Goal: Information Seeking & Learning: Learn about a topic

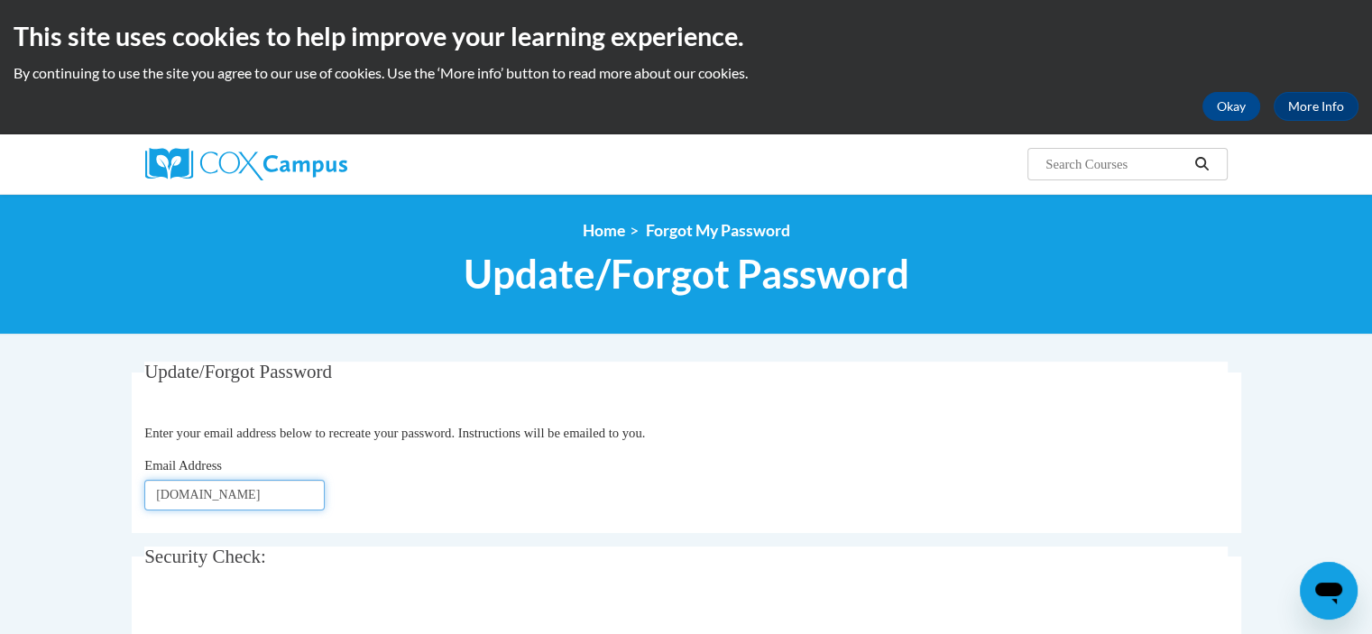
click at [206, 493] on input "aledamn2yahoo.com" at bounding box center [234, 495] width 180 height 31
click at [213, 490] on input "aledamn2yahoo.com" at bounding box center [234, 495] width 180 height 31
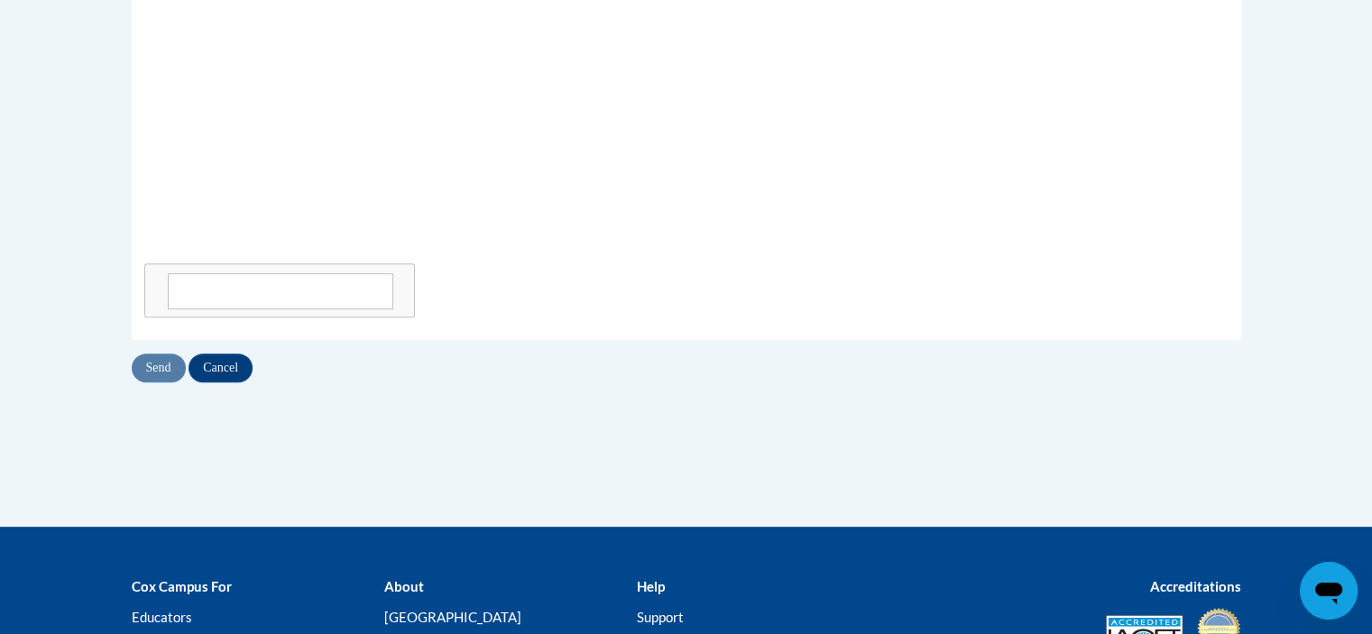
scroll to position [722, 0]
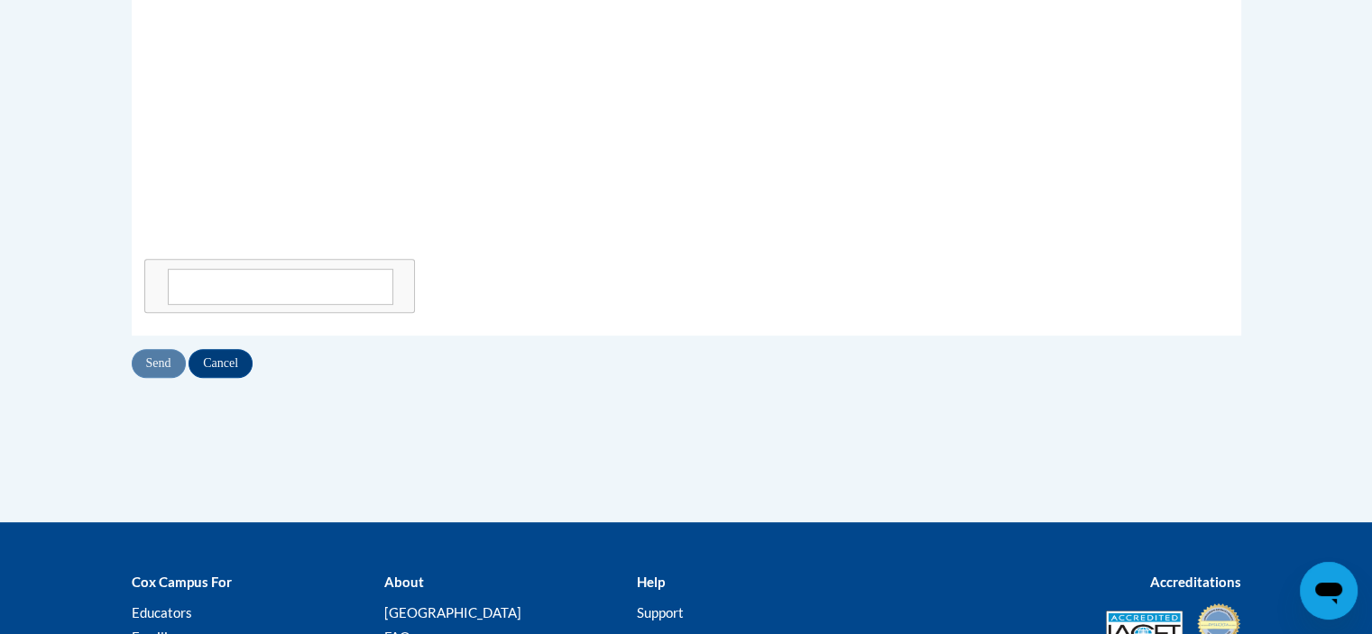
type input "[EMAIL_ADDRESS][DOMAIN_NAME]"
click at [164, 364] on div "Send Cancel" at bounding box center [687, 363] width 1110 height 29
click at [214, 361] on input "Cancel" at bounding box center [221, 363] width 64 height 29
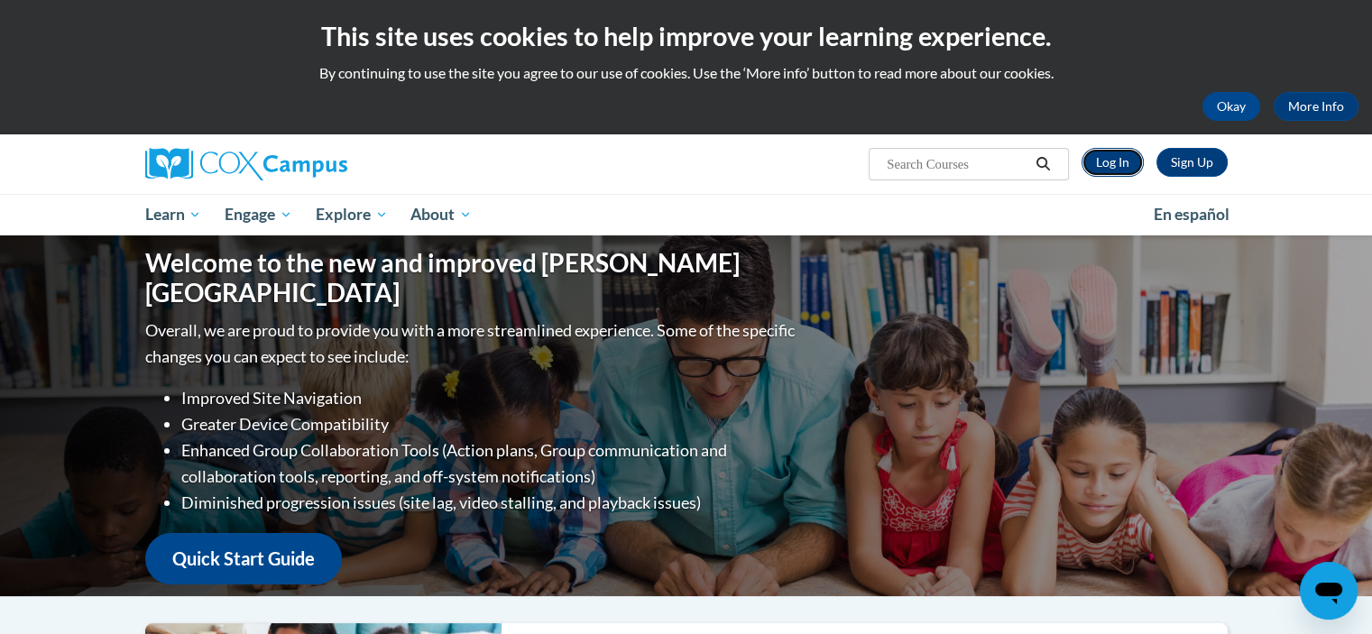
click at [1120, 165] on link "Log In" at bounding box center [1113, 162] width 62 height 29
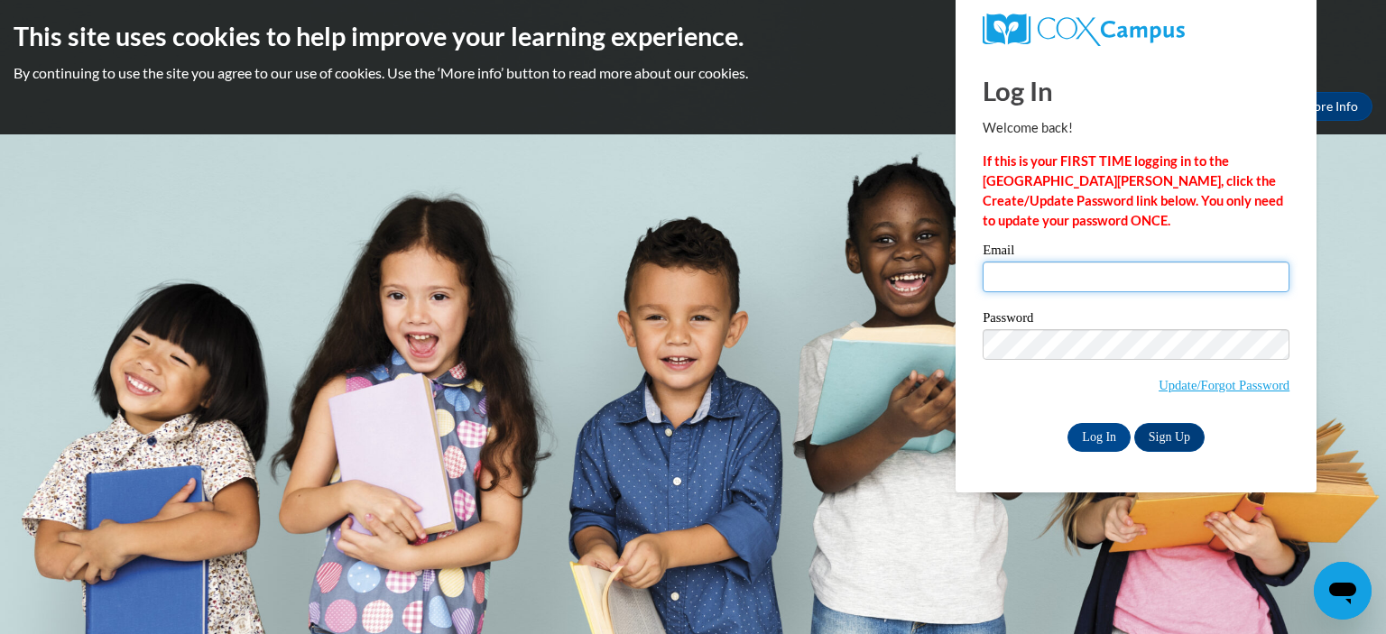
click at [1005, 281] on input "Email" at bounding box center [1135, 277] width 307 height 31
type input "[EMAIL_ADDRESS][DOMAIN_NAME]"
click at [1166, 504] on body "This site uses cookies to help improve your learning experience. By continuing …" at bounding box center [693, 317] width 1386 height 634
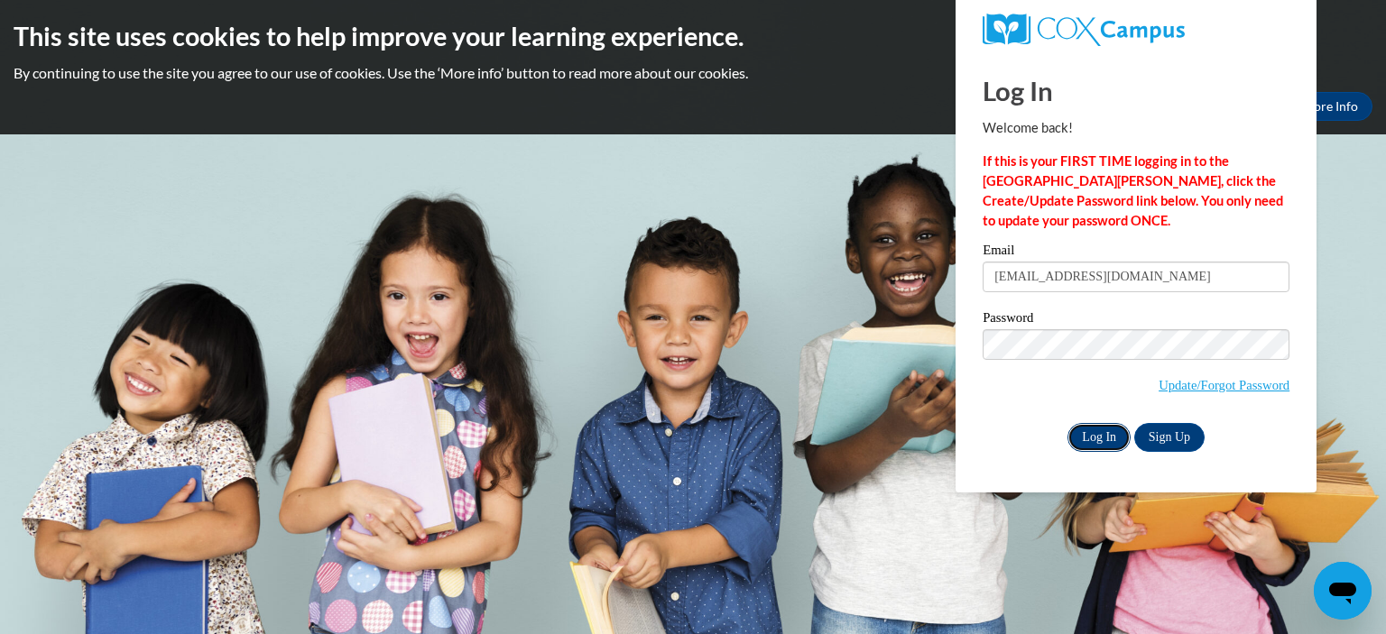
click at [1101, 434] on input "Log In" at bounding box center [1098, 437] width 63 height 29
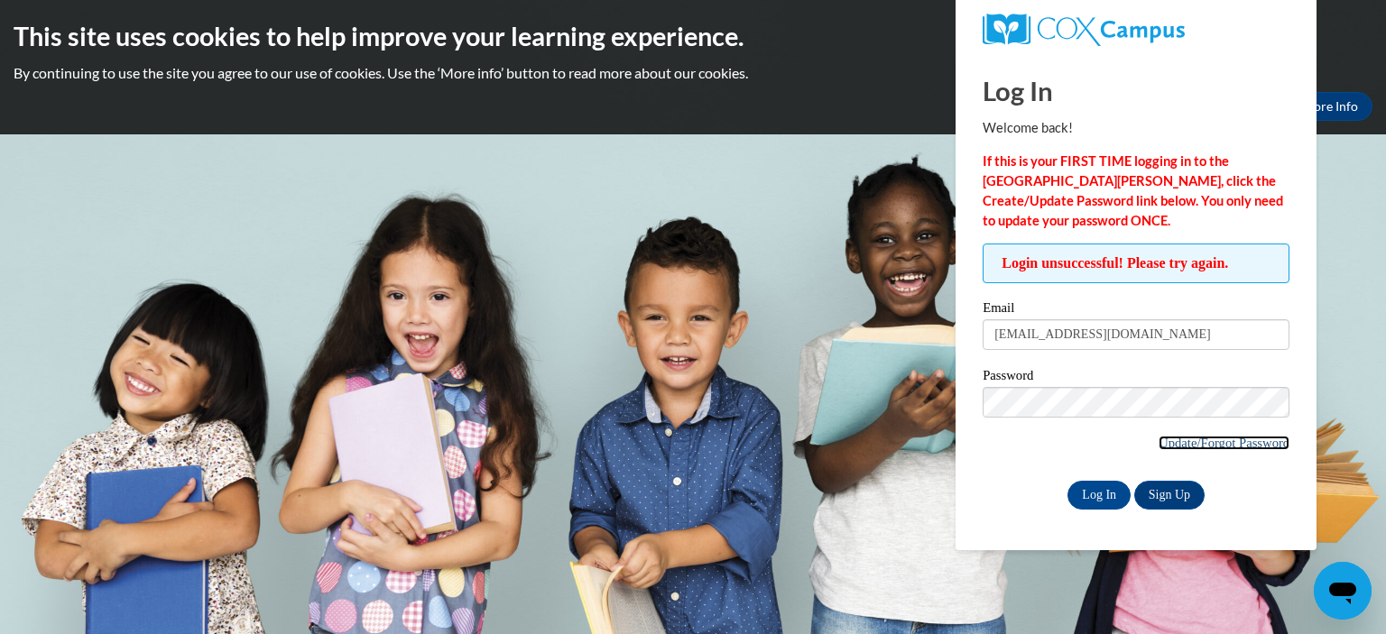
click at [1203, 442] on link "Update/Forgot Password" at bounding box center [1223, 443] width 131 height 14
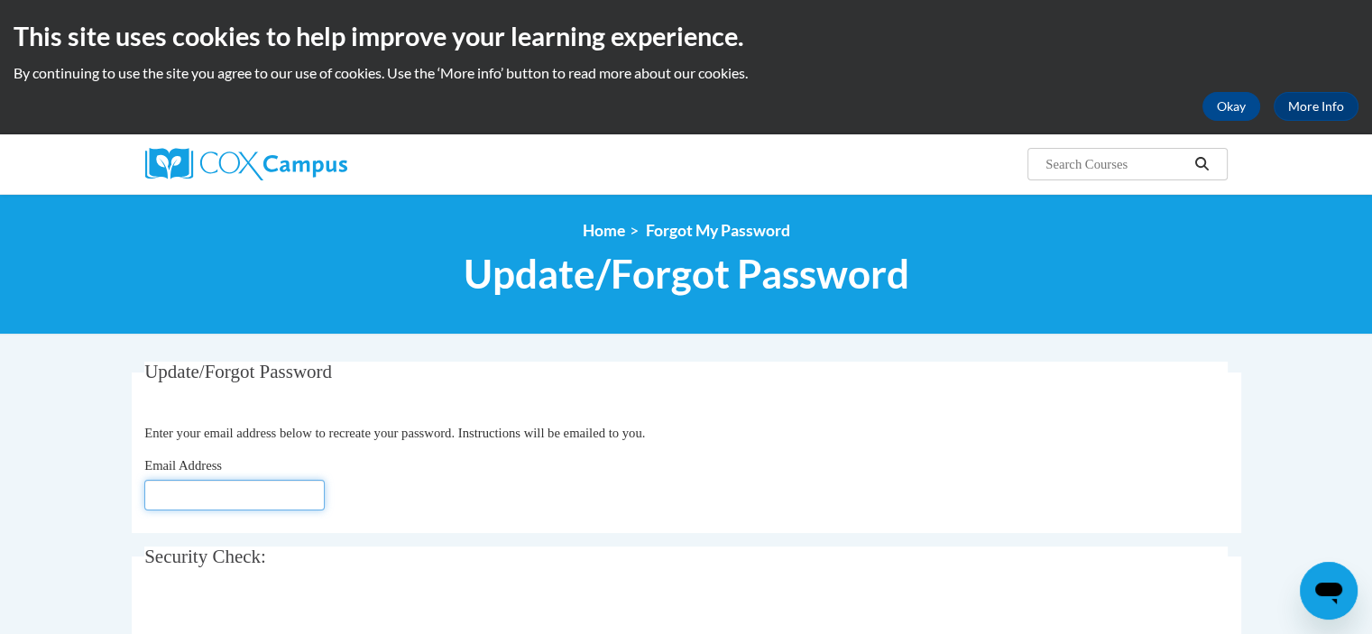
click at [159, 493] on input "Email Address" at bounding box center [234, 495] width 180 height 31
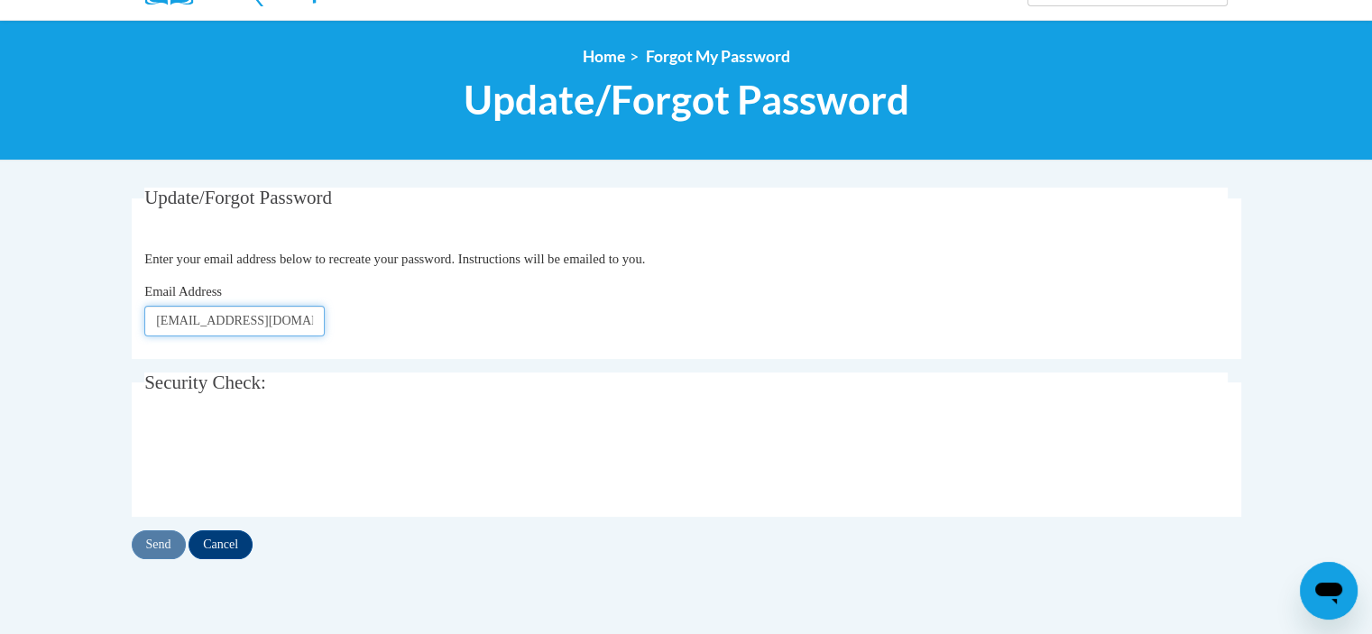
scroll to position [180, 0]
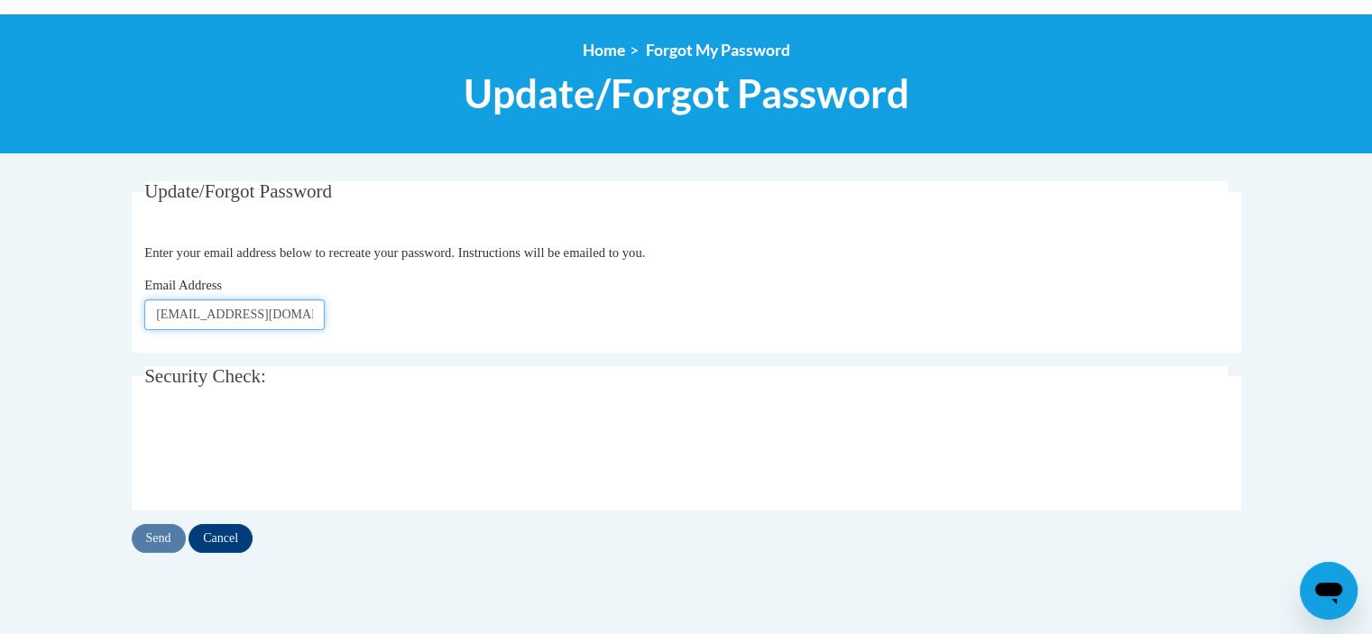
type input "[EMAIL_ADDRESS][DOMAIN_NAME]"
click at [153, 537] on input "Send" at bounding box center [159, 538] width 54 height 29
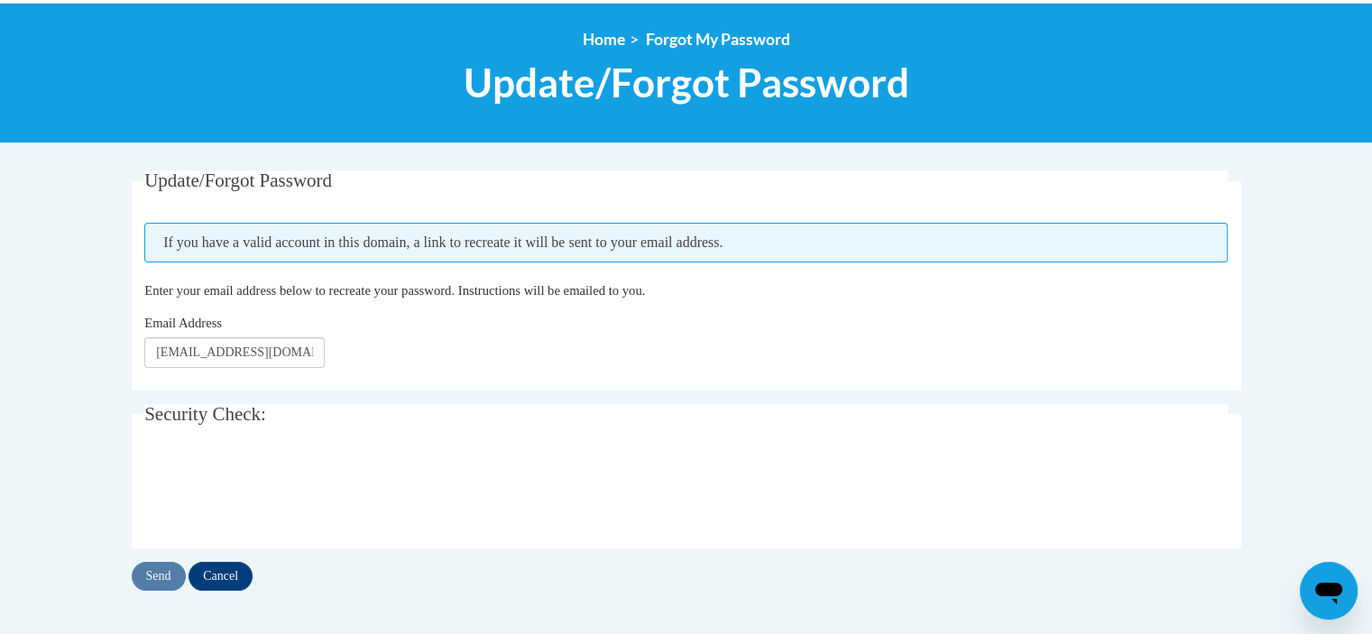
scroll to position [271, 0]
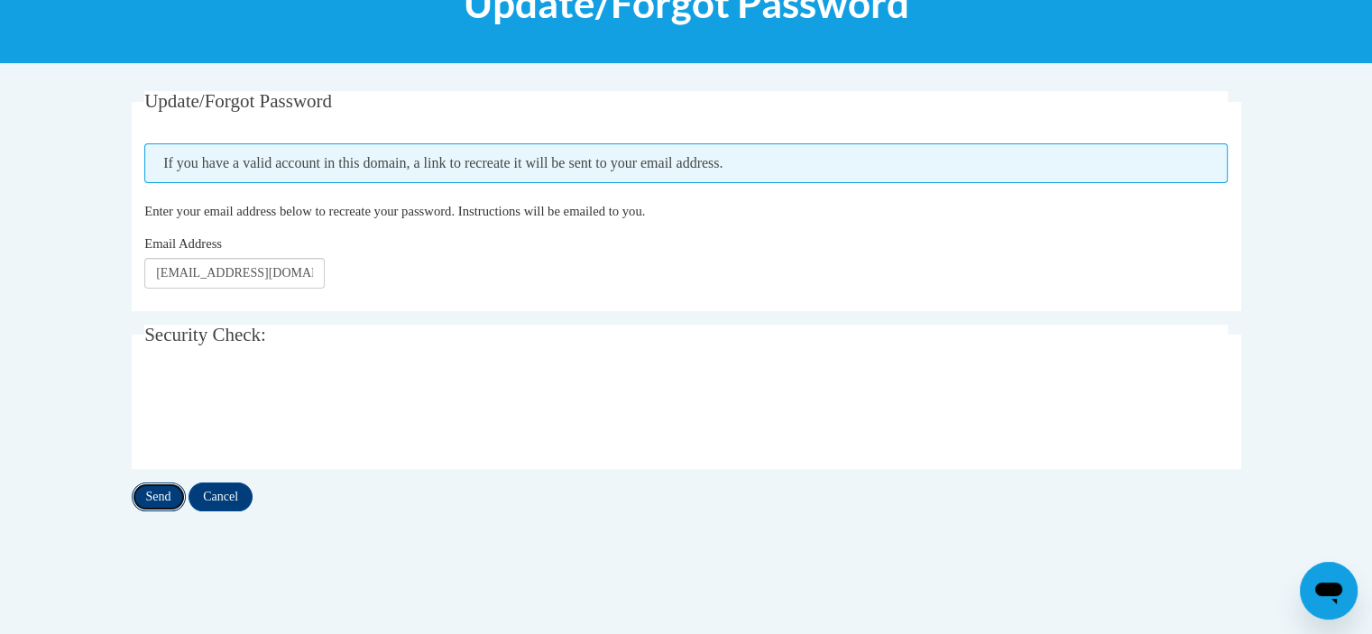
click at [152, 497] on input "Send" at bounding box center [159, 497] width 54 height 29
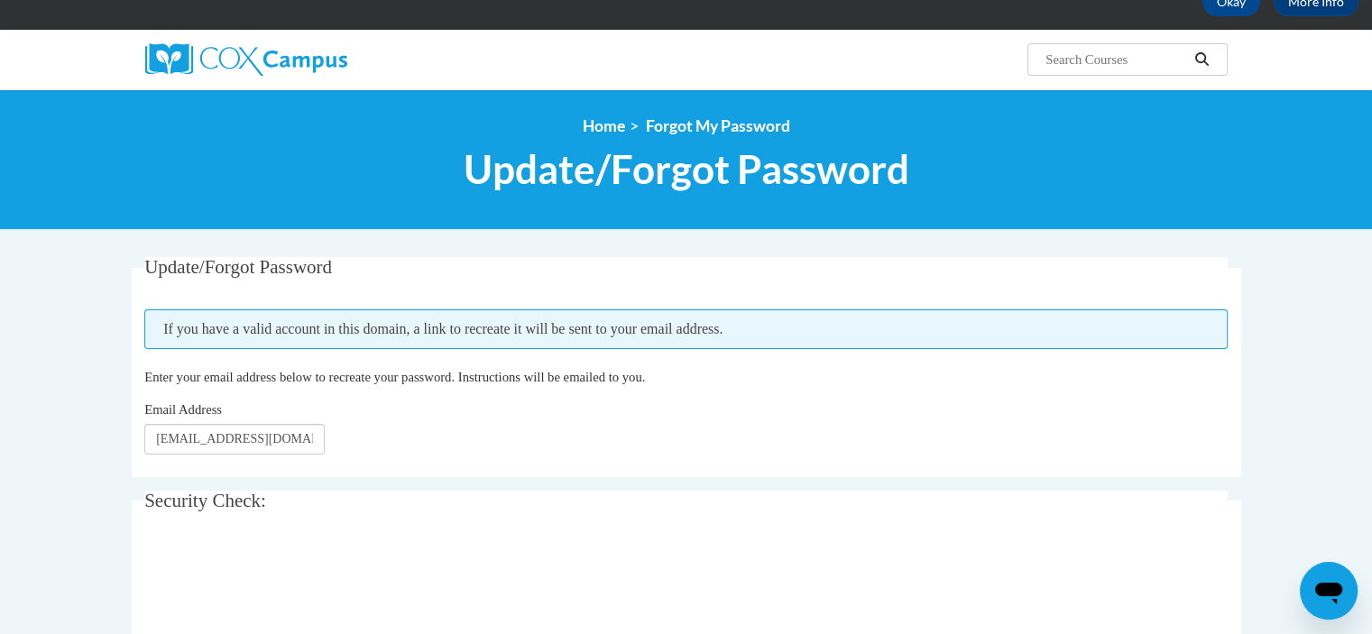
scroll to position [180, 0]
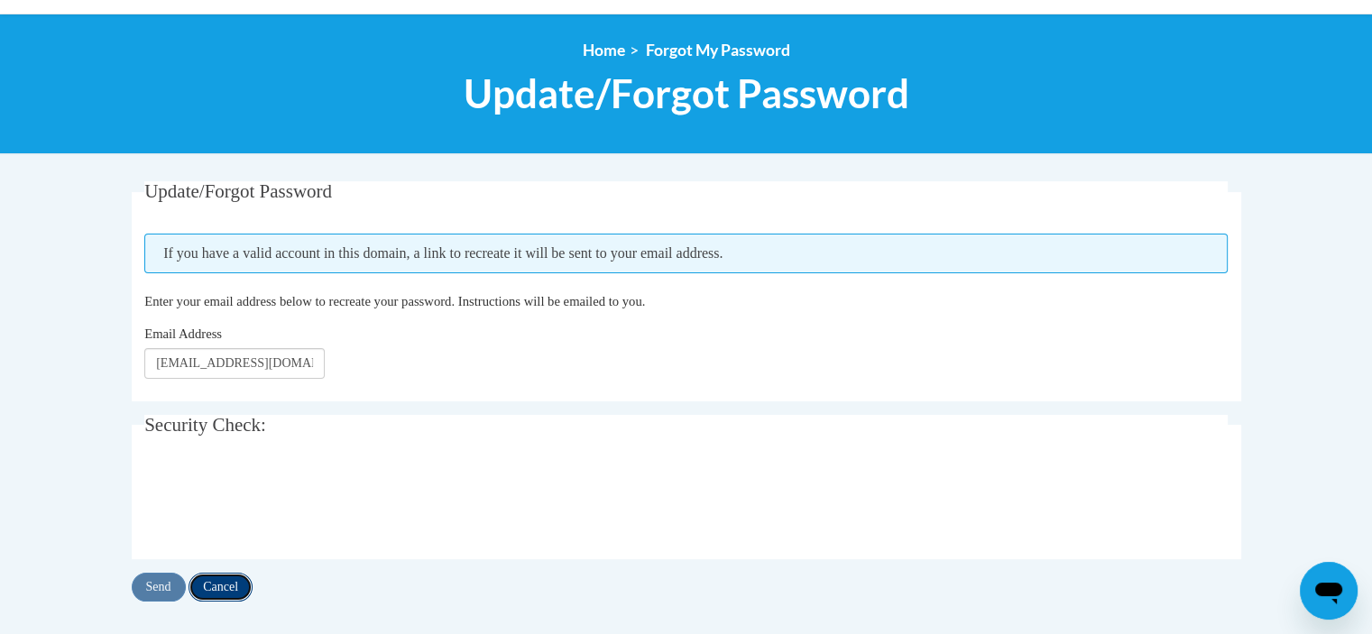
click at [235, 579] on input "Cancel" at bounding box center [221, 587] width 64 height 29
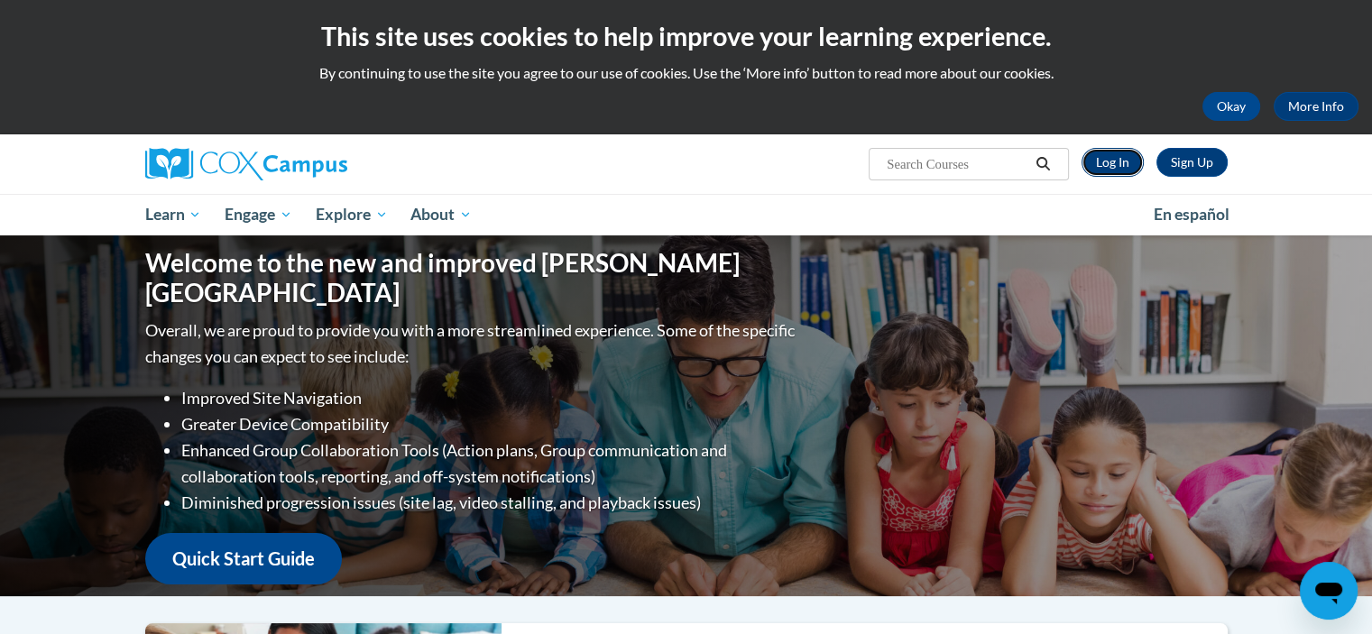
click at [1117, 164] on link "Log In" at bounding box center [1113, 162] width 62 height 29
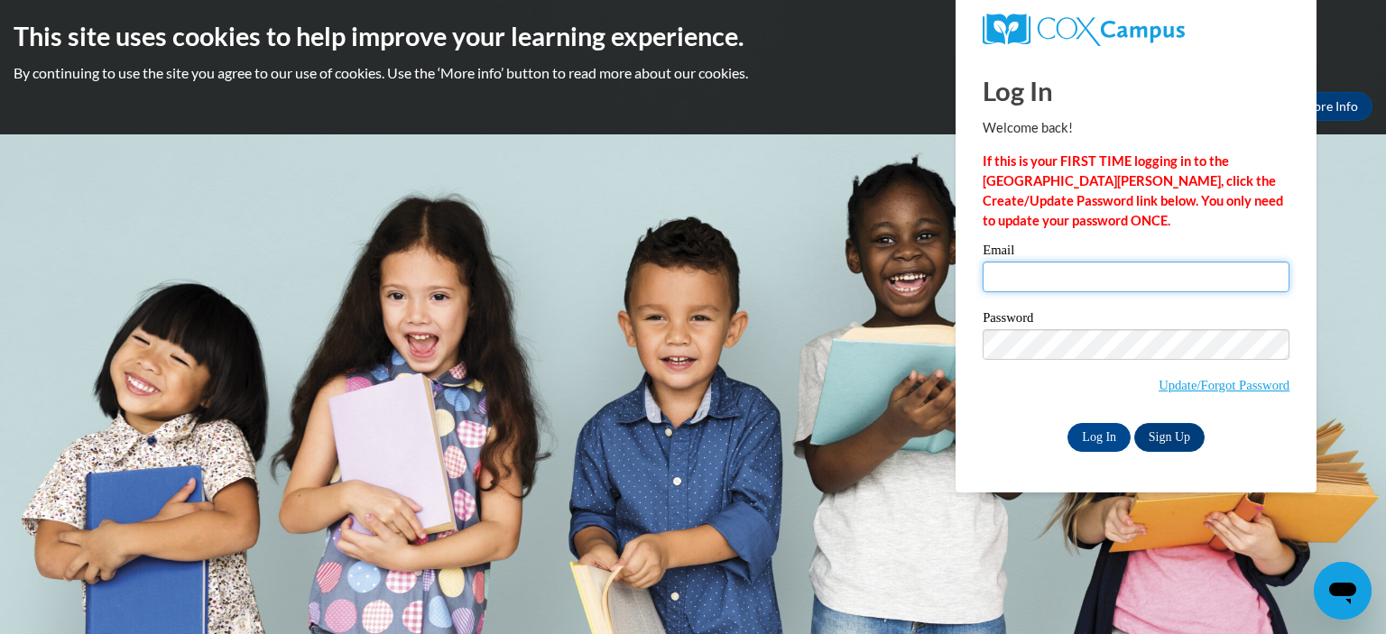
click at [1000, 288] on input "Email" at bounding box center [1135, 277] width 307 height 31
type input "[EMAIL_ADDRESS][DOMAIN_NAME]"
click at [1037, 393] on span "Update/Forgot Password" at bounding box center [1135, 366] width 307 height 75
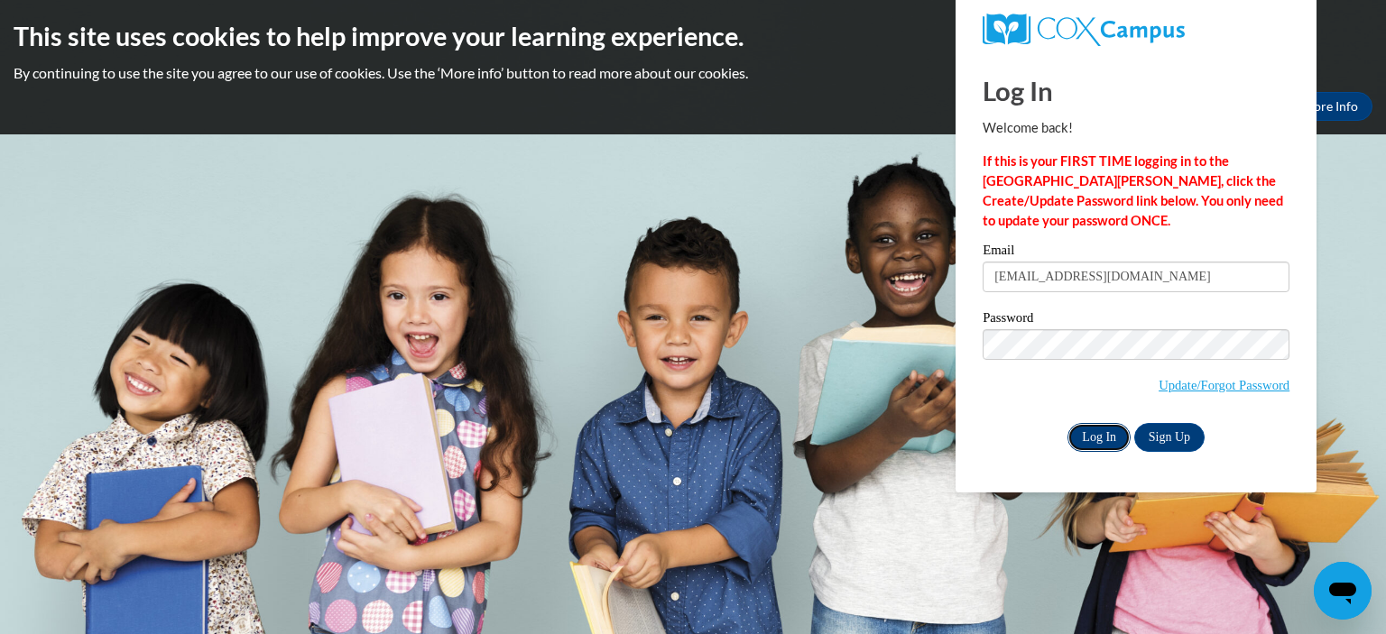
click at [1110, 439] on input "Log In" at bounding box center [1098, 437] width 63 height 29
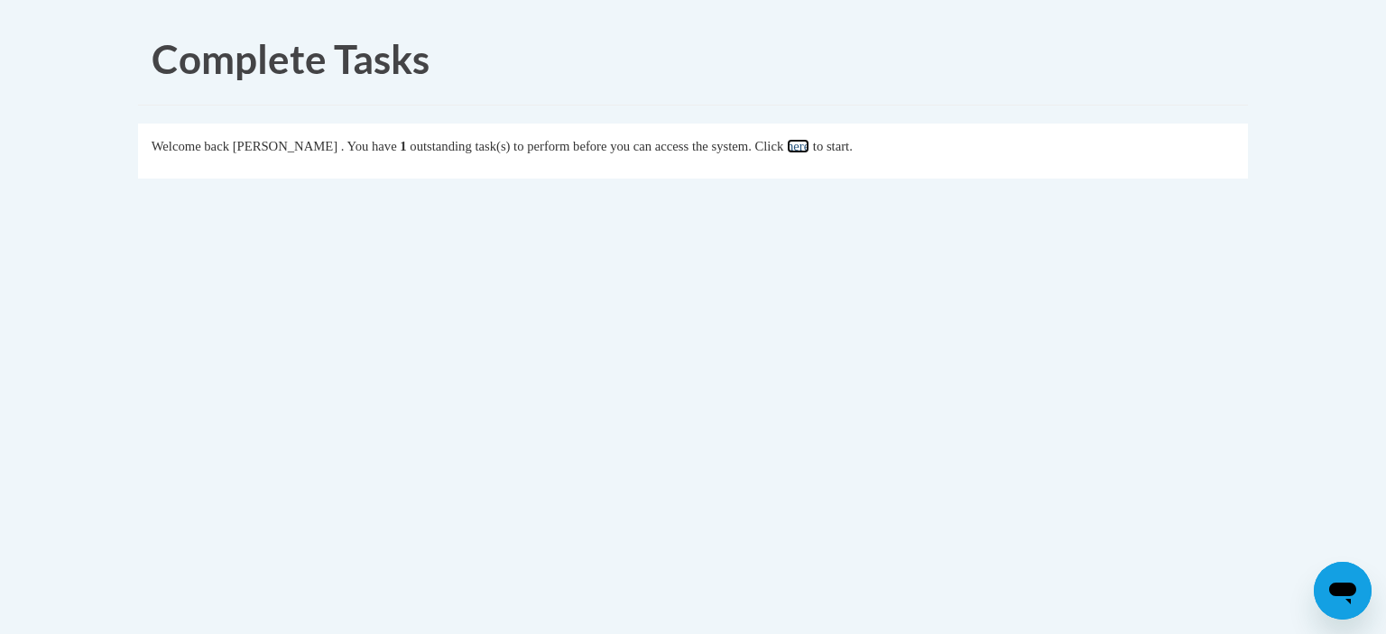
click at [809, 146] on link "here" at bounding box center [798, 146] width 23 height 14
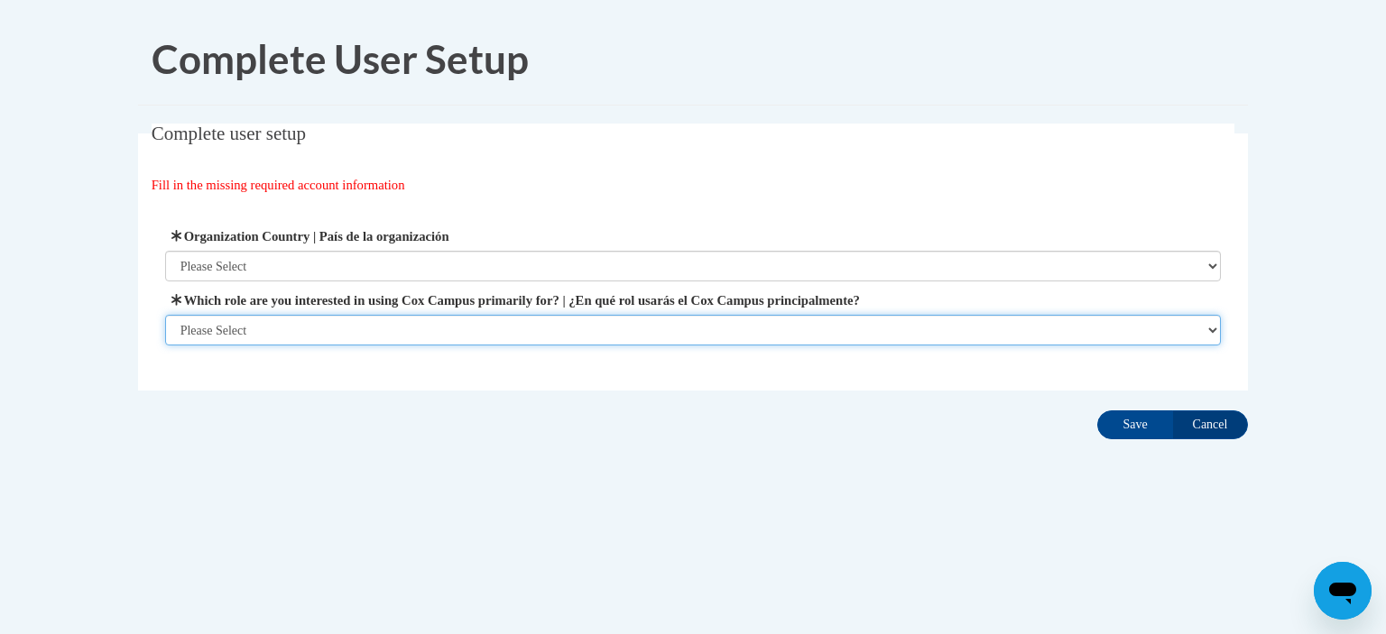
click at [254, 326] on select "Please Select College/University | Colegio/Universidad Community/Nonprofit Part…" at bounding box center [693, 330] width 1056 height 31
select select "fbf2d438-af2f-41f8-98f1-81c410e29de3"
click at [165, 346] on select "Please Select College/University | Colegio/Universidad Community/Nonprofit Part…" at bounding box center [693, 330] width 1056 height 31
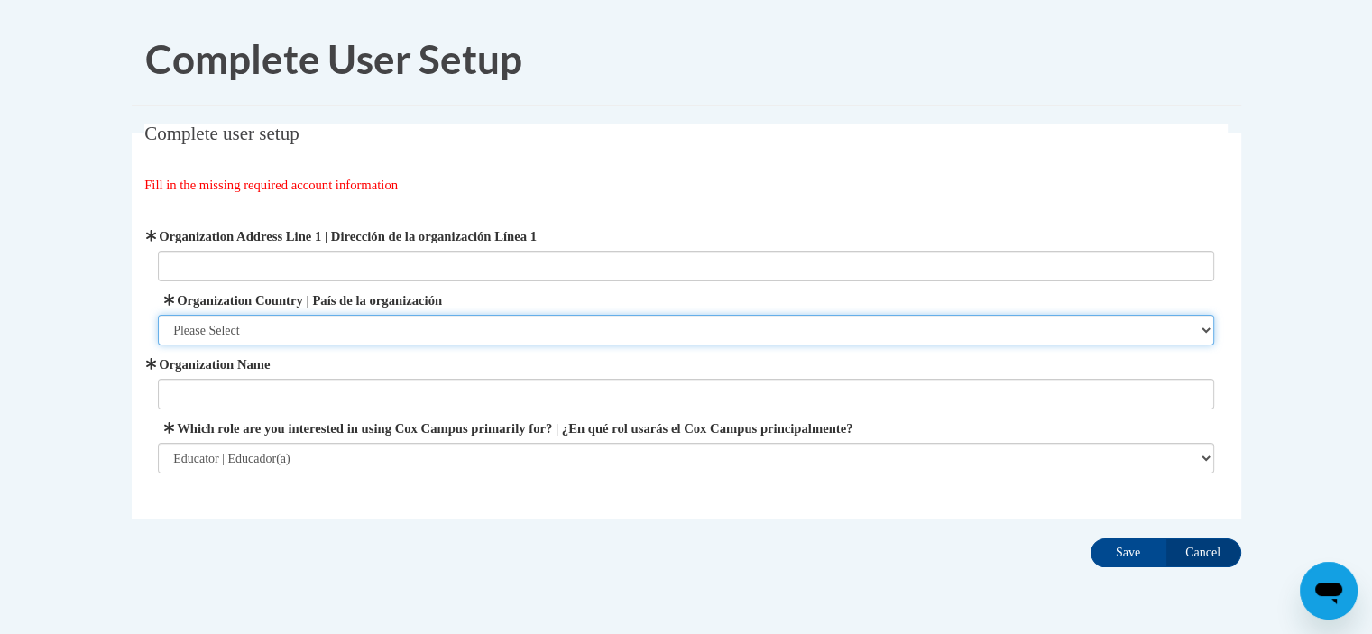
click at [228, 331] on select "Please Select United States | Estados Unidos Outside of the United States | Fue…" at bounding box center [686, 330] width 1056 height 31
select select "ad49bcad-a171-4b2e-b99c-48b446064914"
click at [158, 315] on select "Please Select United States | Estados Unidos Outside of the United States | Fue…" at bounding box center [686, 330] width 1056 height 31
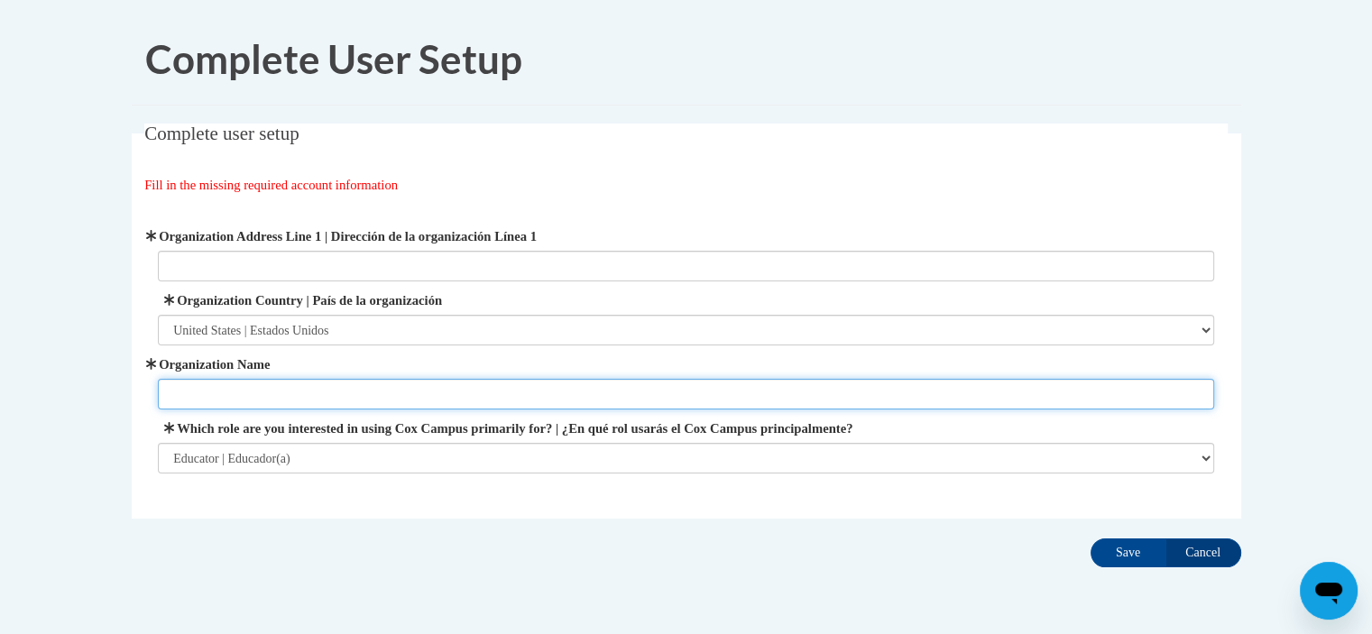
click at [206, 387] on input "Organization Name" at bounding box center [686, 394] width 1056 height 31
type input "columbus city school"
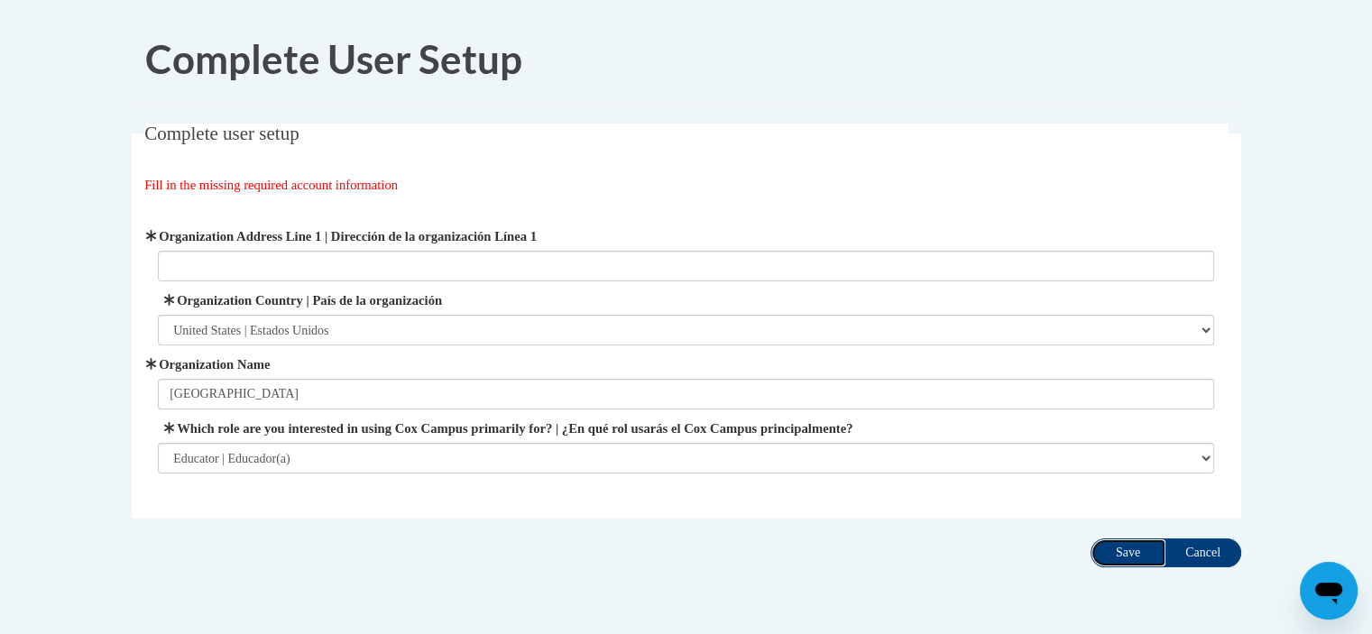
click at [1133, 552] on input "Save" at bounding box center [1129, 553] width 76 height 29
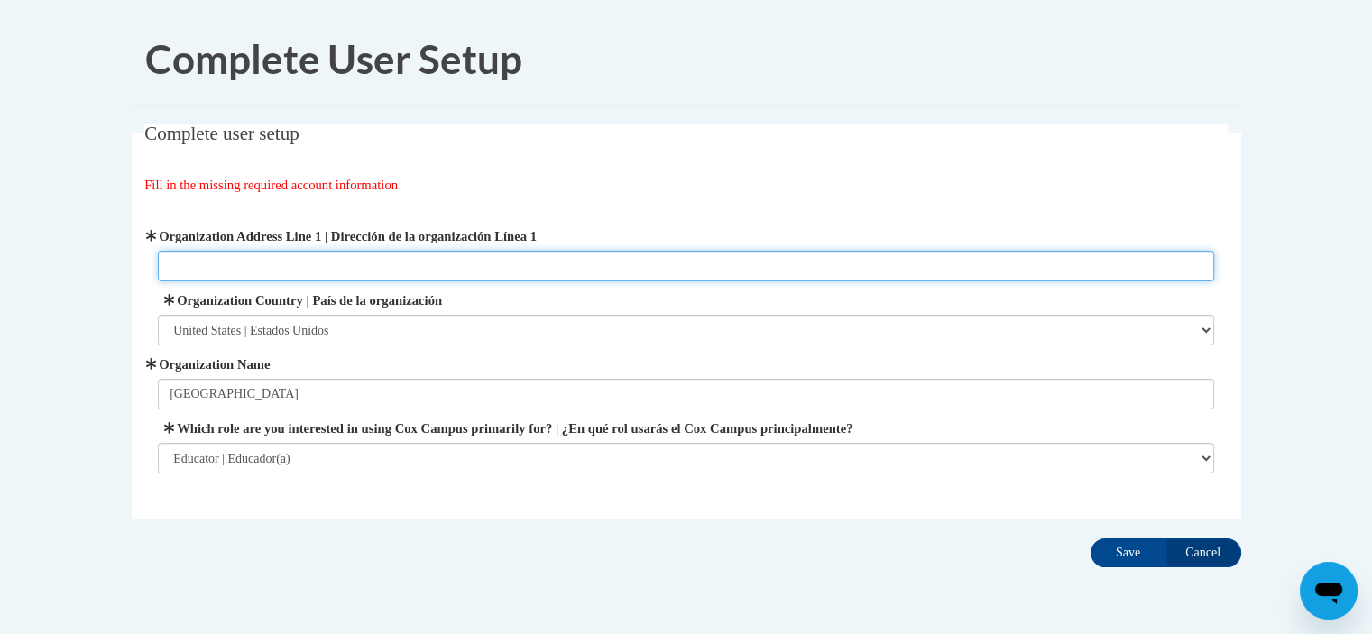
click at [181, 262] on input "Organization Address Line 1 | Dirección de la organización Línea 1" at bounding box center [686, 266] width 1056 height 31
type input "columbus city school"
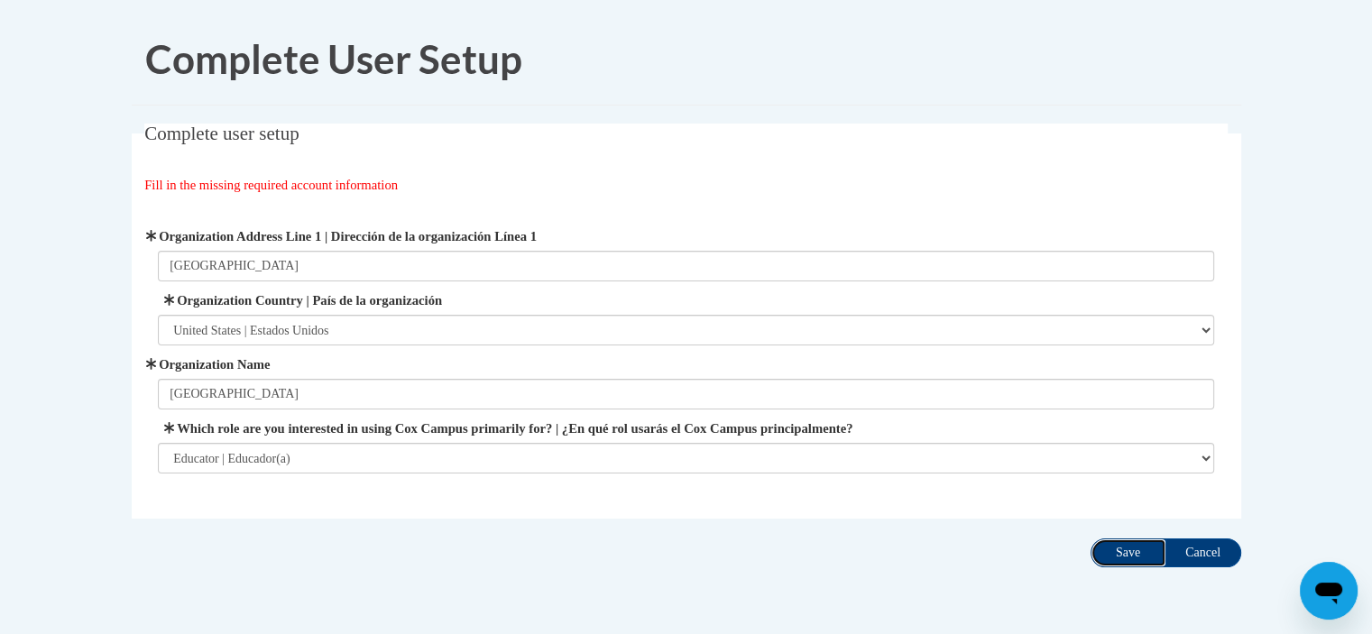
click at [1139, 552] on input "Save" at bounding box center [1129, 553] width 76 height 29
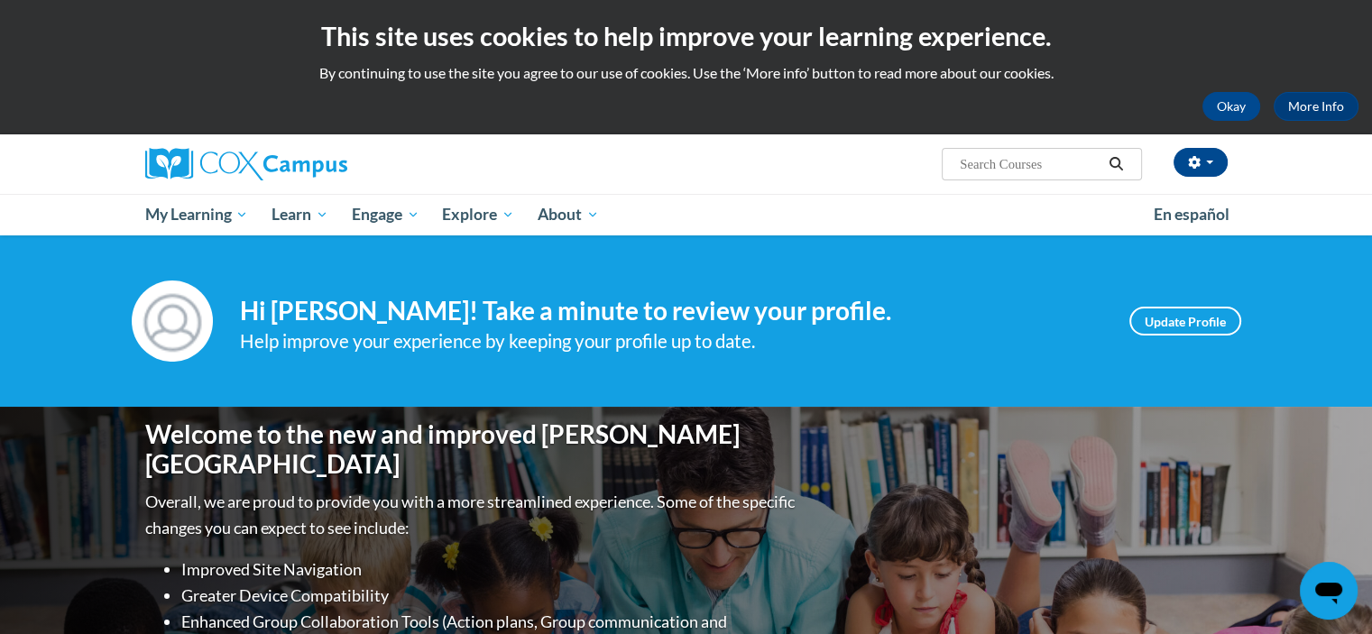
click at [1040, 165] on input "Search..." at bounding box center [1030, 164] width 144 height 22
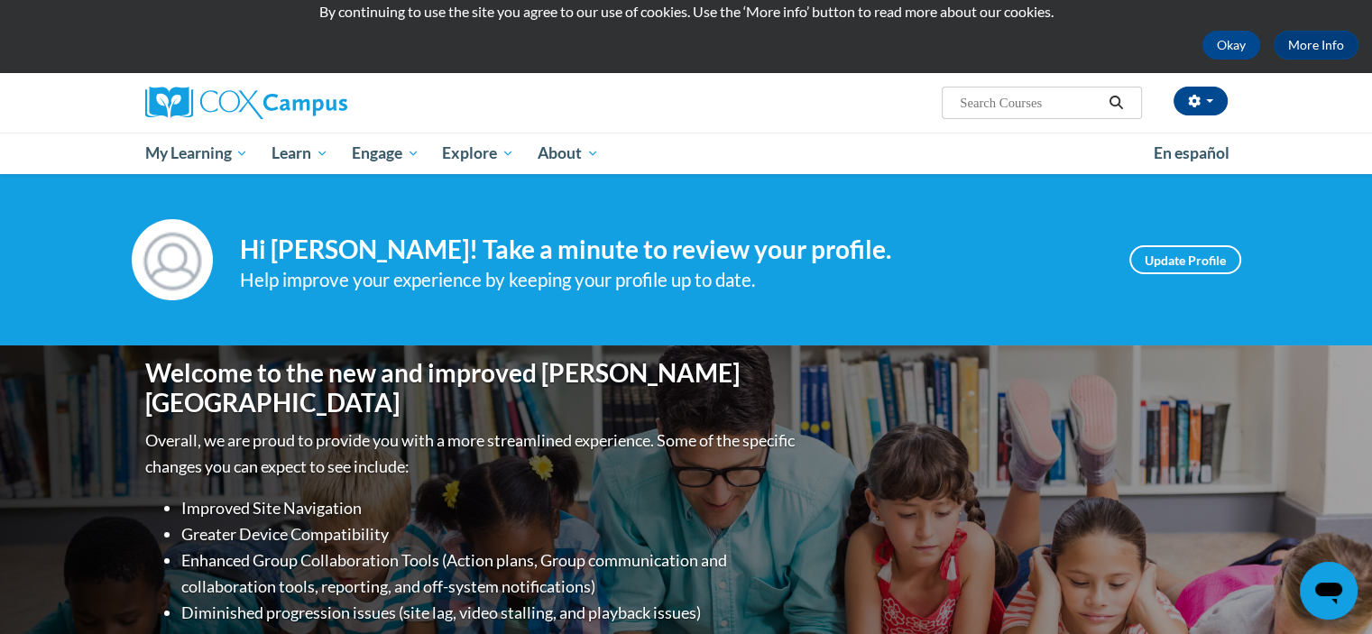
scroll to position [90, 0]
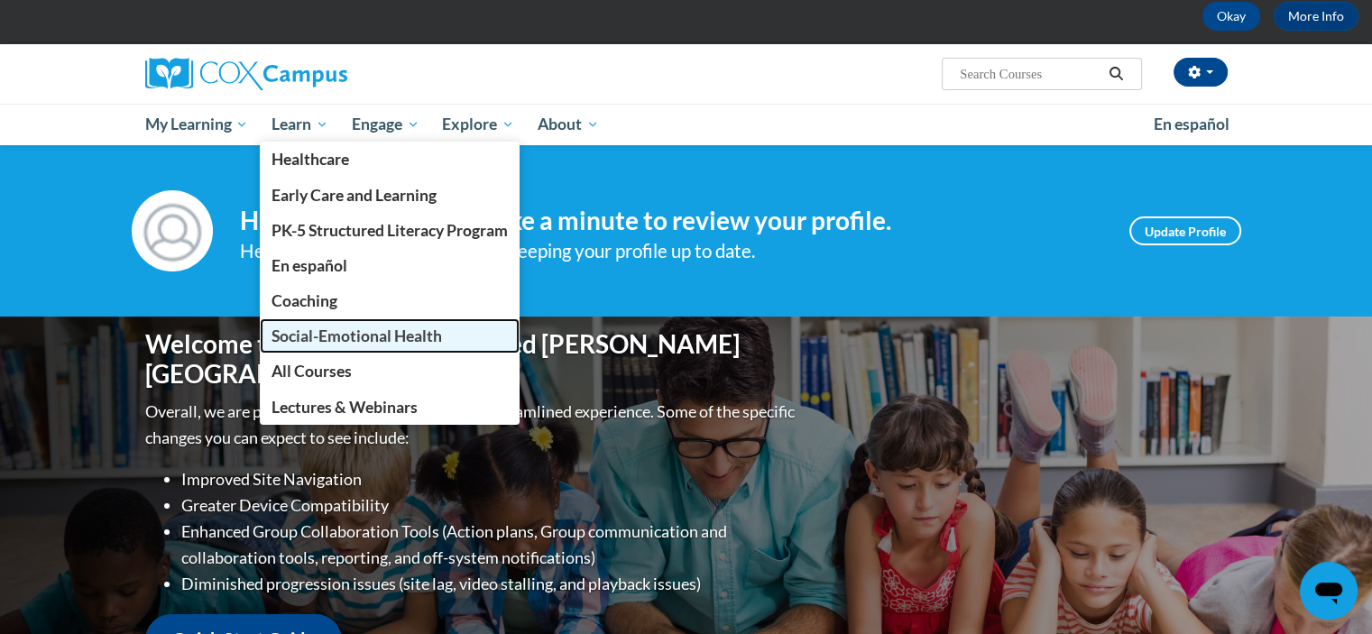
click at [363, 335] on span "Social-Emotional Health" at bounding box center [357, 336] width 171 height 19
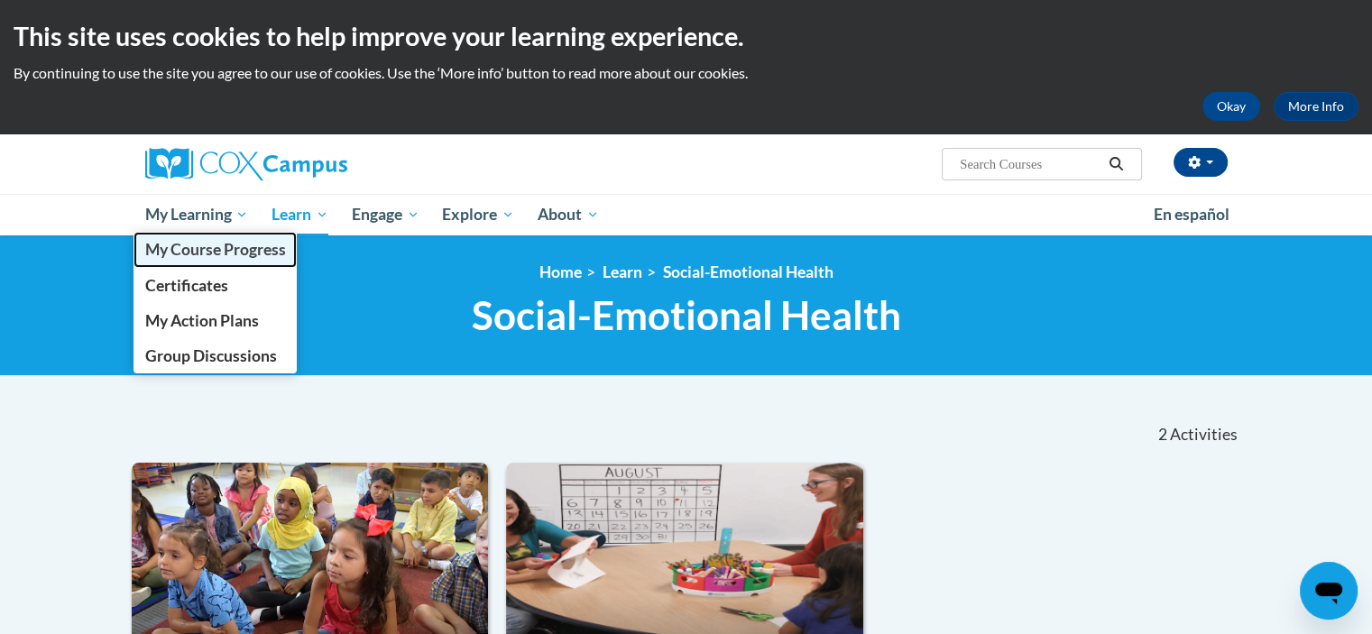
click at [235, 244] on span "My Course Progress" at bounding box center [214, 249] width 141 height 19
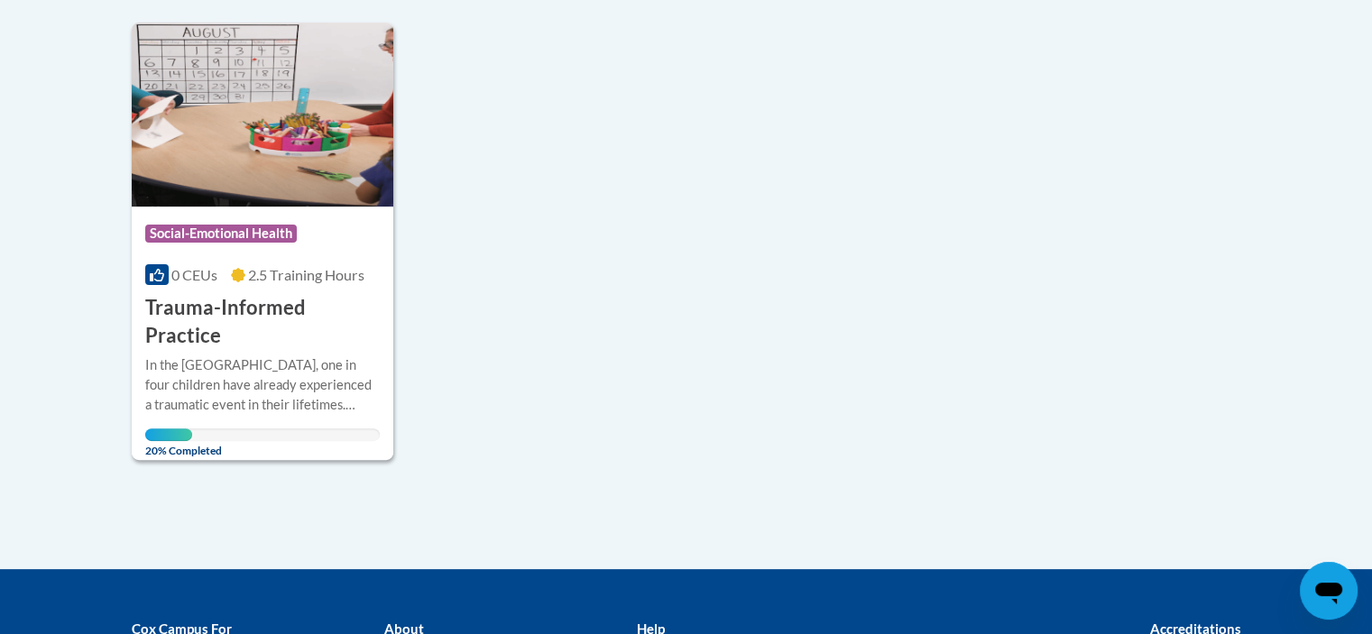
scroll to position [451, 0]
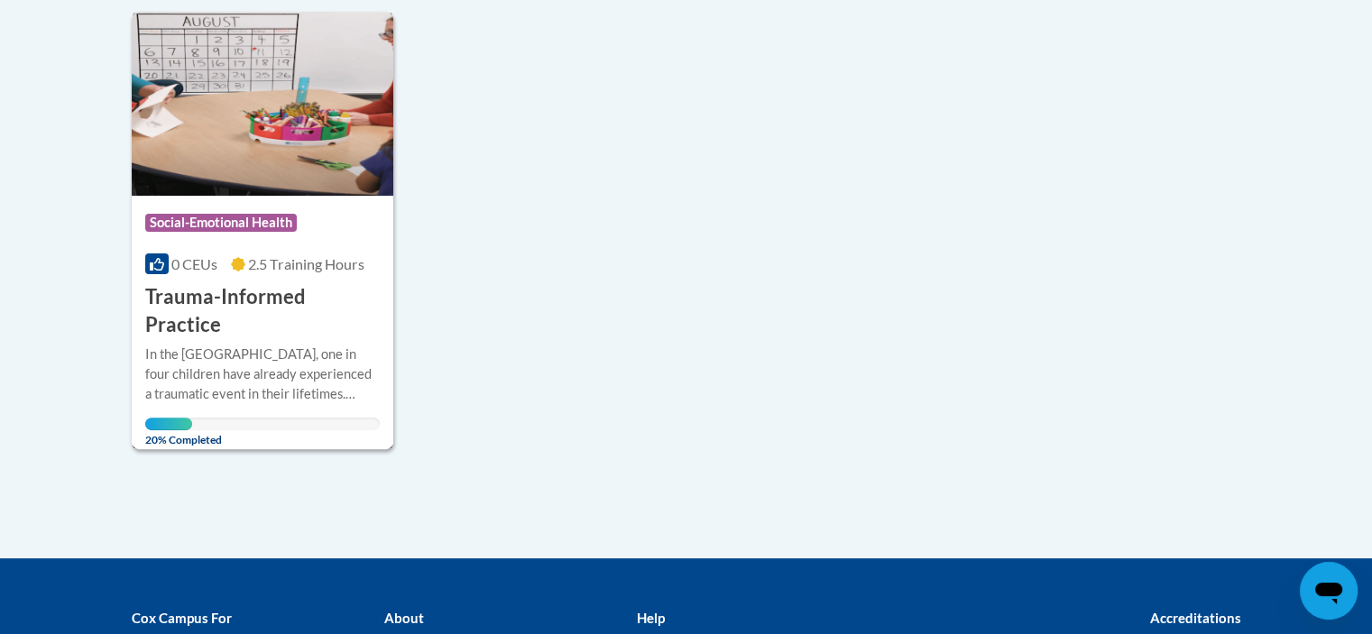
click at [199, 345] on div "In the [GEOGRAPHIC_DATA], one in four children have already experienced a traum…" at bounding box center [262, 375] width 235 height 60
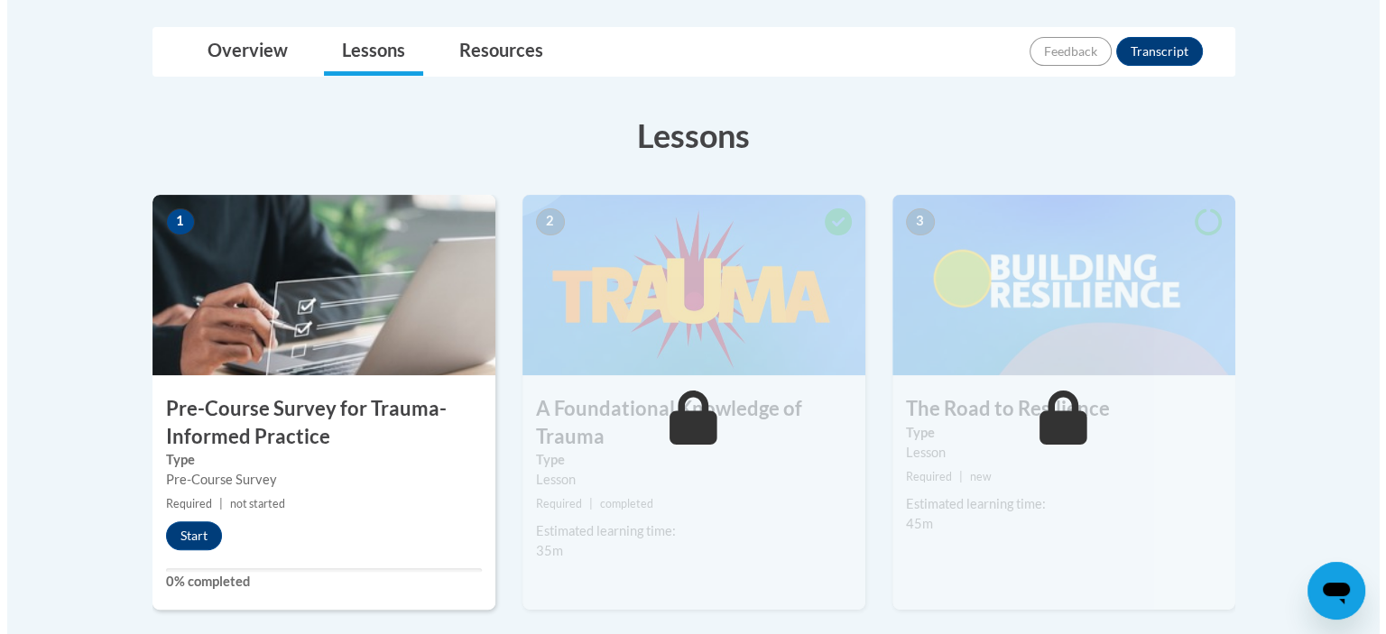
scroll to position [541, 0]
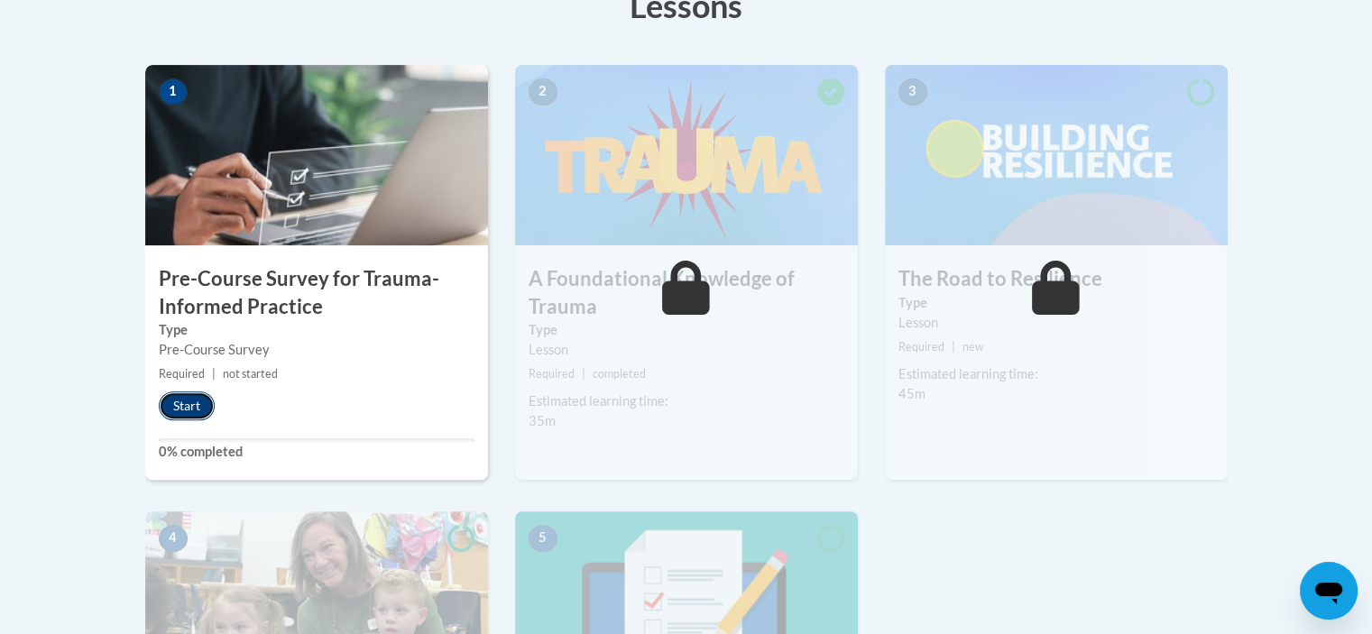
click at [195, 406] on button "Start" at bounding box center [187, 406] width 56 height 29
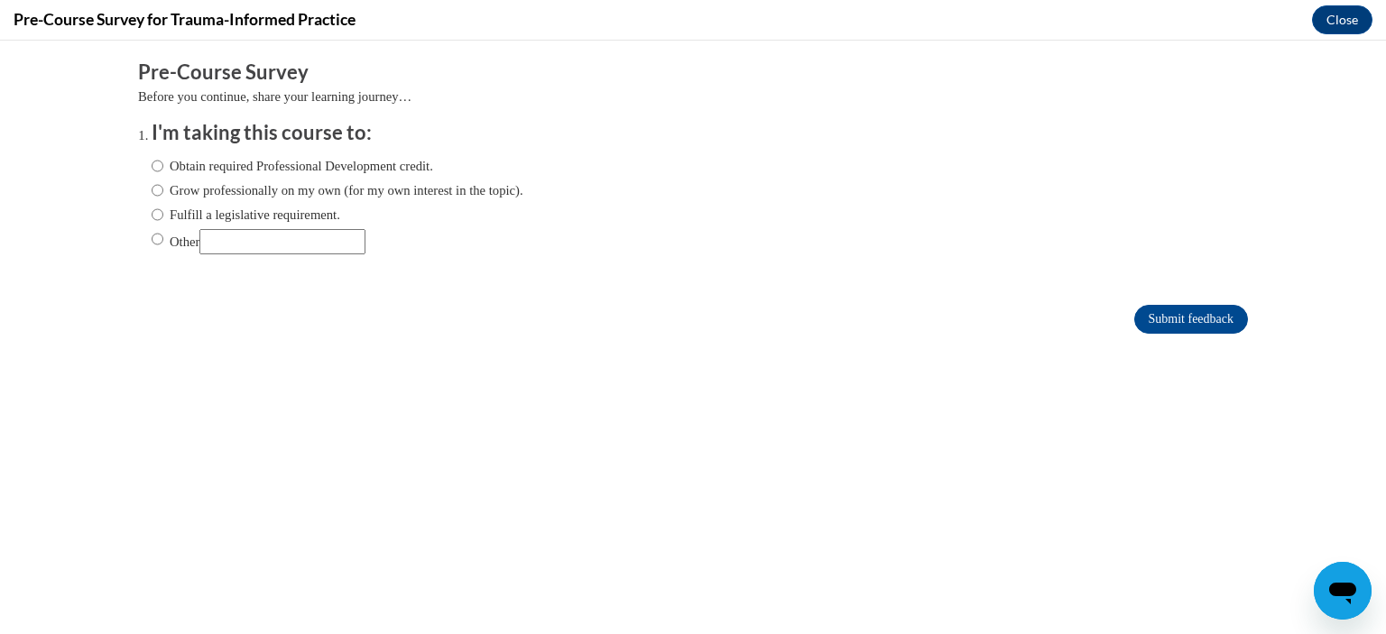
scroll to position [0, 0]
click at [152, 161] on input "Obtain required Professional Development credit." at bounding box center [158, 166] width 12 height 20
radio input "true"
click at [1173, 322] on input "Submit feedback" at bounding box center [1191, 319] width 114 height 29
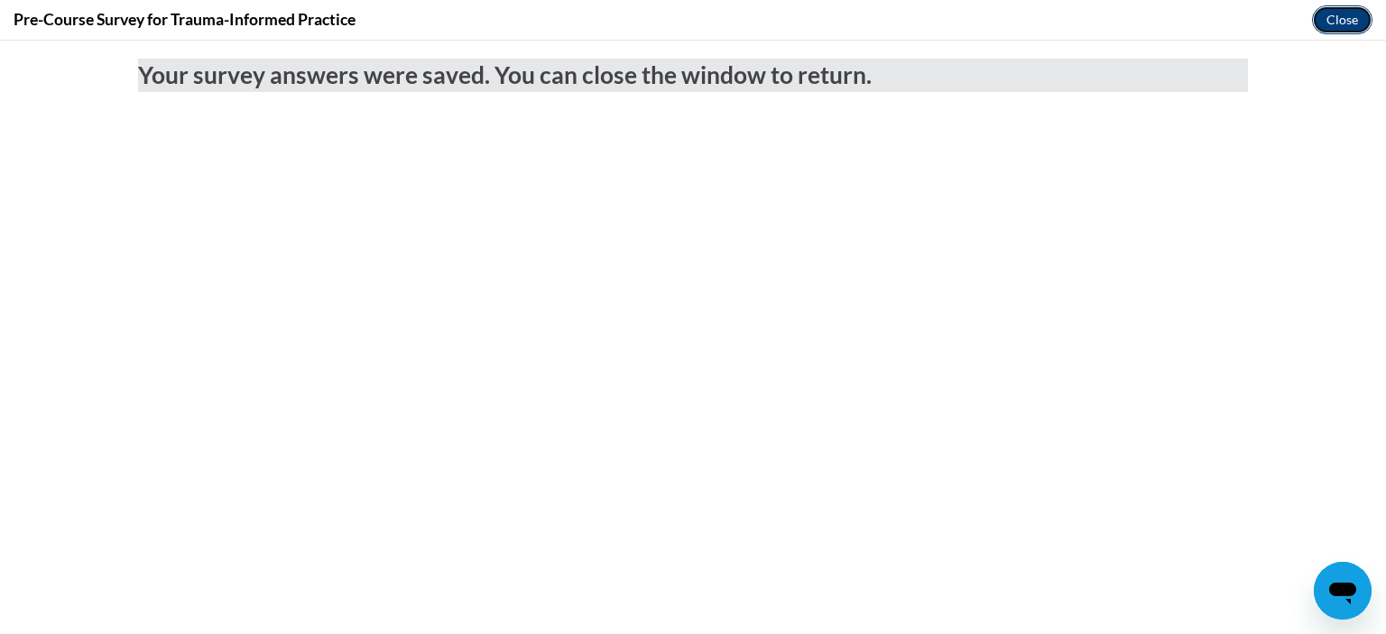
click at [1344, 23] on button "Close" at bounding box center [1342, 19] width 60 height 29
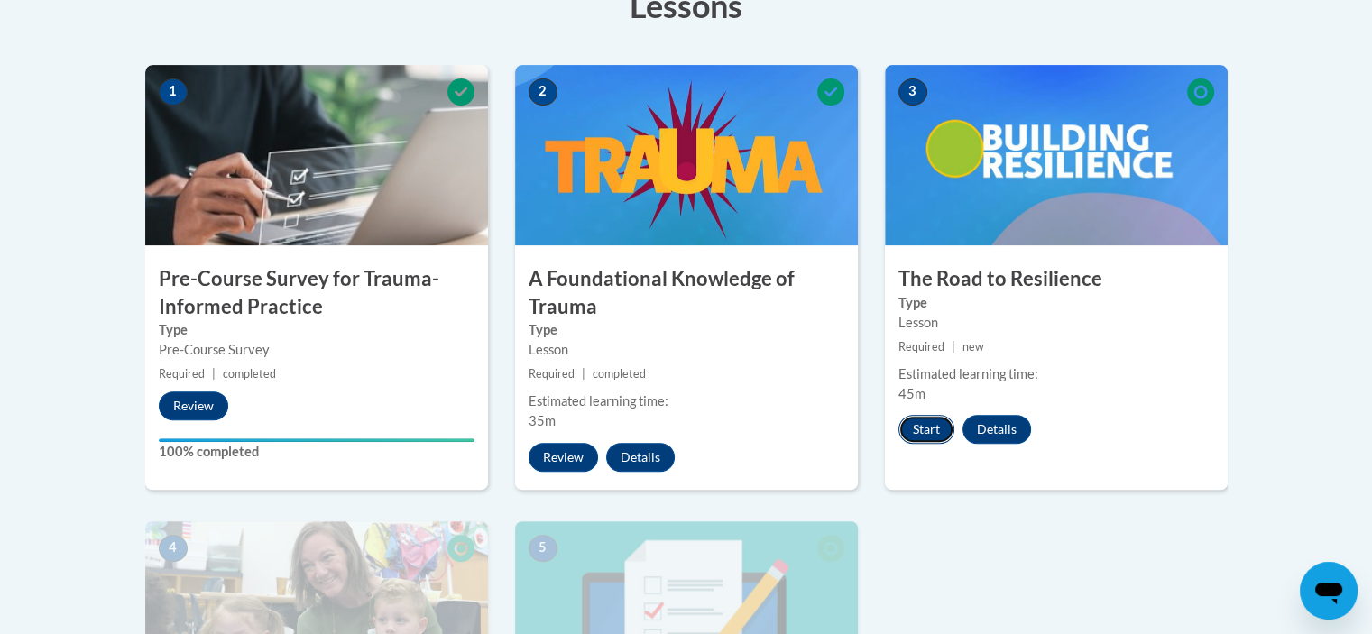
click at [932, 430] on button "Start" at bounding box center [927, 429] width 56 height 29
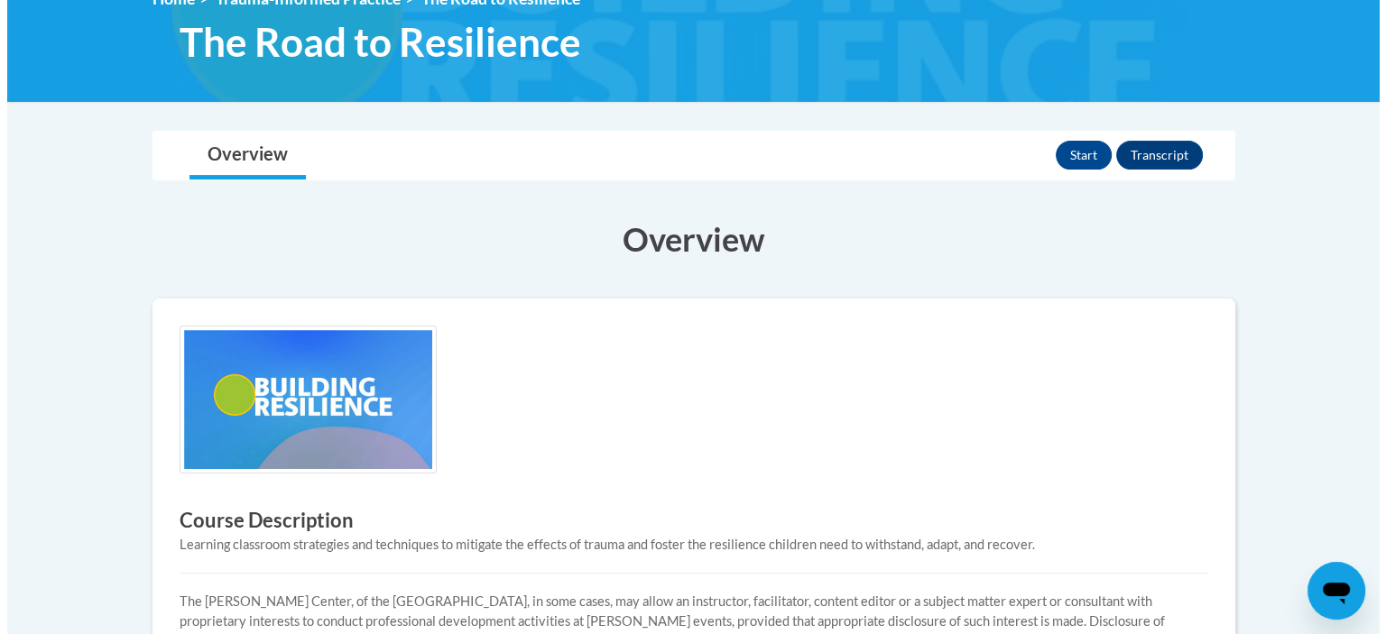
scroll to position [271, 0]
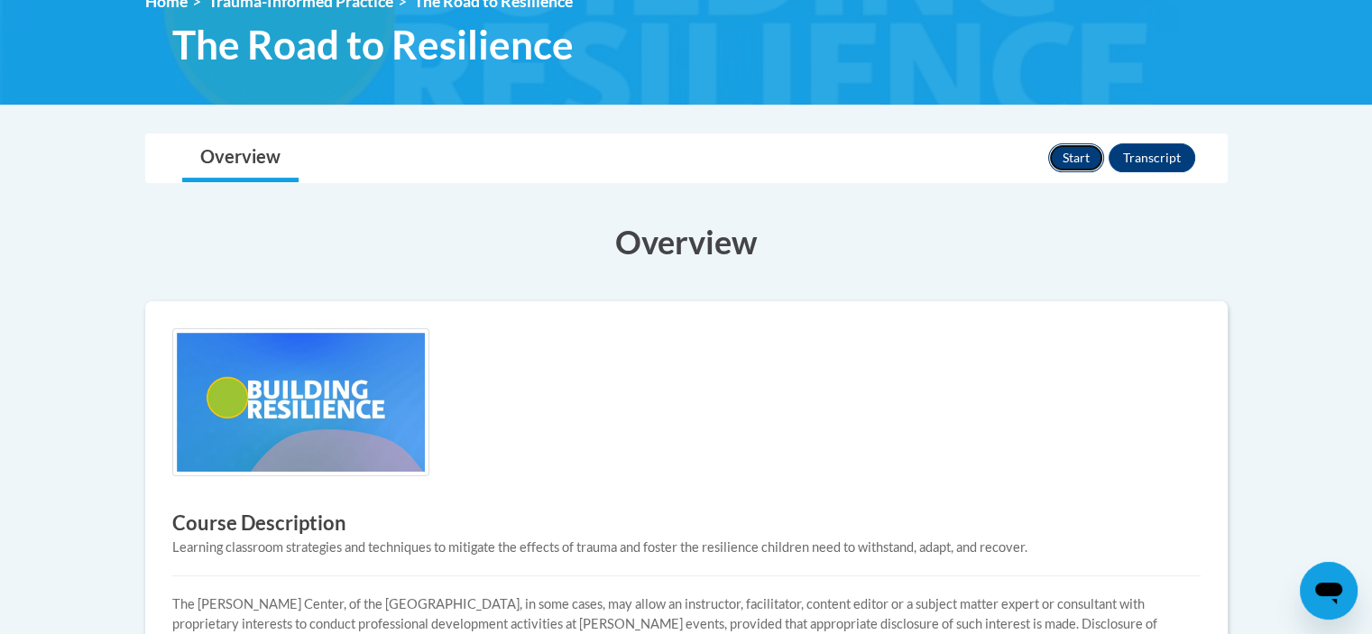
click at [1075, 157] on button "Start" at bounding box center [1076, 157] width 56 height 29
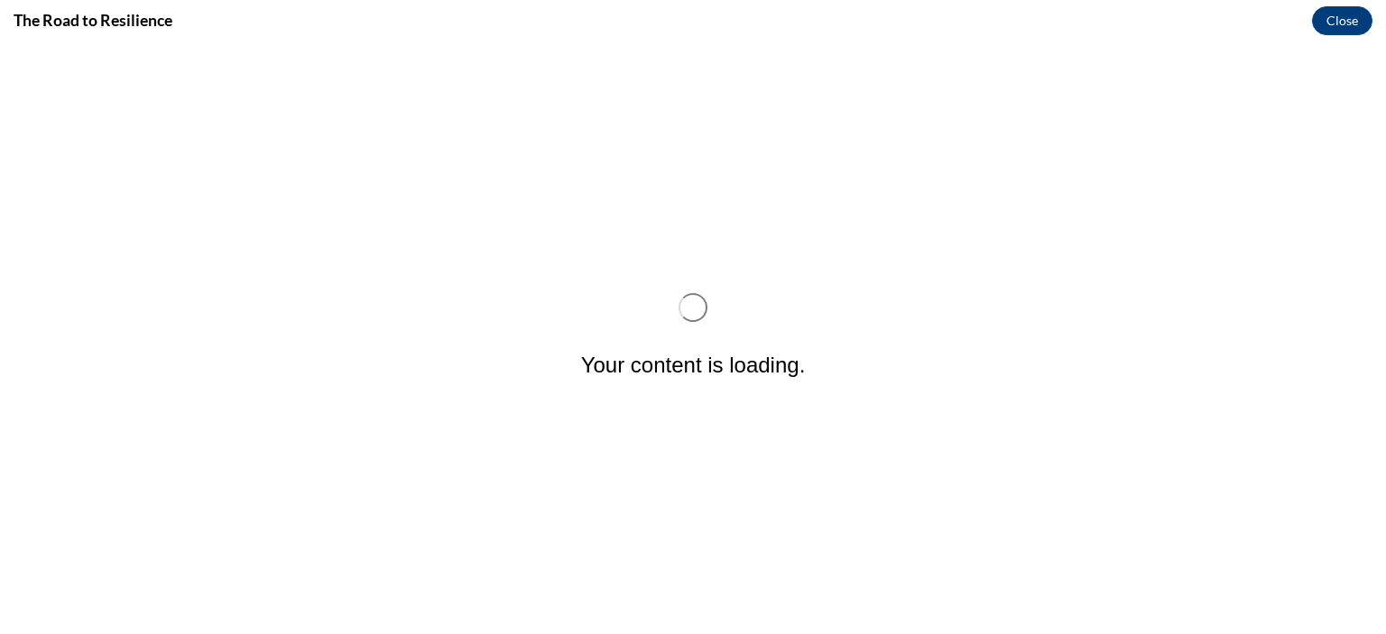
scroll to position [0, 0]
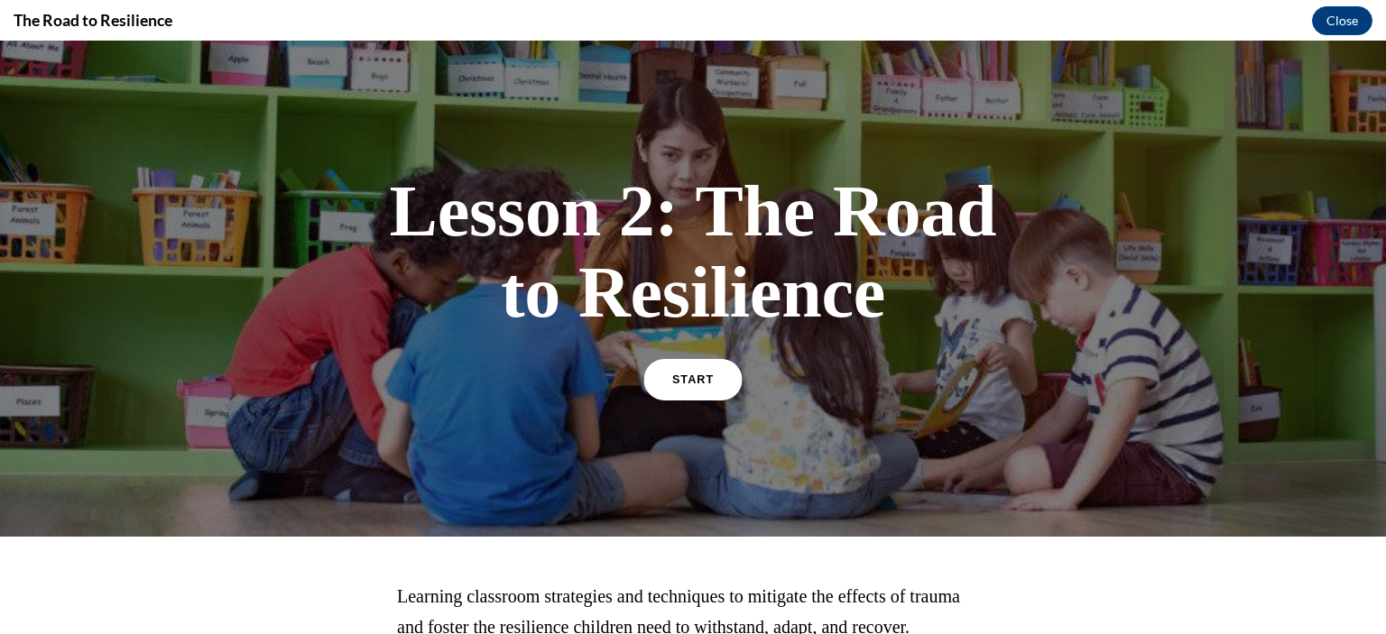
click at [690, 380] on span "START" at bounding box center [692, 380] width 41 height 14
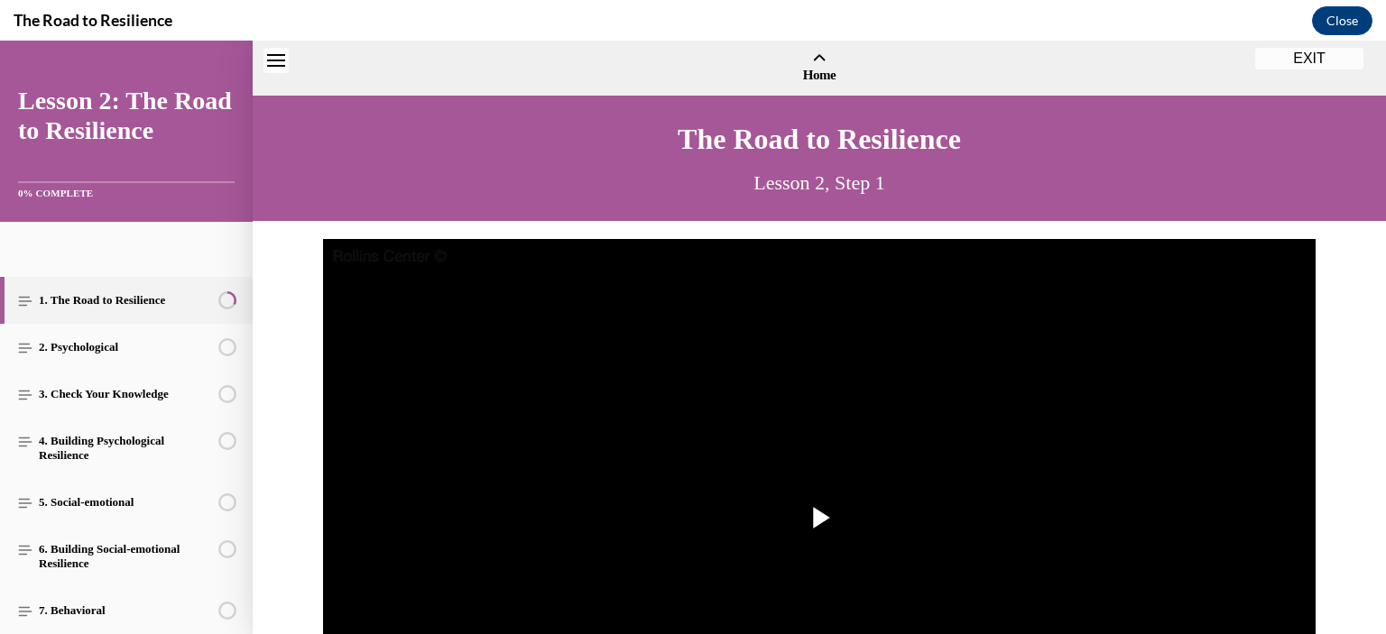
scroll to position [54, 0]
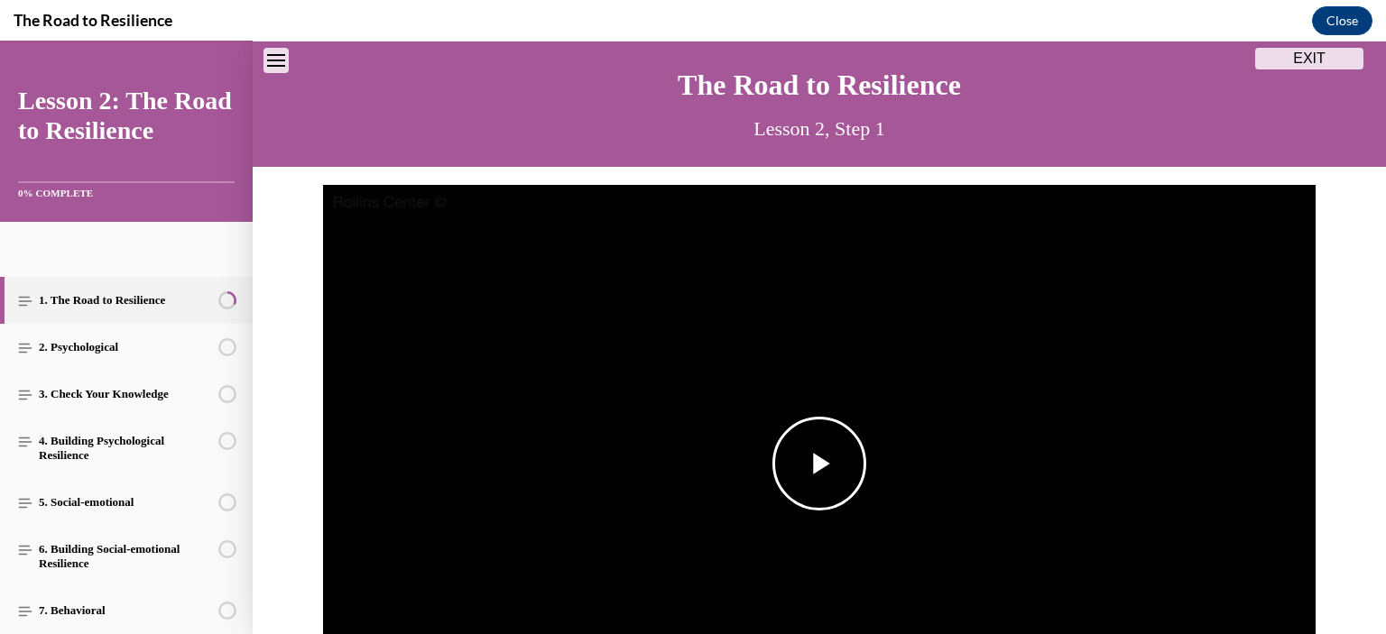
click at [819, 464] on span "Video player" at bounding box center [819, 464] width 0 height 0
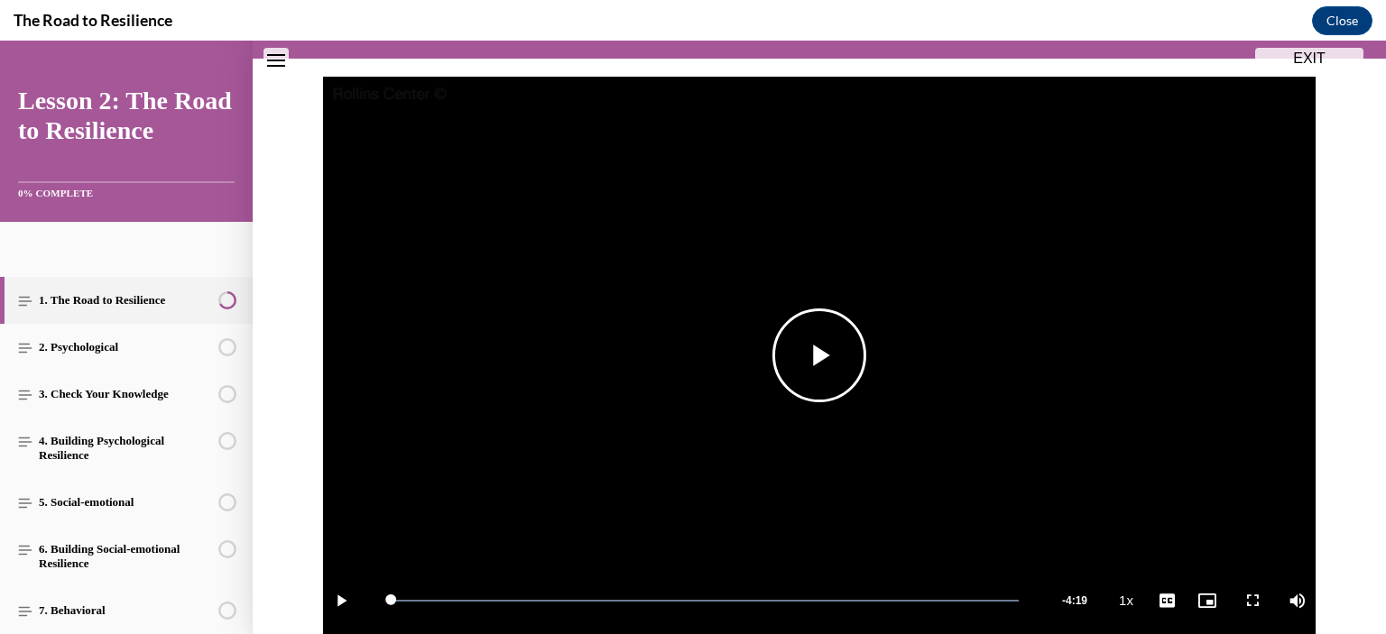
click at [819, 355] on span "Video player" at bounding box center [819, 355] width 0 height 0
click at [1005, 602] on div "Loaded : 100.00% 4:17 4:16" at bounding box center [705, 601] width 646 height 68
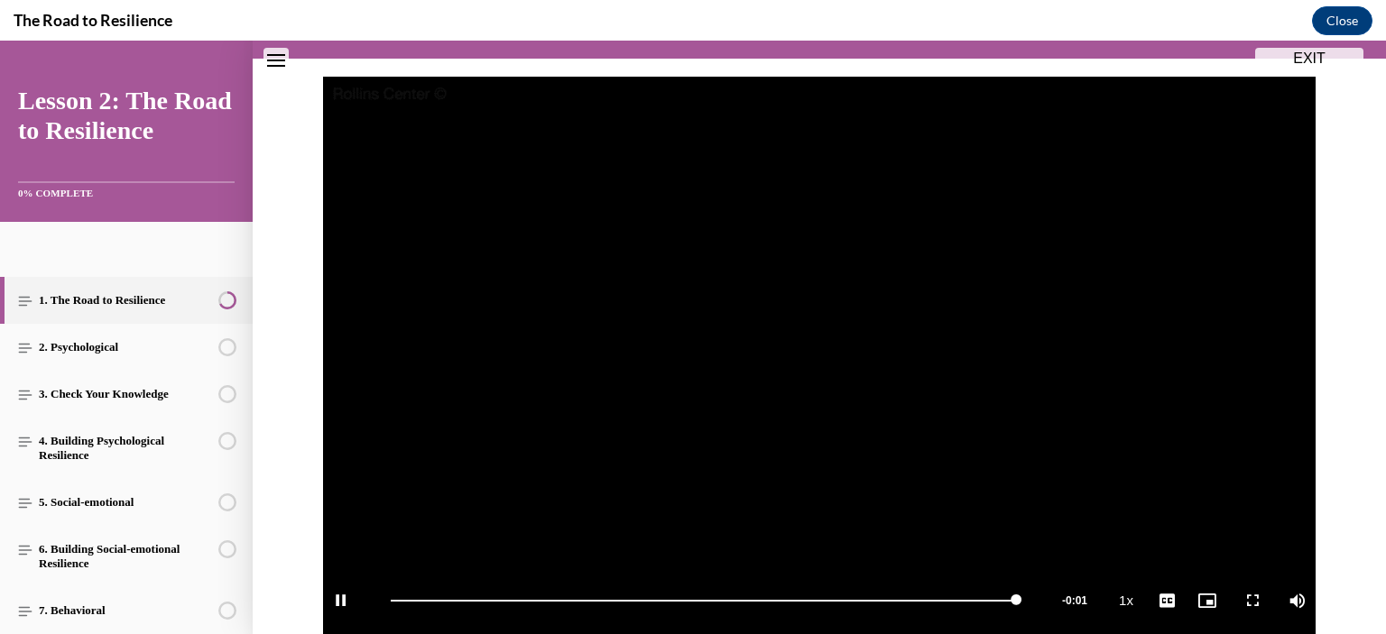
scroll to position [372, 0]
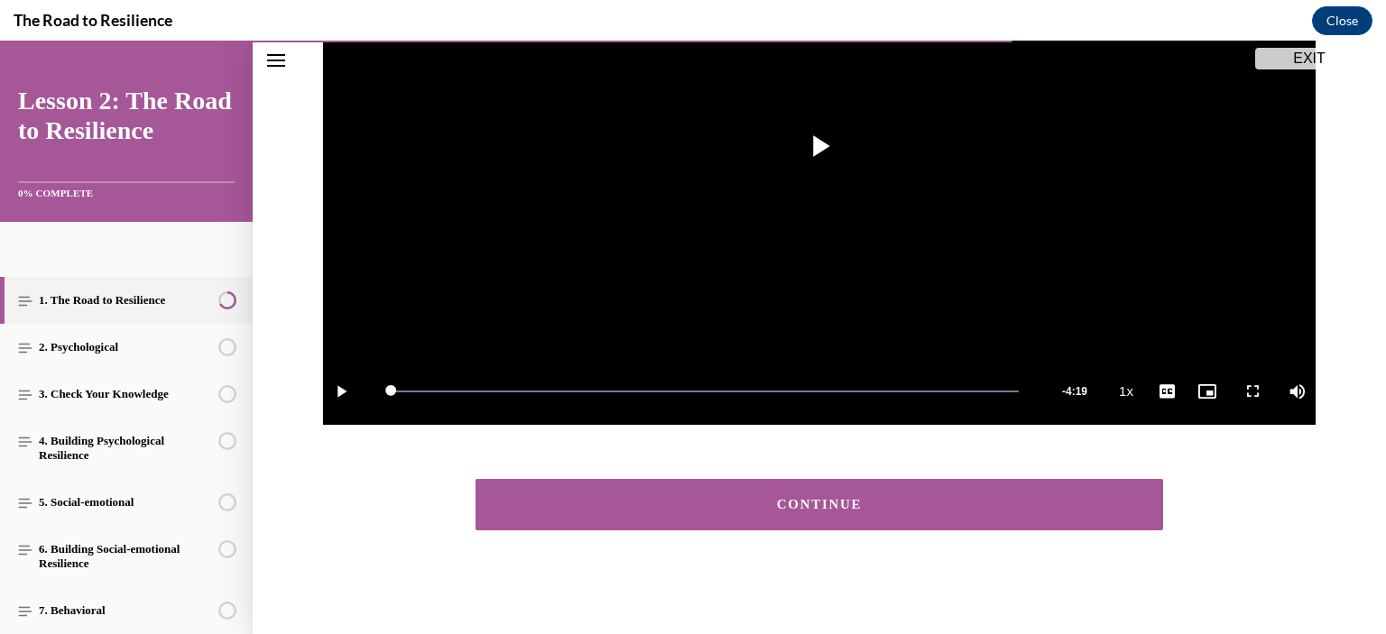
click at [835, 499] on div "CONTINUE" at bounding box center [819, 505] width 632 height 14
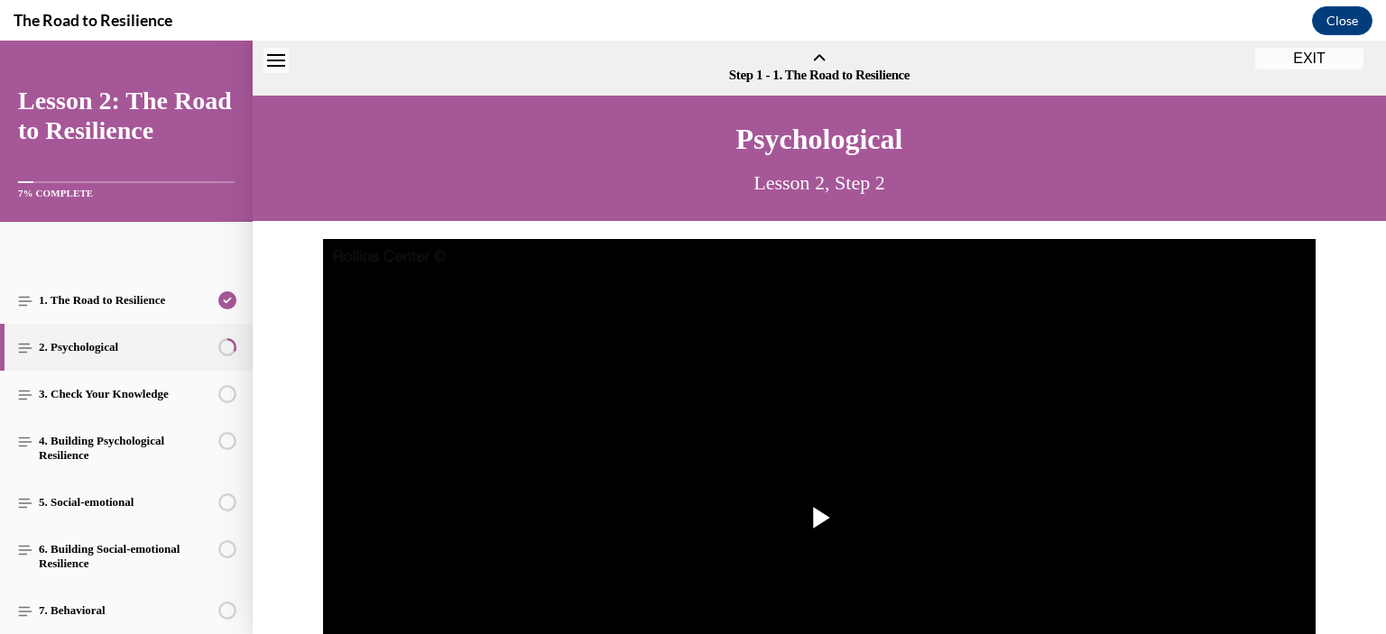
scroll to position [56, 0]
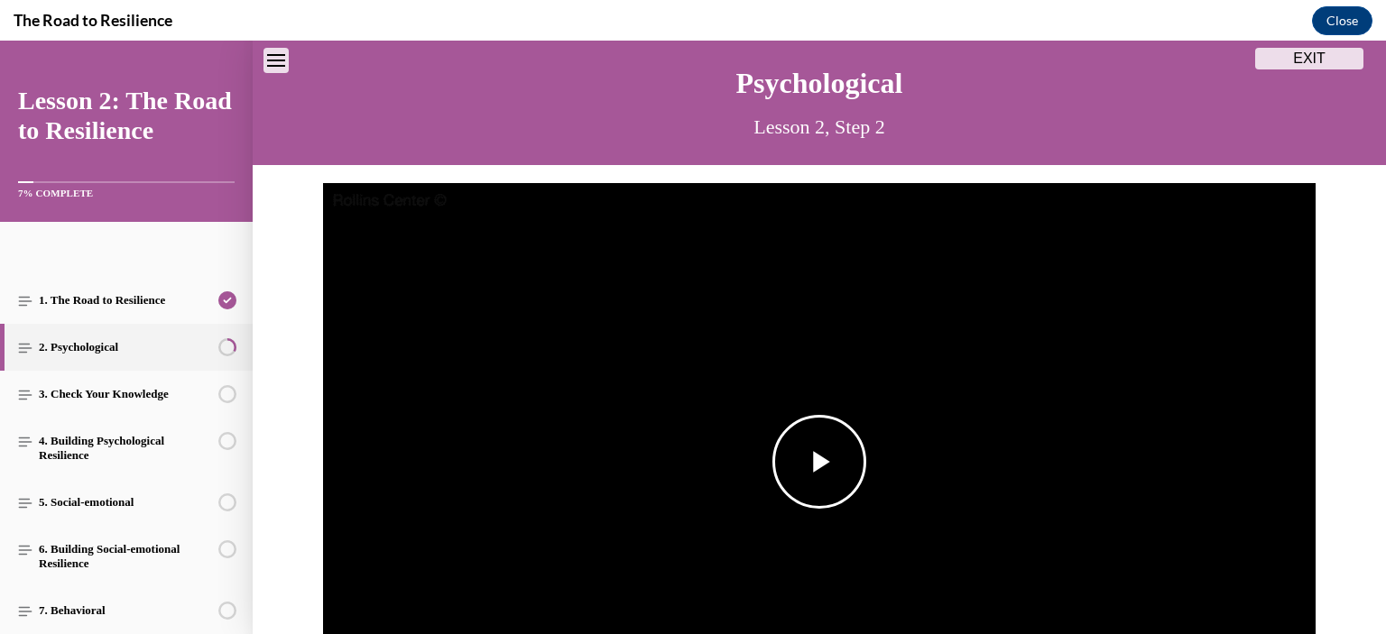
click at [819, 462] on span "Video player" at bounding box center [819, 462] width 0 height 0
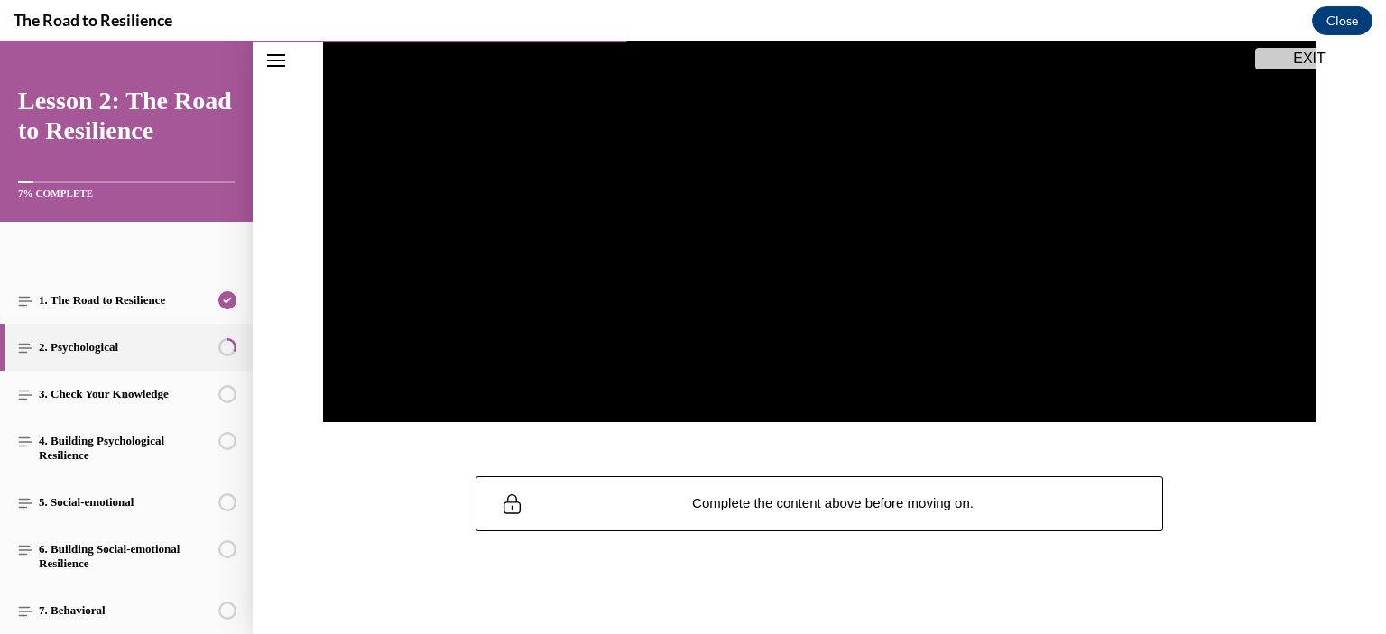
scroll to position [194, 0]
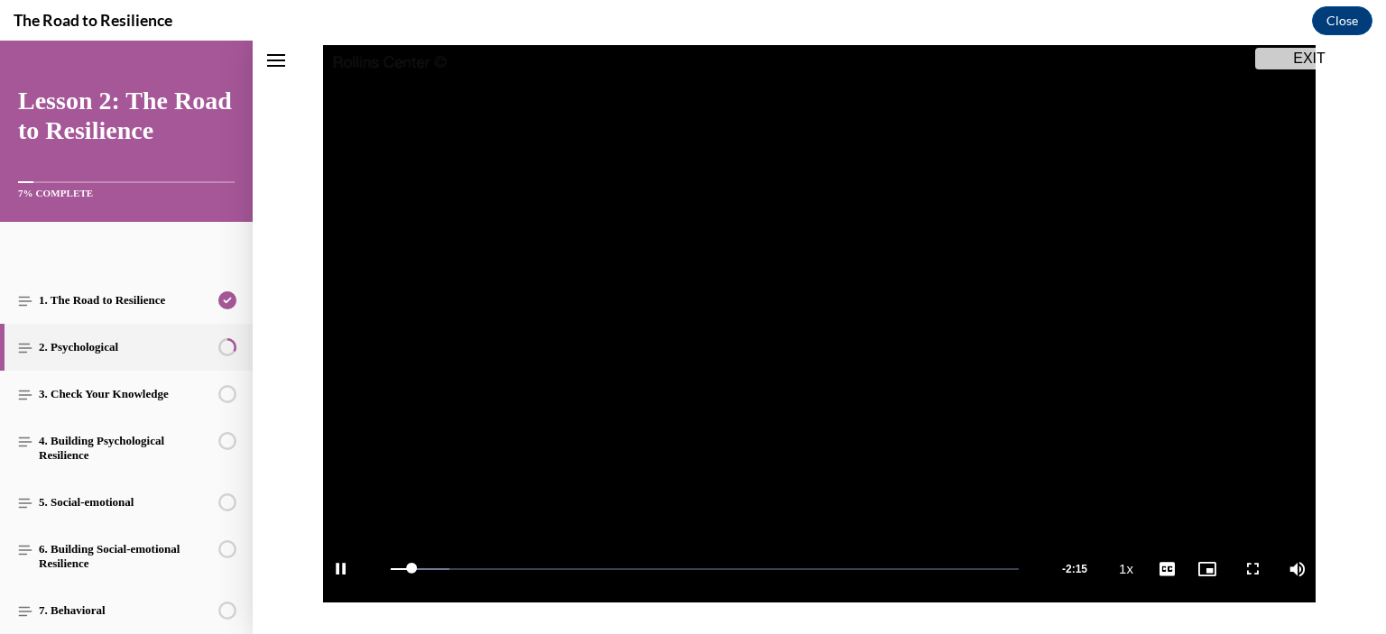
click at [519, 176] on video "Video player" at bounding box center [819, 324] width 992 height 558
click at [819, 324] on span "Video player" at bounding box center [819, 324] width 0 height 0
click at [510, 565] on div "Loaded : 26.98% 0:28 0:28" at bounding box center [705, 569] width 646 height 68
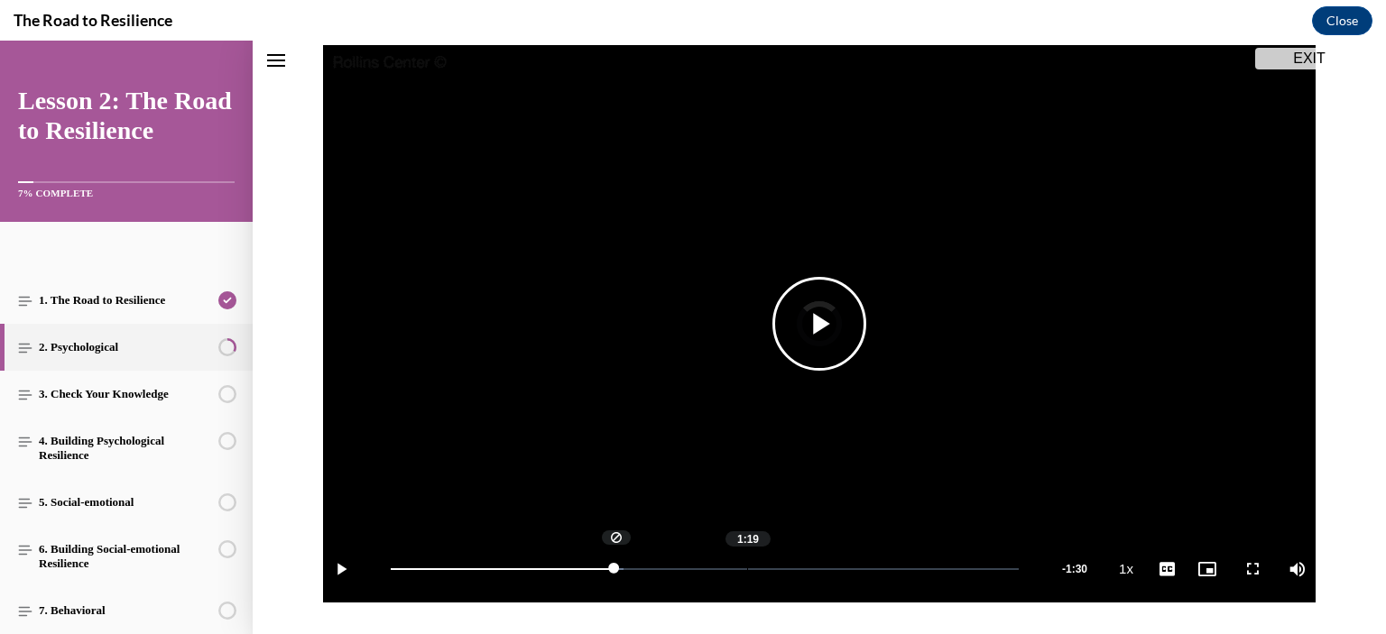
drag, startPoint x: 606, startPoint y: 566, endPoint x: 740, endPoint y: 579, distance: 134.2
click at [740, 579] on div "Loaded : 37.10% 1:19 0:50" at bounding box center [705, 569] width 646 height 68
drag, startPoint x: 664, startPoint y: 564, endPoint x: 752, endPoint y: 573, distance: 88.9
click at [752, 573] on div "Loaded : 40.69% 1:08 0:52" at bounding box center [705, 569] width 646 height 68
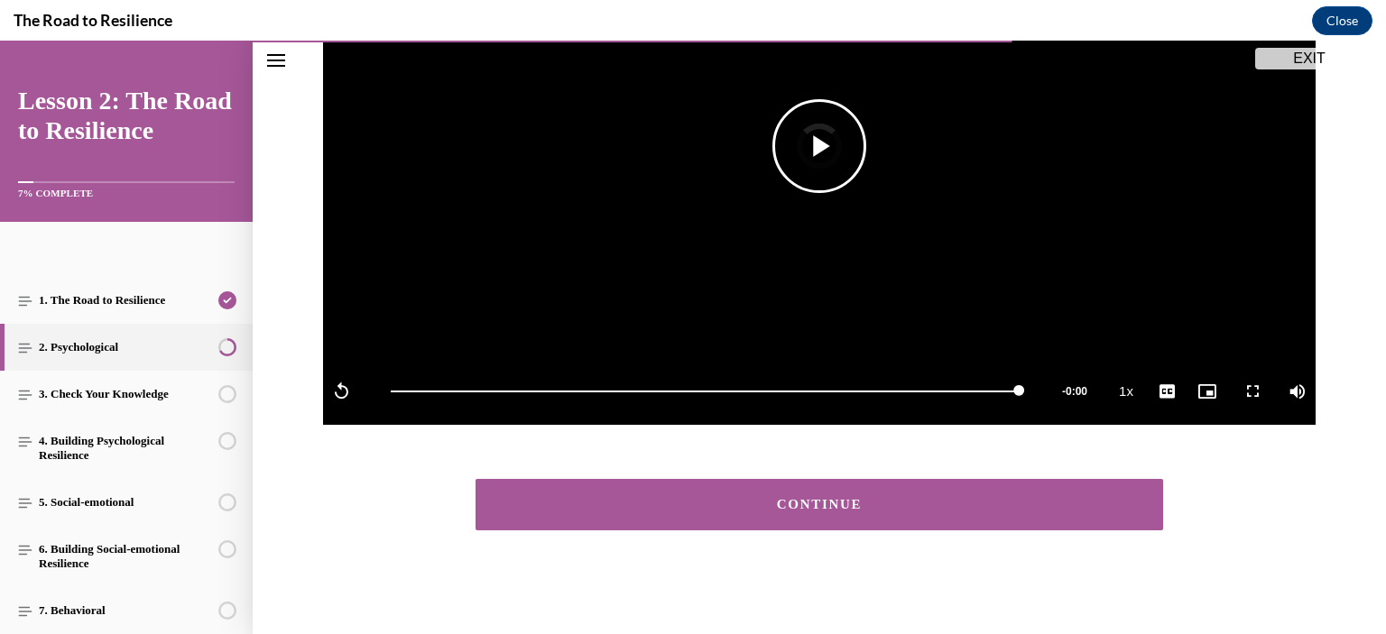
scroll to position [372, 0]
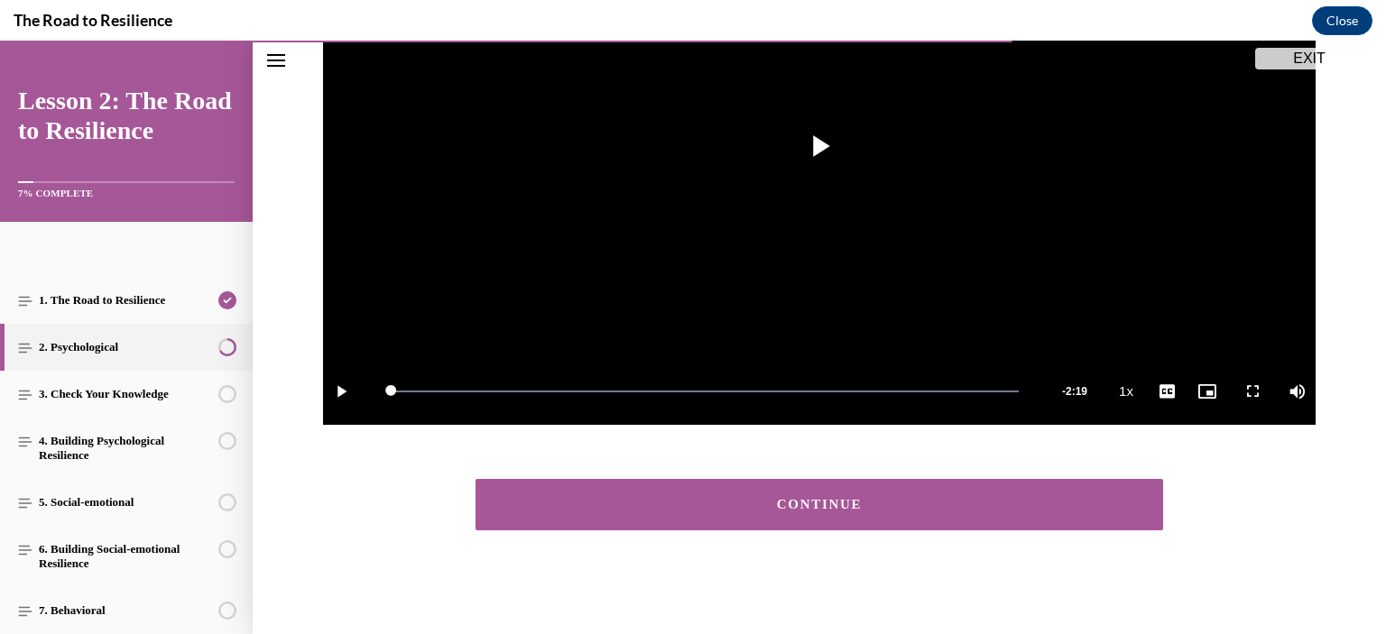
click at [772, 500] on div "CONTINUE" at bounding box center [819, 505] width 632 height 14
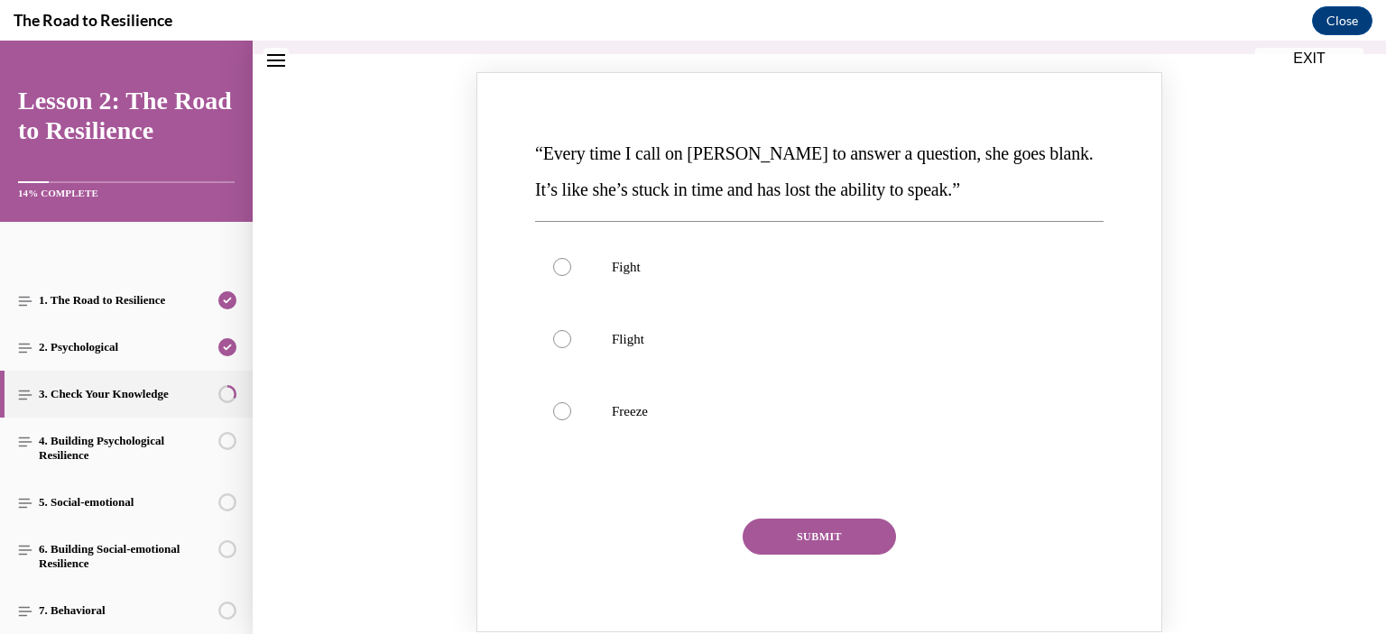
scroll to position [236, 0]
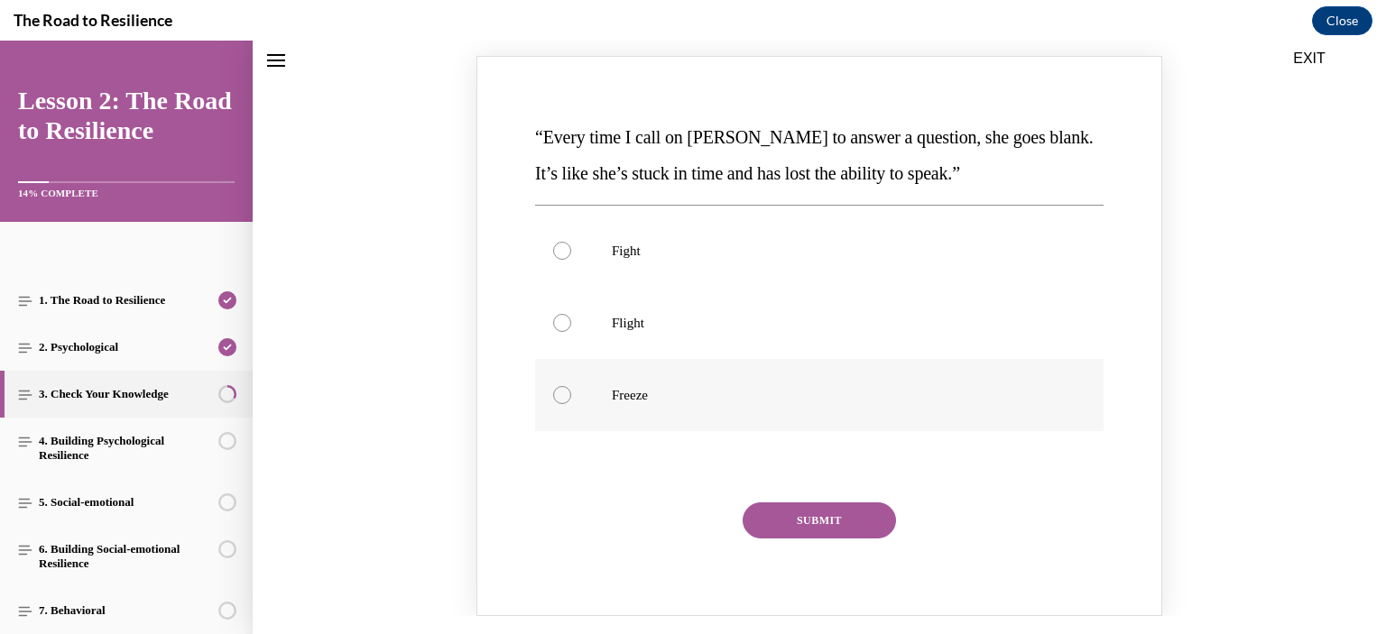
click at [558, 392] on div "Knowledge check: Multiple choice" at bounding box center [562, 395] width 18 height 18
click at [558, 392] on input "Freeze" at bounding box center [562, 395] width 18 height 18
radio input "true"
click at [834, 516] on button "SUBMIT" at bounding box center [818, 520] width 153 height 36
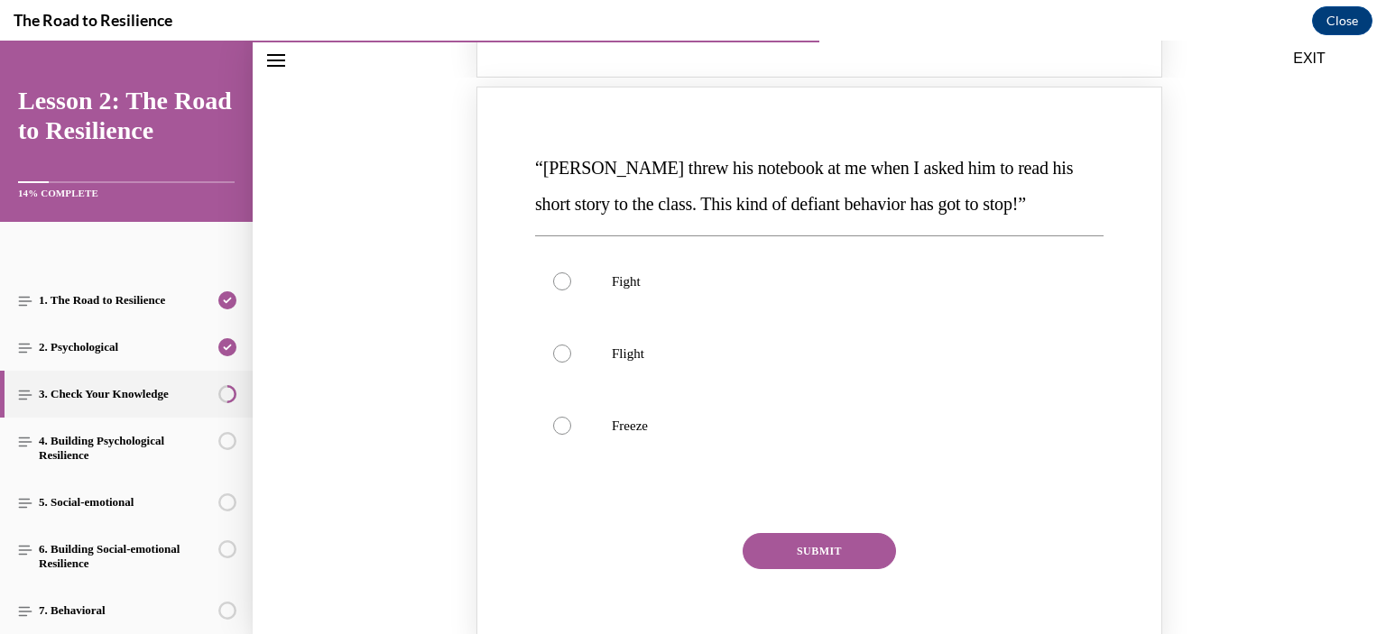
scroll to position [958, 0]
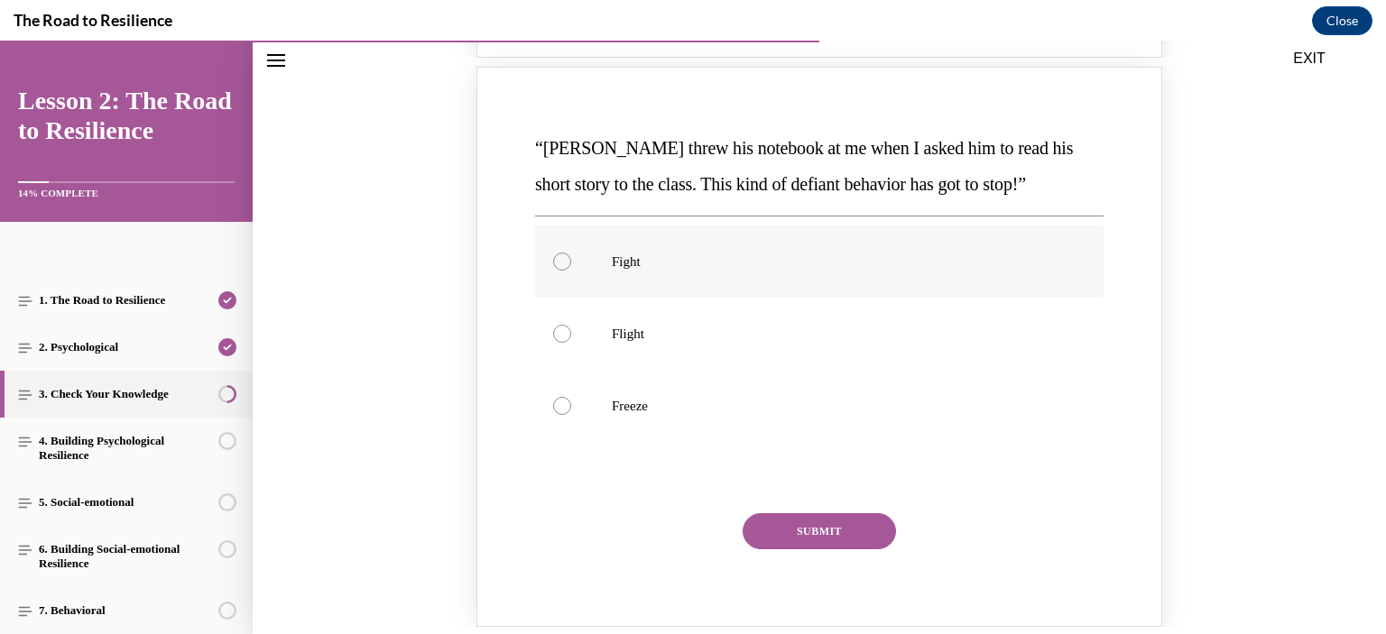
click at [553, 258] on div "Knowledge check: Multiple choice" at bounding box center [562, 262] width 18 height 18
click at [553, 258] on input "Fight" at bounding box center [562, 262] width 18 height 18
radio input "true"
click at [809, 530] on button "SUBMIT" at bounding box center [818, 531] width 153 height 36
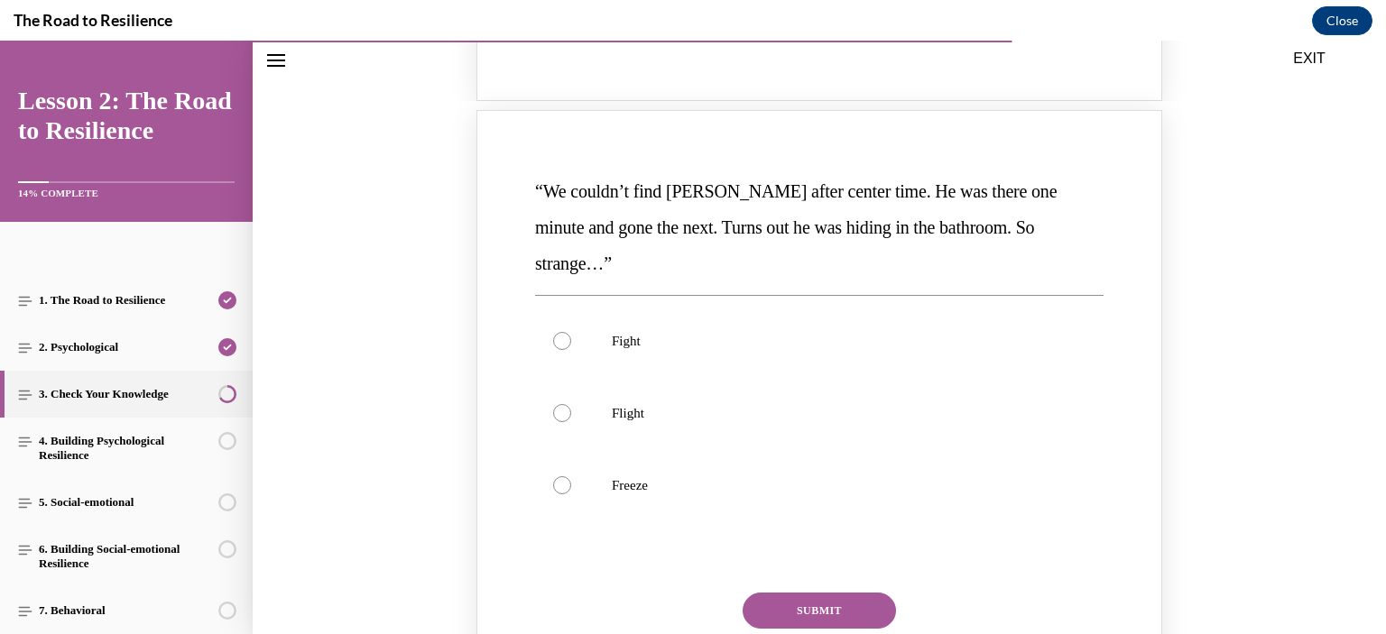
scroll to position [1680, 0]
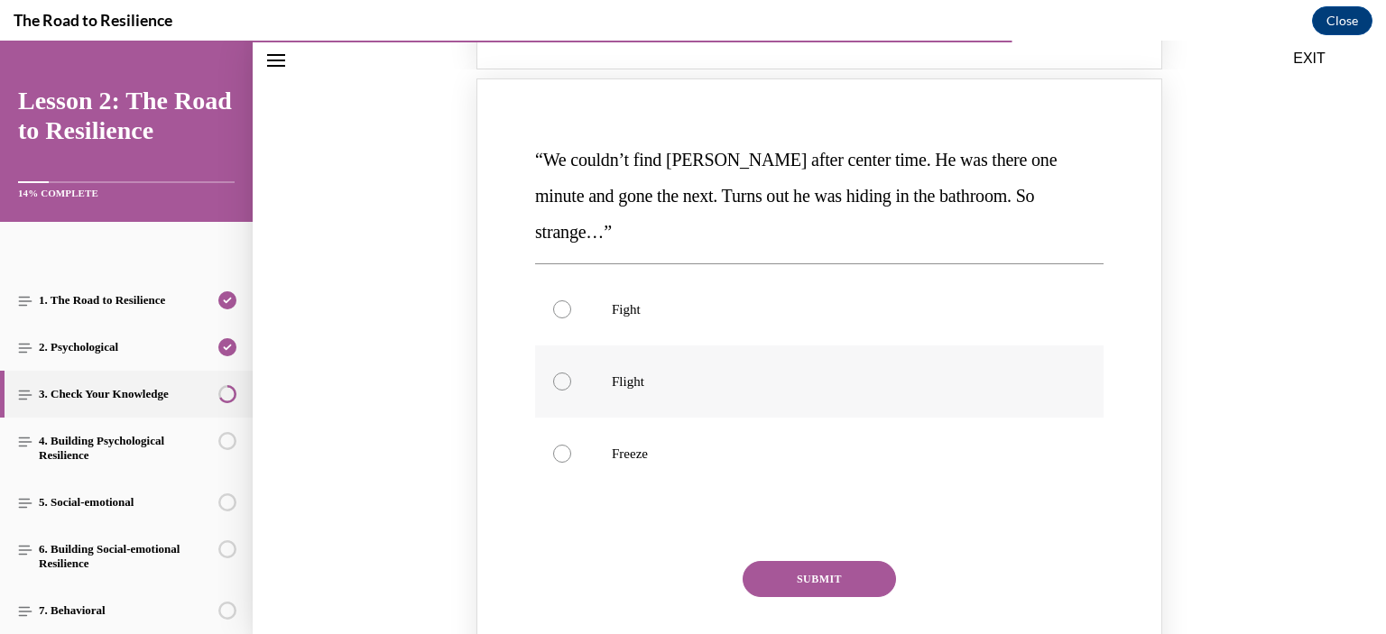
click at [554, 373] on div "Knowledge check: Multiple choice" at bounding box center [562, 382] width 18 height 18
click at [554, 373] on input "Flight" at bounding box center [562, 382] width 18 height 18
radio input "true"
click at [830, 561] on button "SUBMIT" at bounding box center [818, 579] width 153 height 36
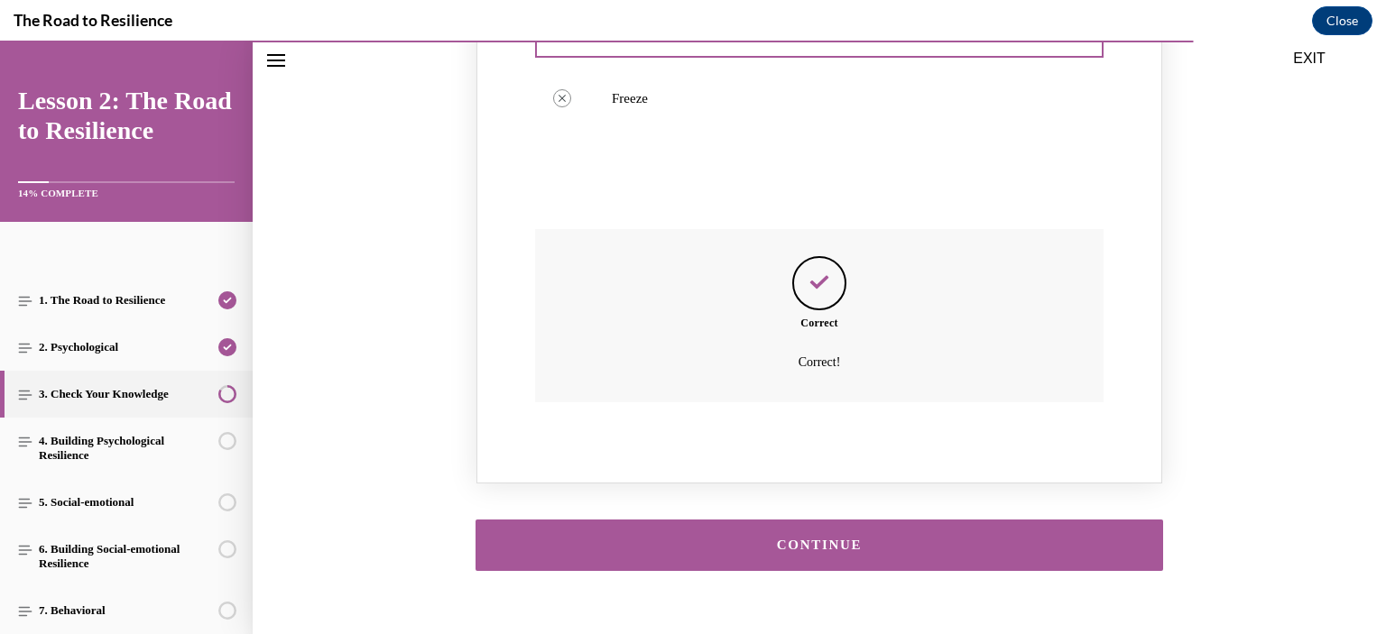
scroll to position [2037, 0]
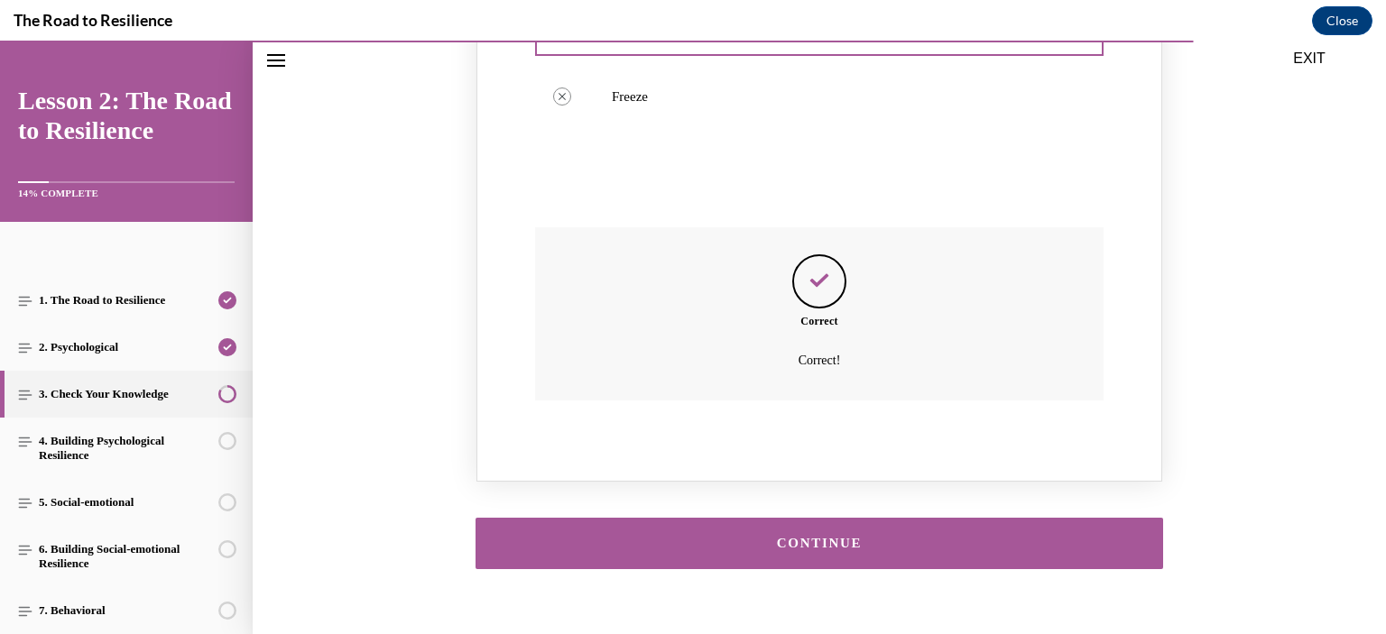
click at [804, 537] on div "CONTINUE" at bounding box center [819, 544] width 632 height 14
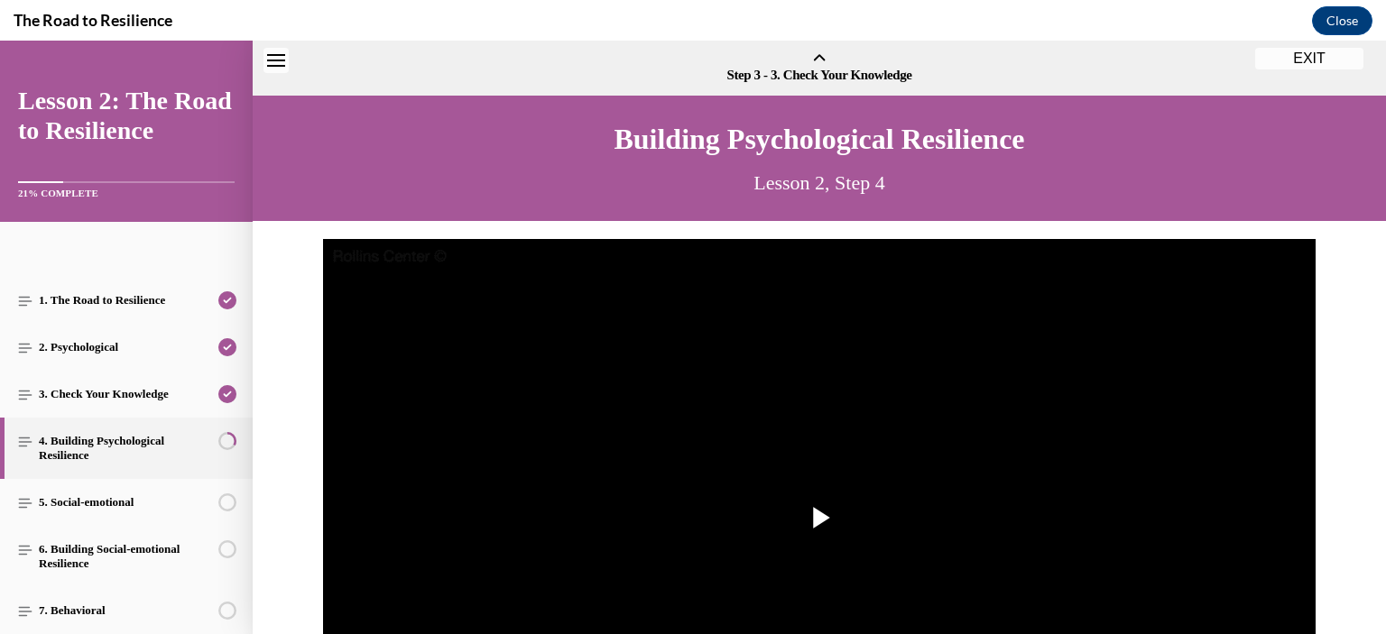
scroll to position [56, 0]
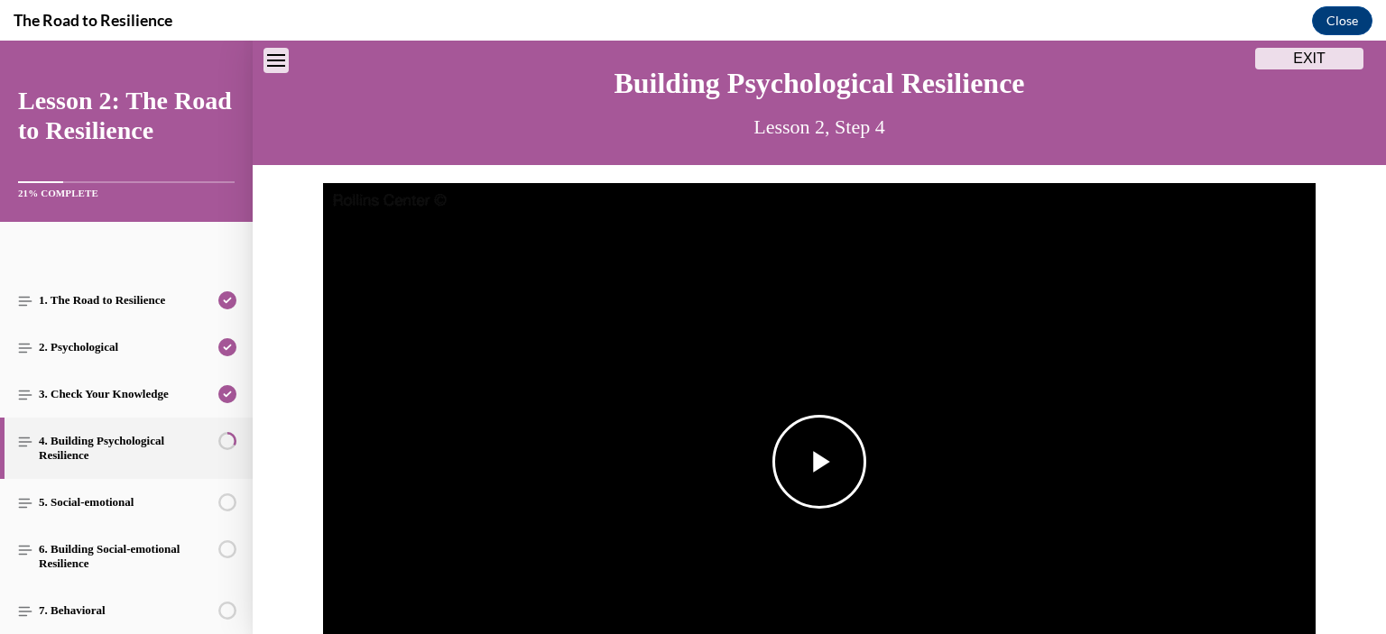
click at [819, 462] on span "Video player" at bounding box center [819, 462] width 0 height 0
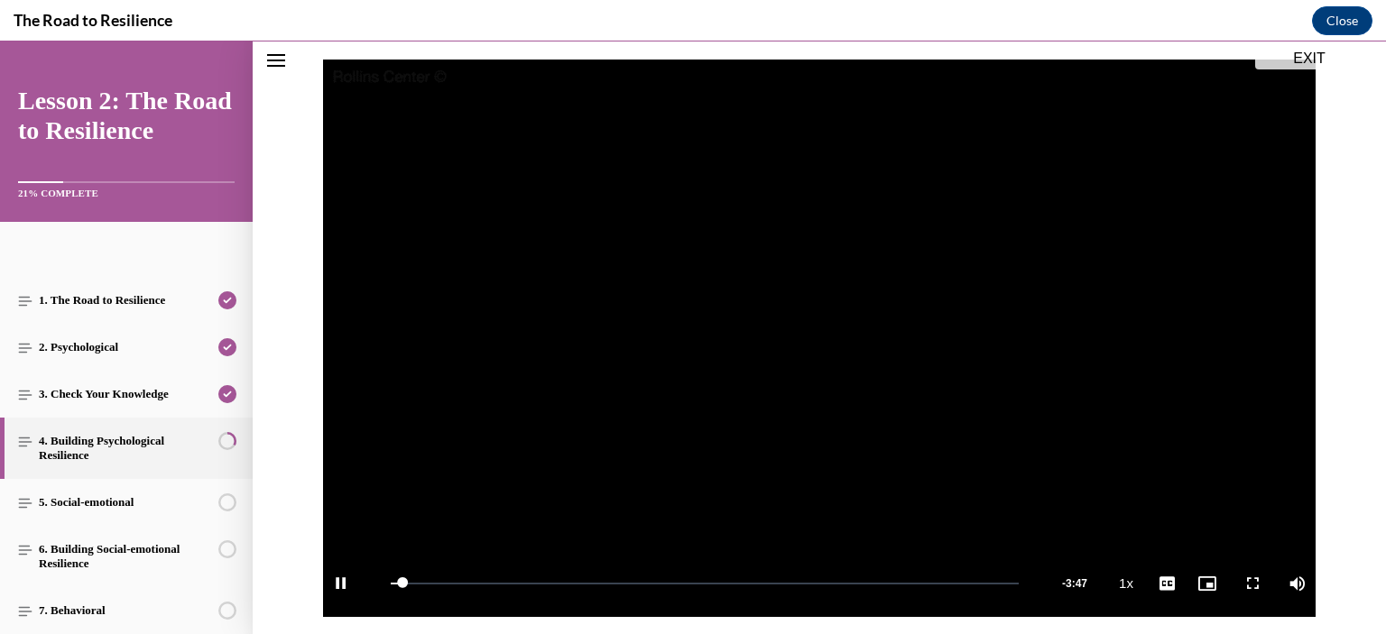
scroll to position [72, 0]
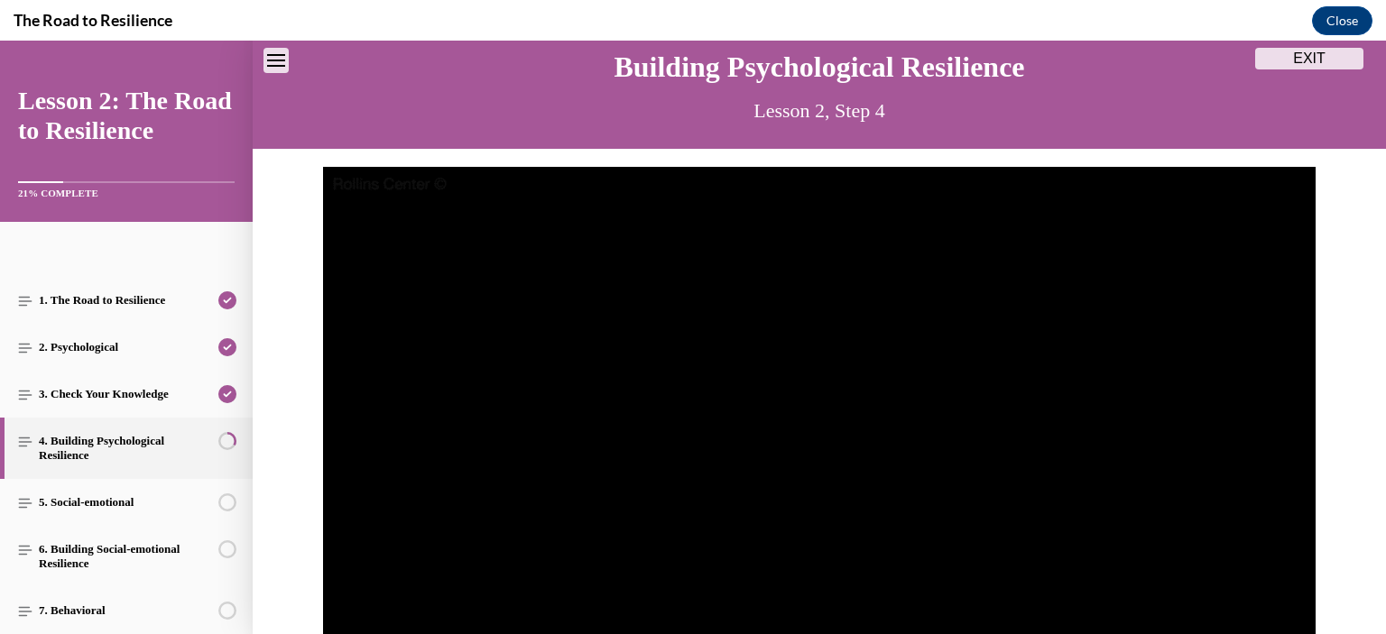
click at [888, 632] on video "Video player" at bounding box center [819, 446] width 992 height 558
click at [819, 446] on span "Video player" at bounding box center [819, 446] width 0 height 0
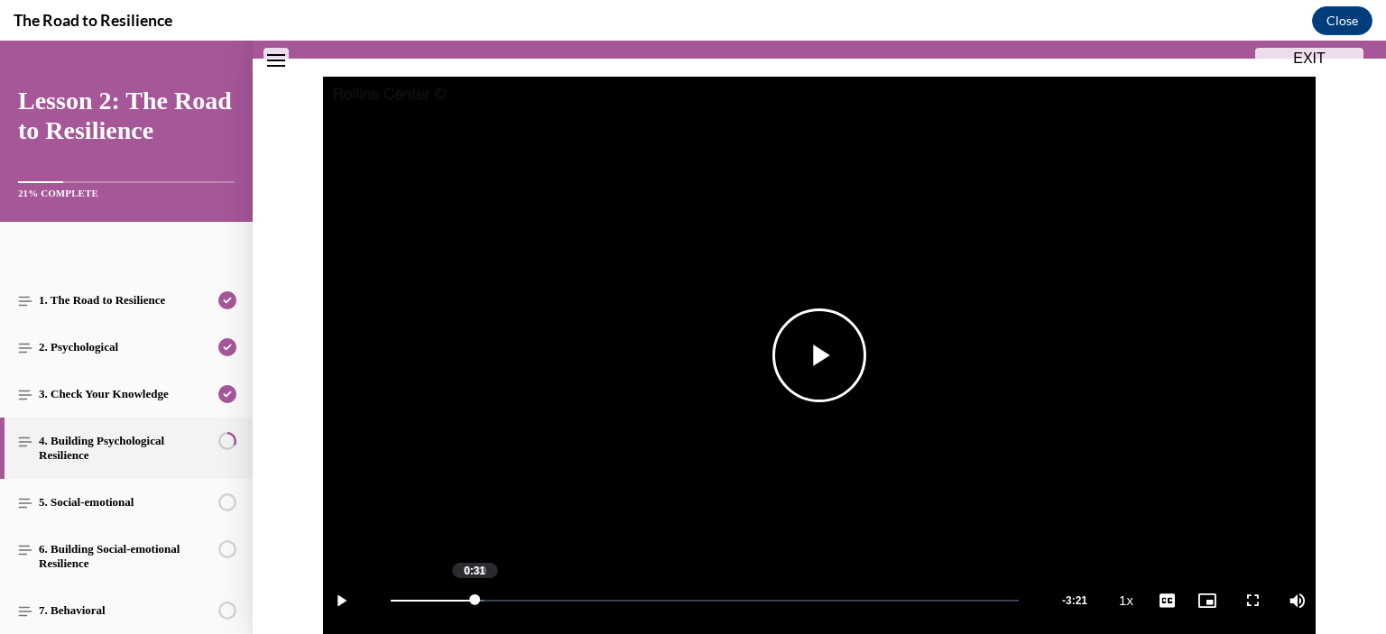
click at [467, 600] on div "0:31" at bounding box center [433, 601] width 84 height 2
click at [461, 598] on div "Loaded : 14.83% 0:28 0:31" at bounding box center [705, 601] width 646 height 68
click at [455, 600] on div "0:30" at bounding box center [432, 601] width 83 height 2
click at [448, 597] on div "Loaded : 14.83% 0:24 0:27" at bounding box center [705, 601] width 646 height 68
click at [444, 601] on div "Loaded : 14.83% 0:22 0:22" at bounding box center [705, 601] width 628 height 2
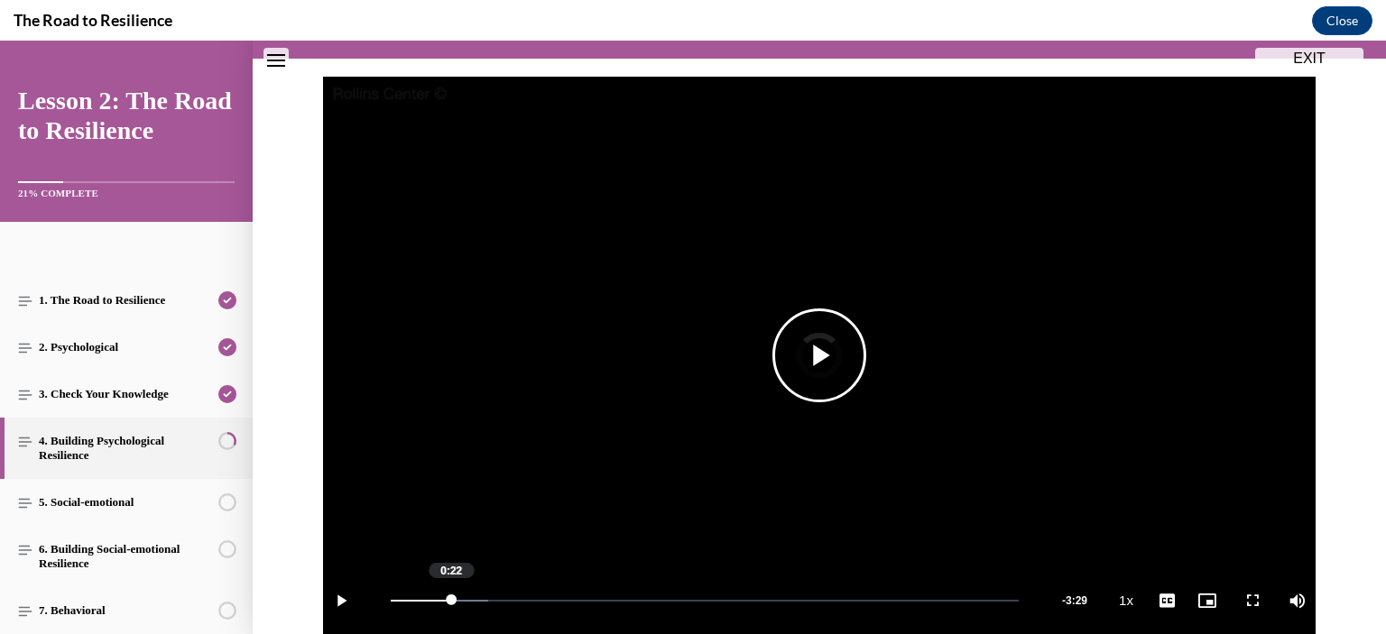
click at [444, 601] on div "Loaded : 15.51% 0:22 0:22" at bounding box center [705, 601] width 628 height 2
click at [603, 595] on div "Loaded : 15.51% 1:20 0:28" at bounding box center [705, 601] width 646 height 68
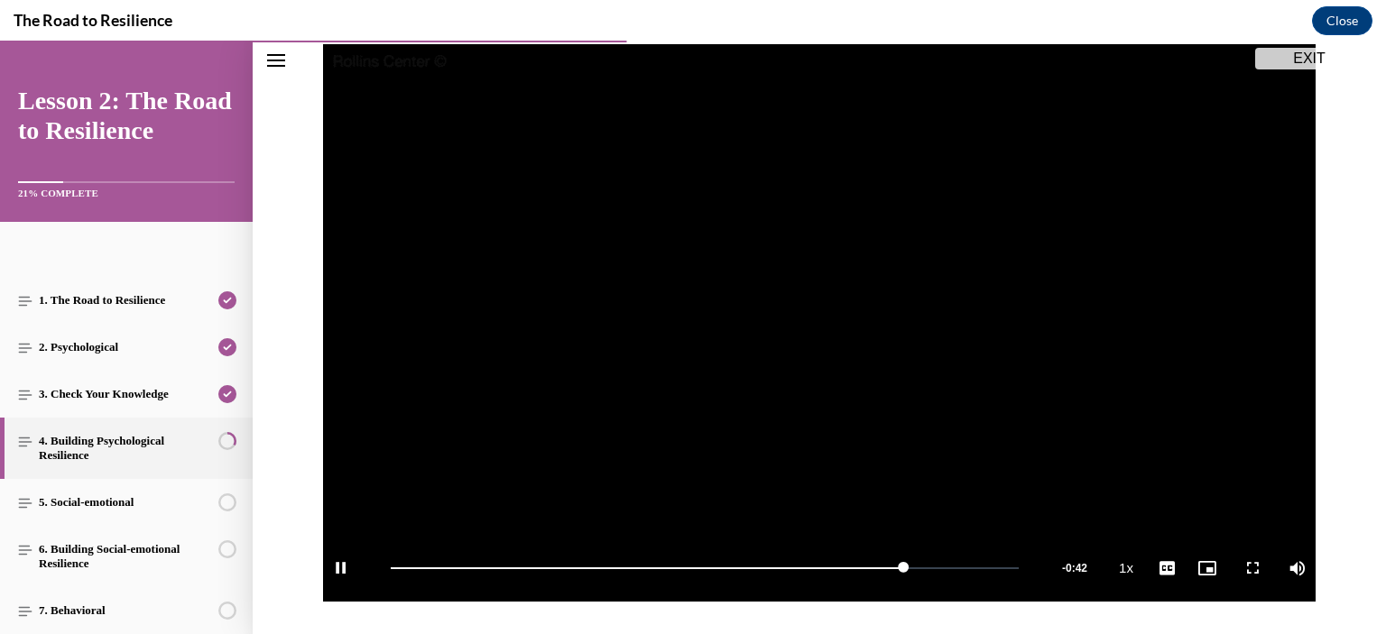
scroll to position [194, 0]
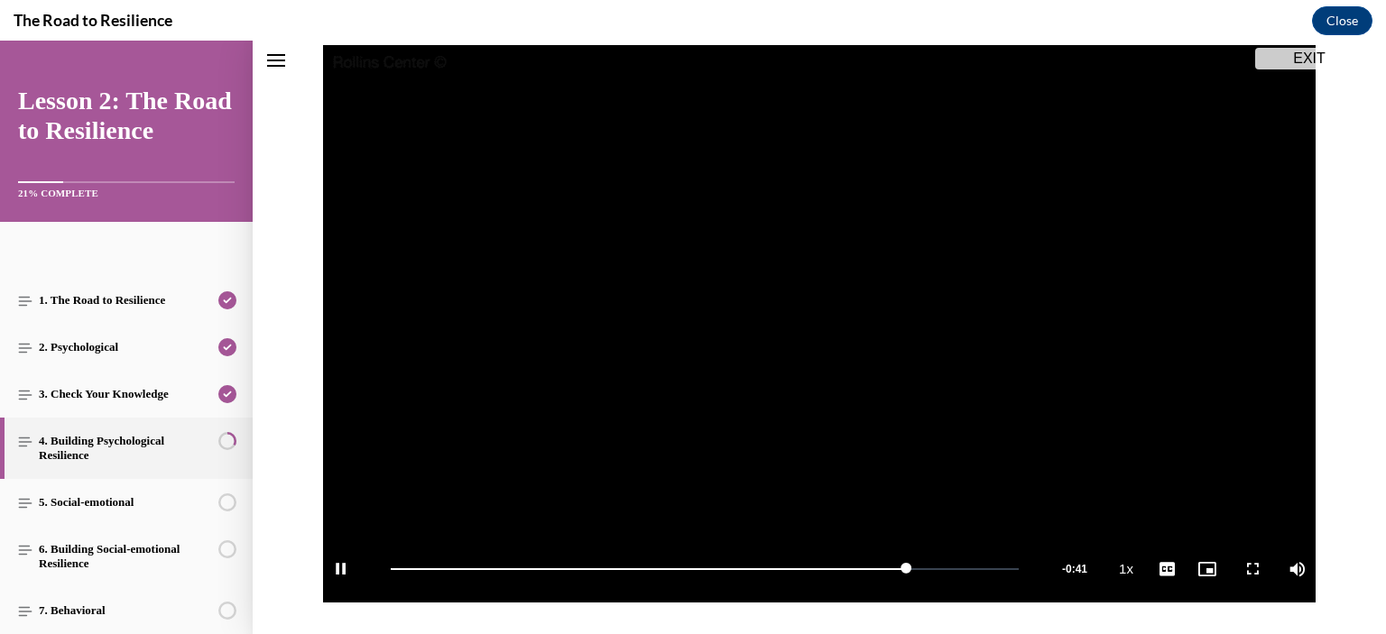
click at [724, 365] on video "Video player" at bounding box center [819, 324] width 992 height 558
click at [931, 573] on div "Loaded : 82.70% 3:23 3:10" at bounding box center [705, 569] width 646 height 68
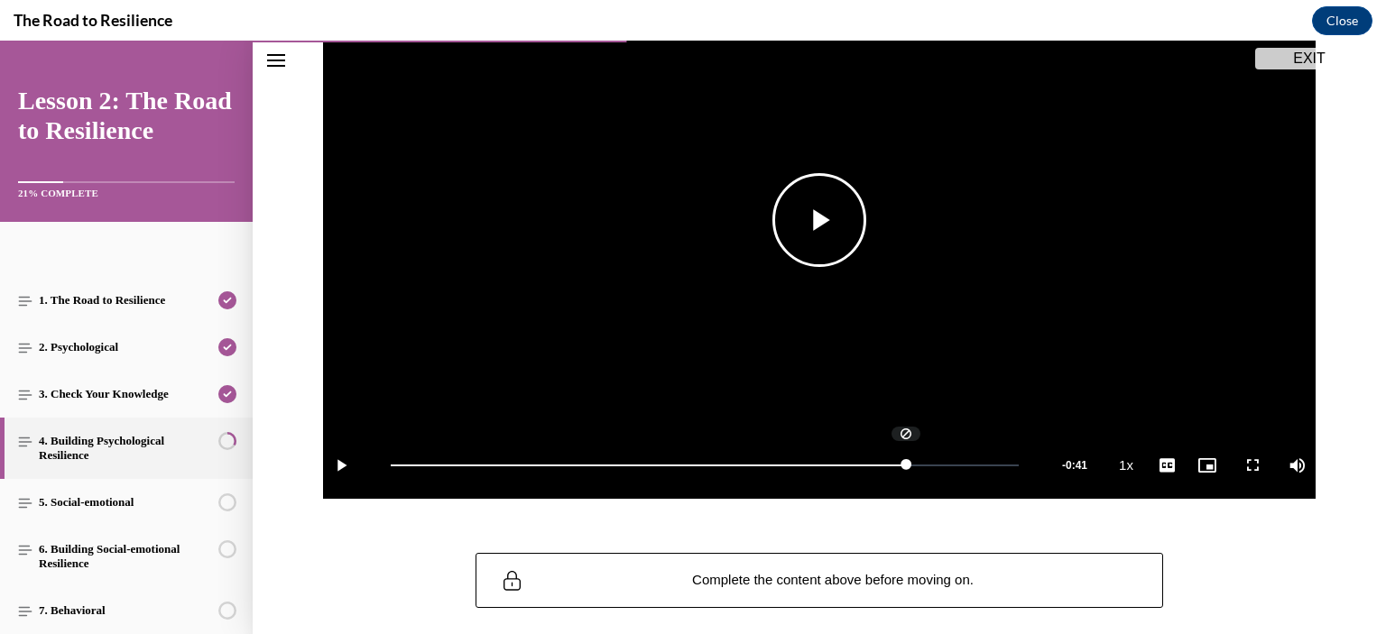
scroll to position [374, 0]
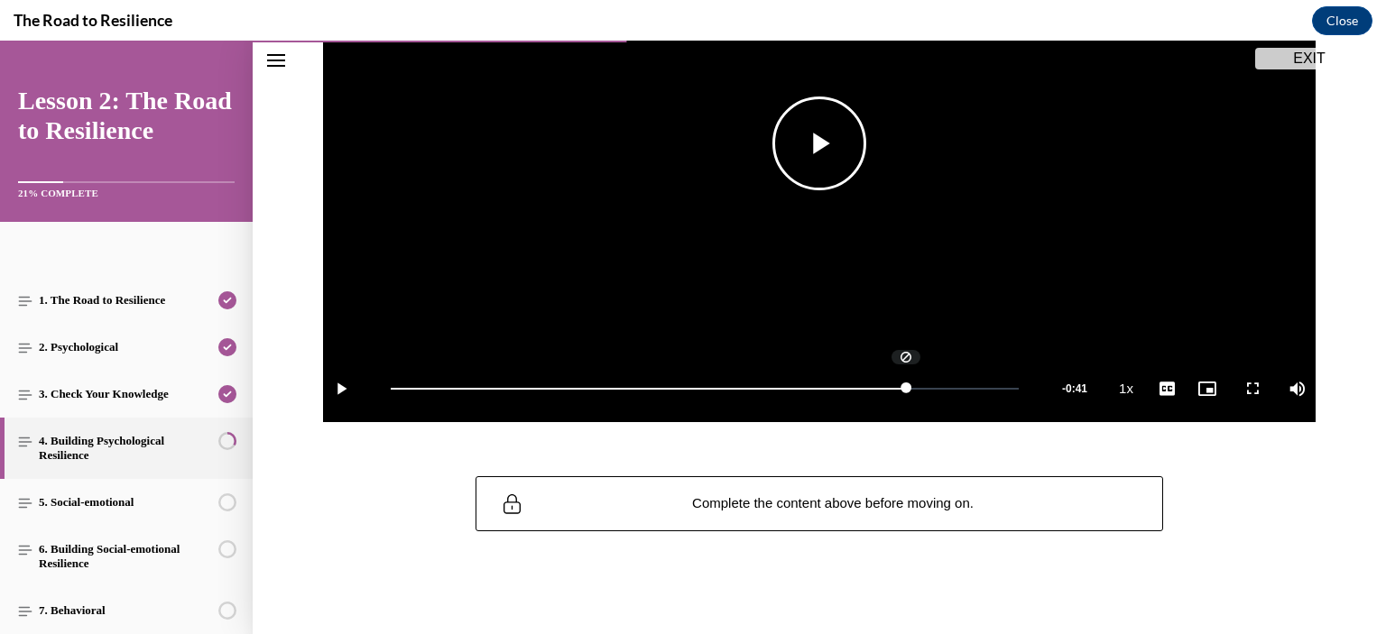
click at [819, 143] on span "Video player" at bounding box center [819, 143] width 0 height 0
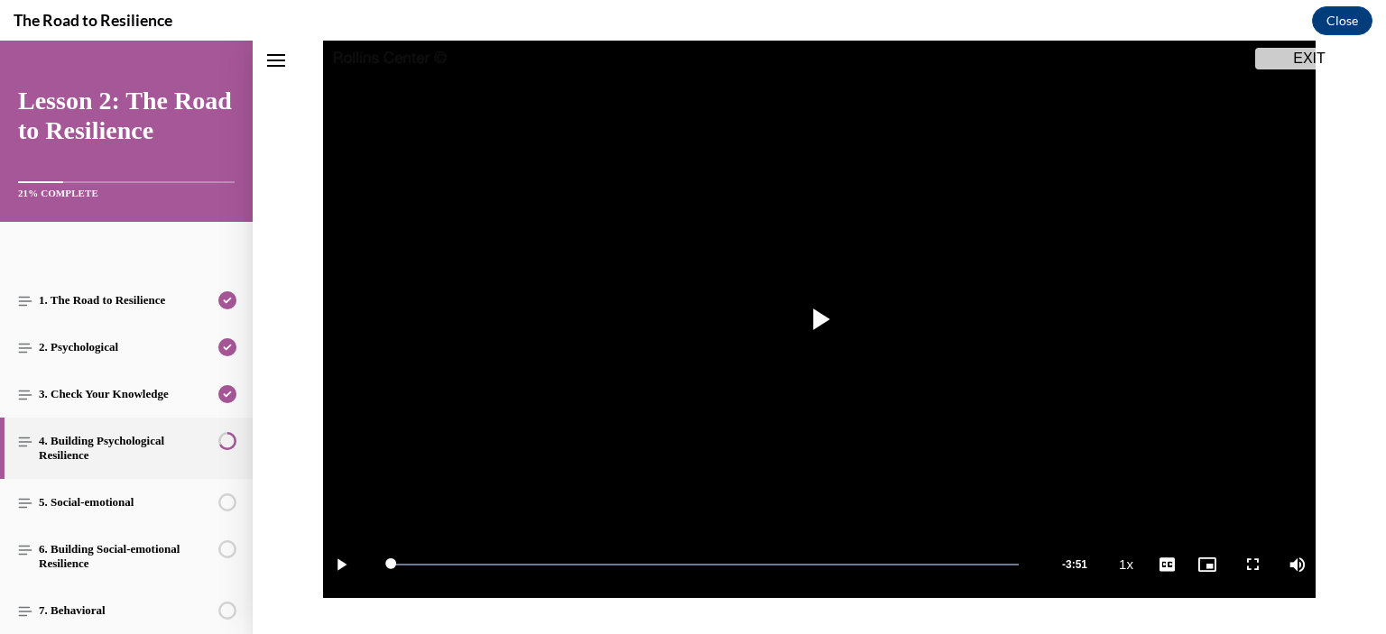
scroll to position [372, 0]
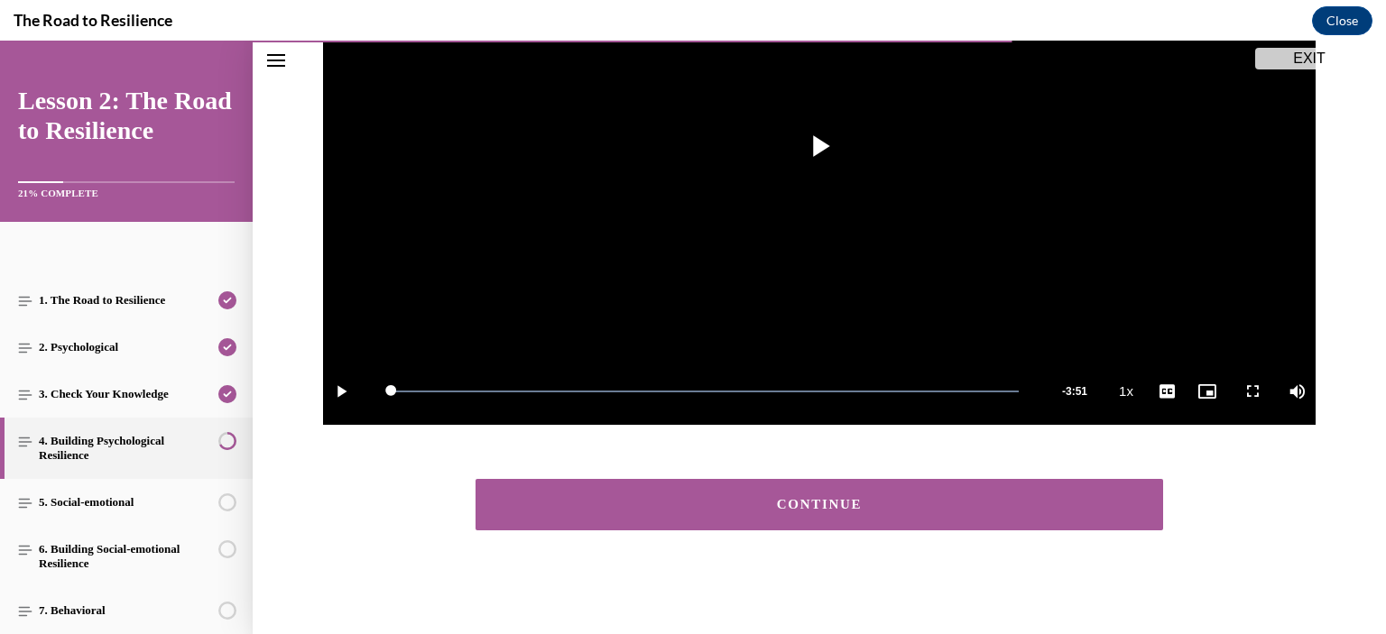
click at [840, 512] on button "CONTINUE" at bounding box center [818, 504] width 687 height 51
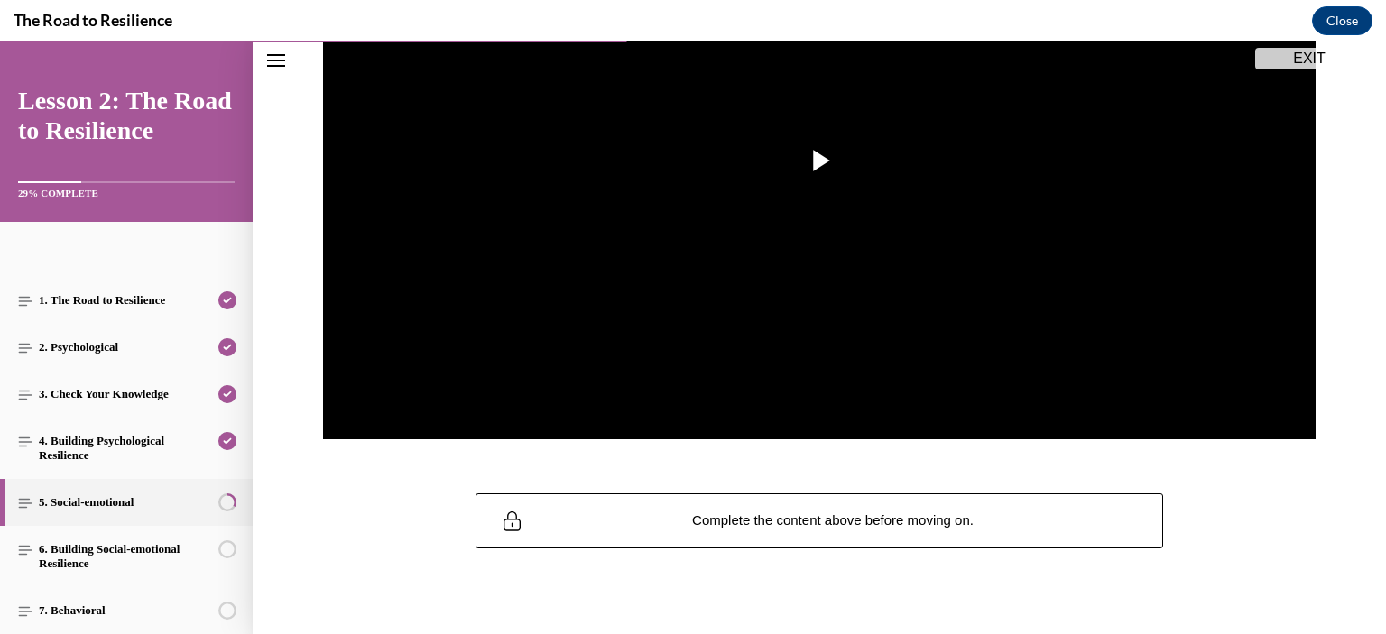
scroll to position [374, 0]
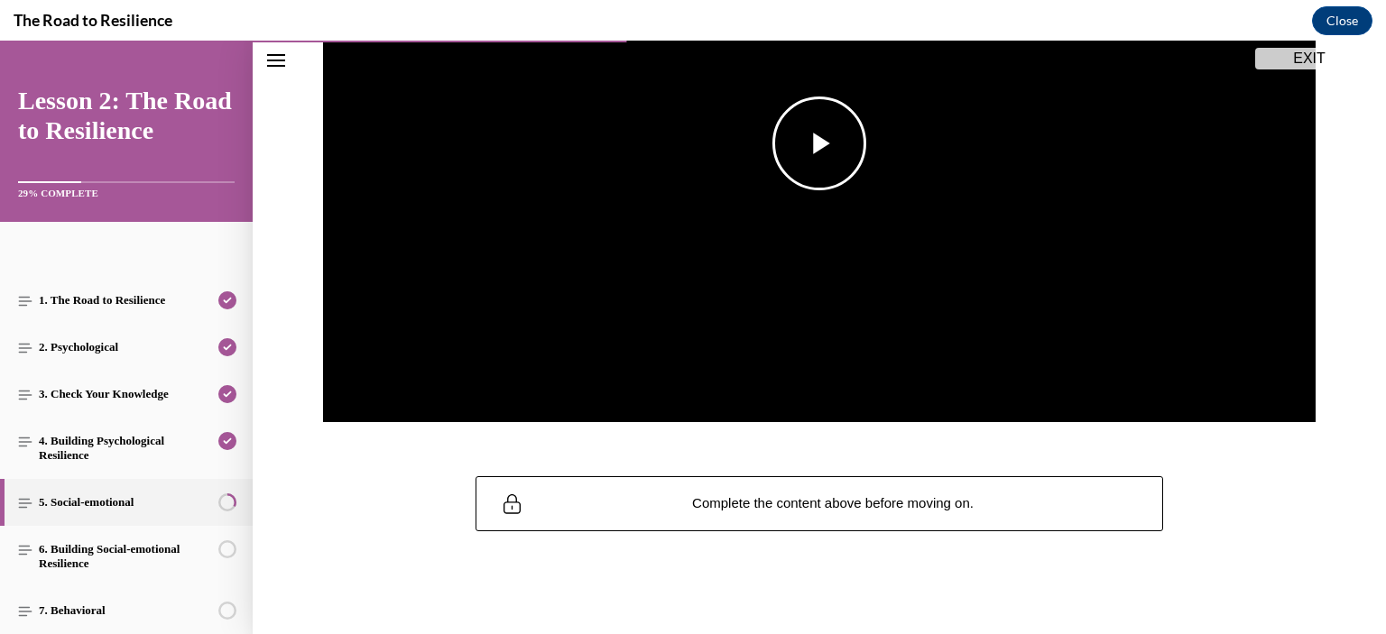
click at [819, 143] on span "Video player" at bounding box center [819, 143] width 0 height 0
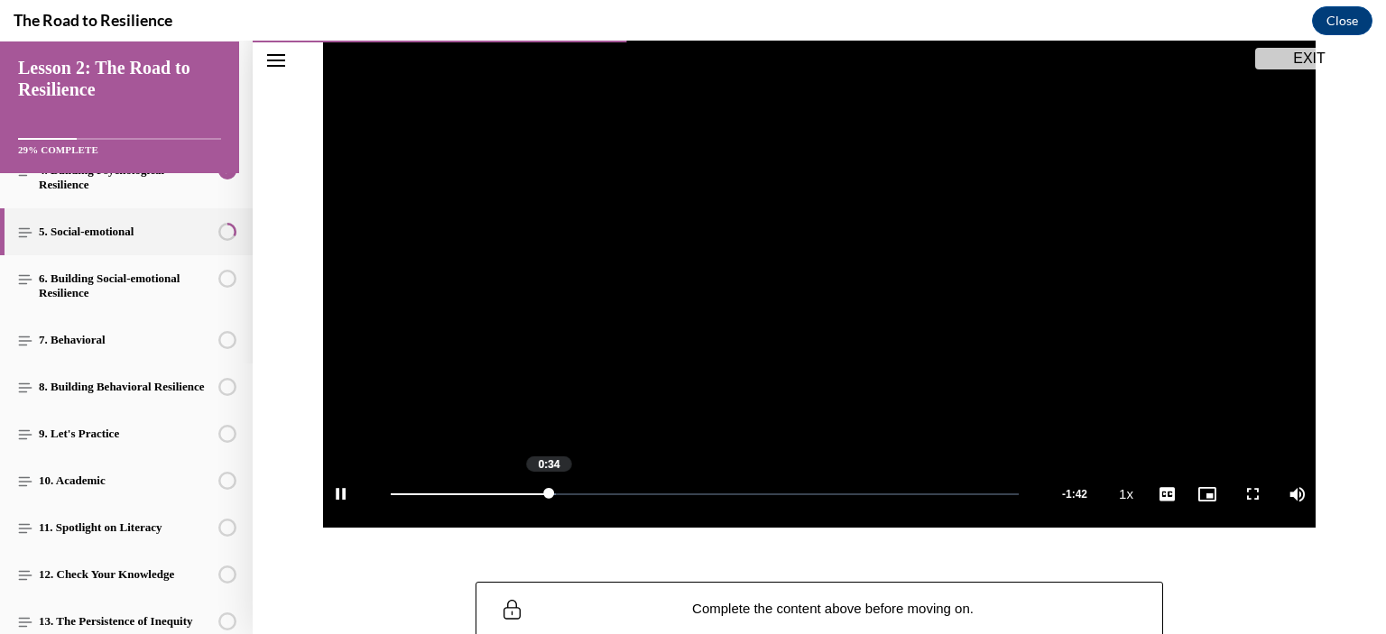
scroll to position [289, 0]
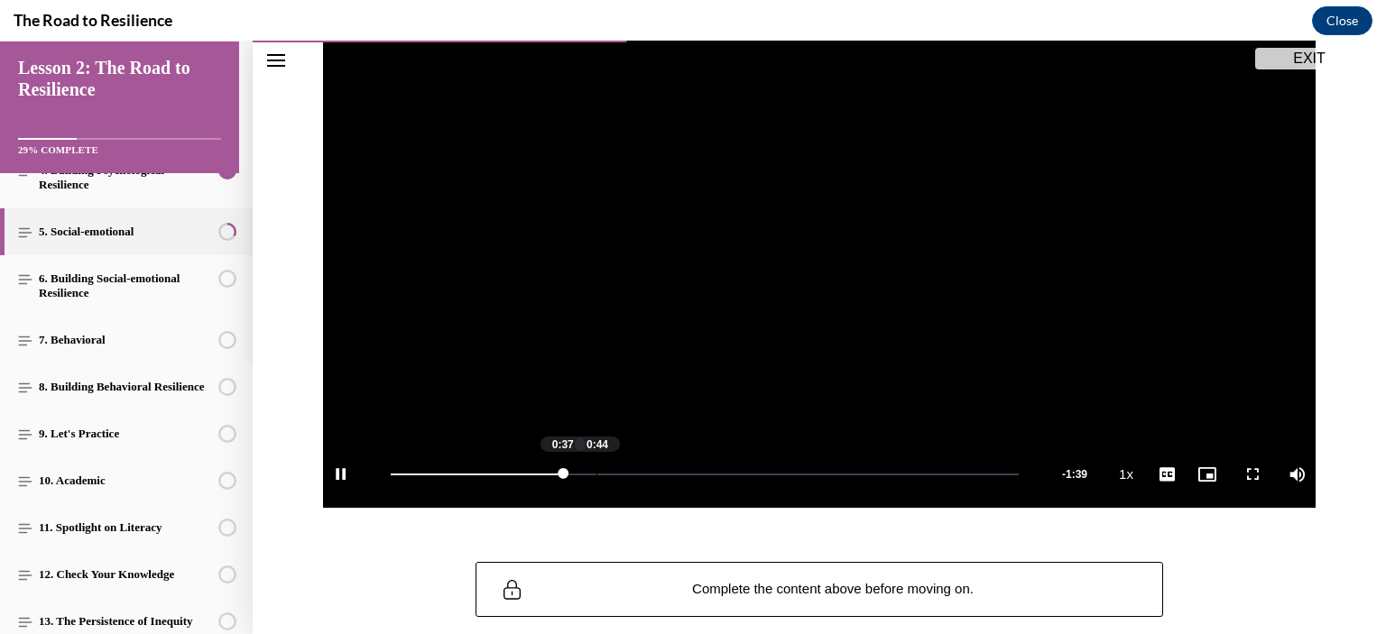
click at [596, 474] on div "0:44" at bounding box center [596, 475] width 1 height 2
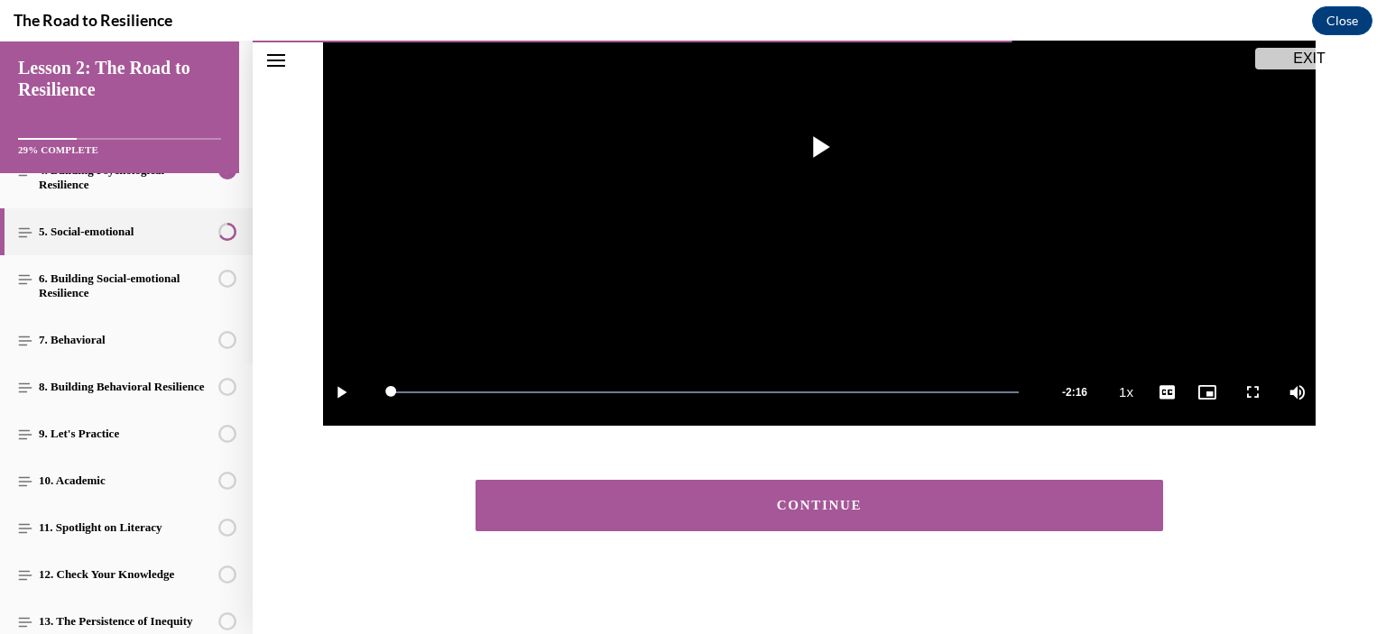
scroll to position [372, 0]
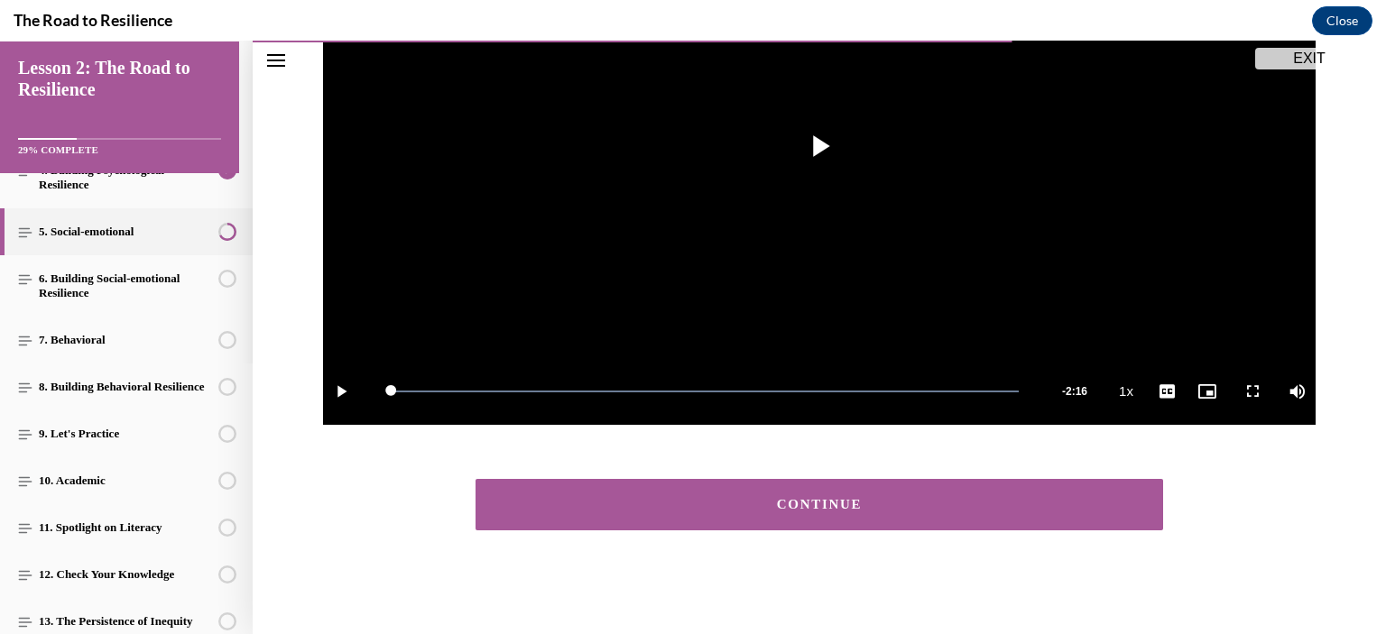
click at [841, 502] on div "CONTINUE" at bounding box center [819, 505] width 632 height 14
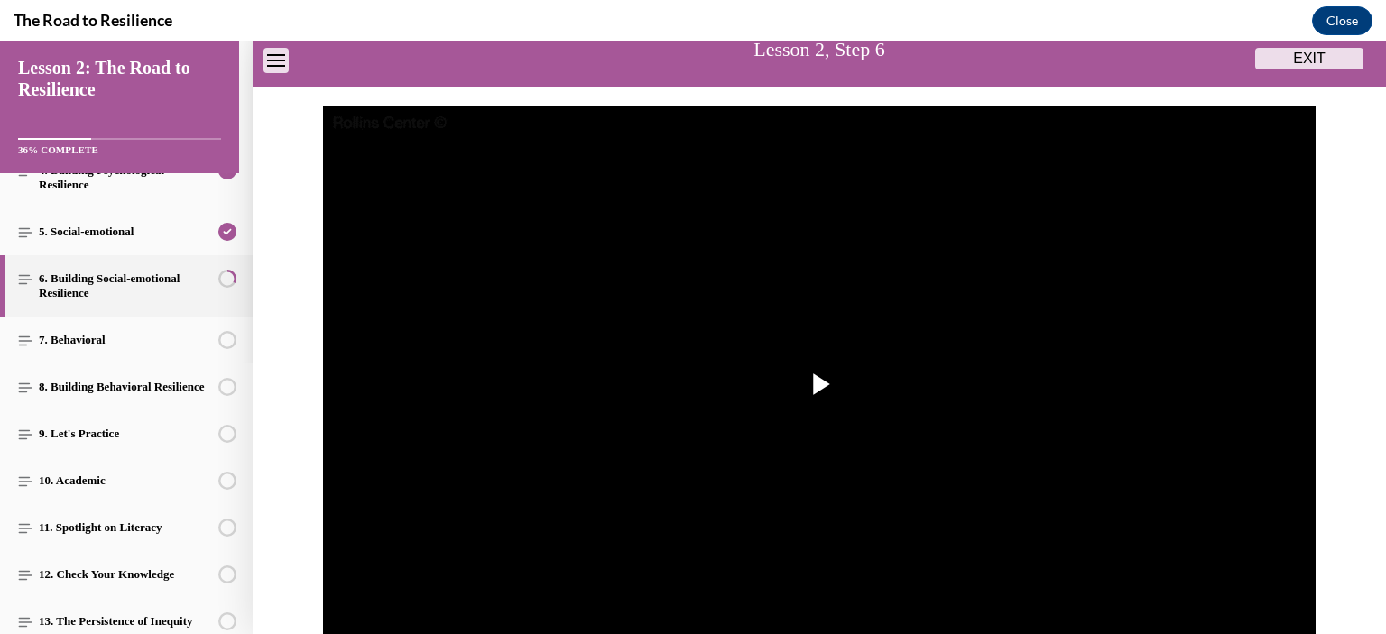
scroll to position [236, 0]
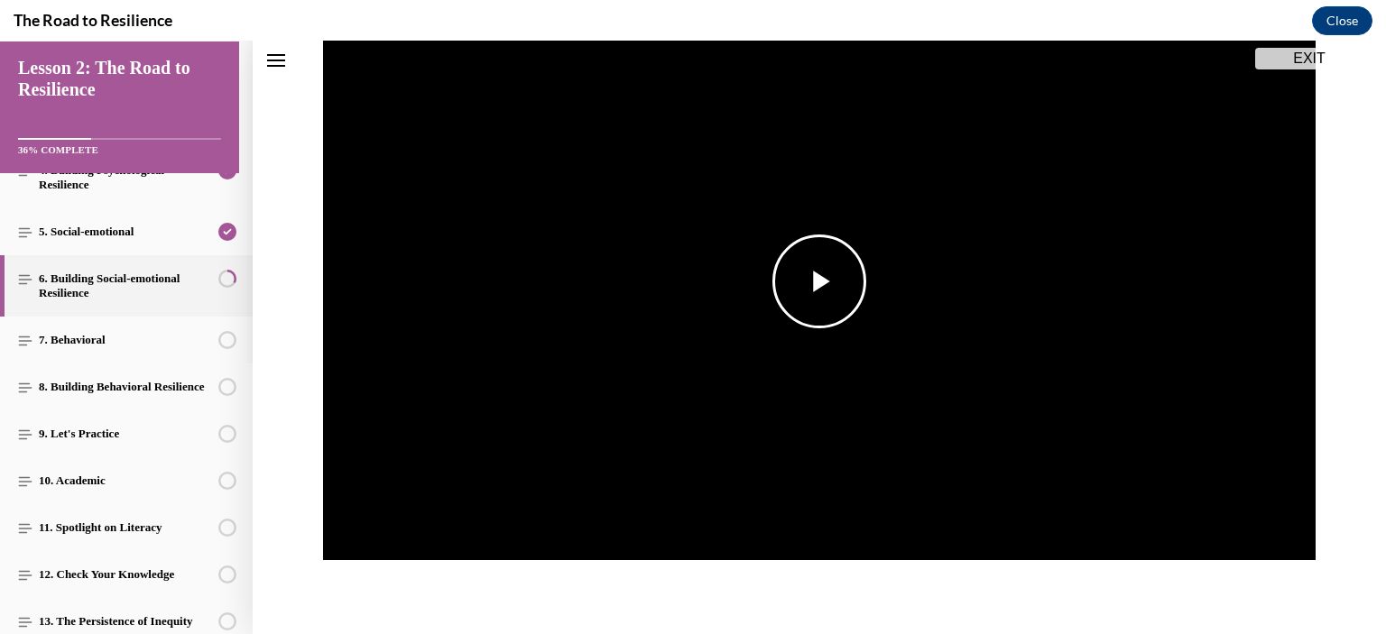
click at [819, 281] on span "Video player" at bounding box center [819, 281] width 0 height 0
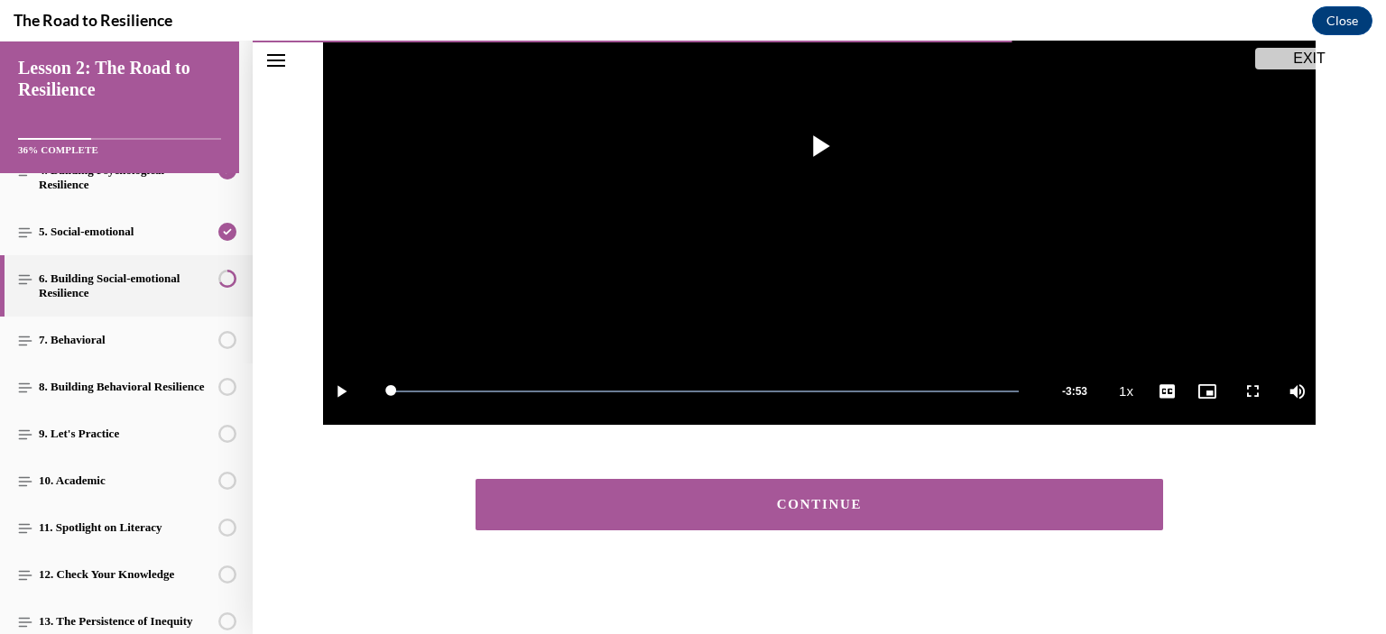
scroll to position [372, 0]
click at [804, 501] on div "CONTINUE" at bounding box center [819, 505] width 632 height 14
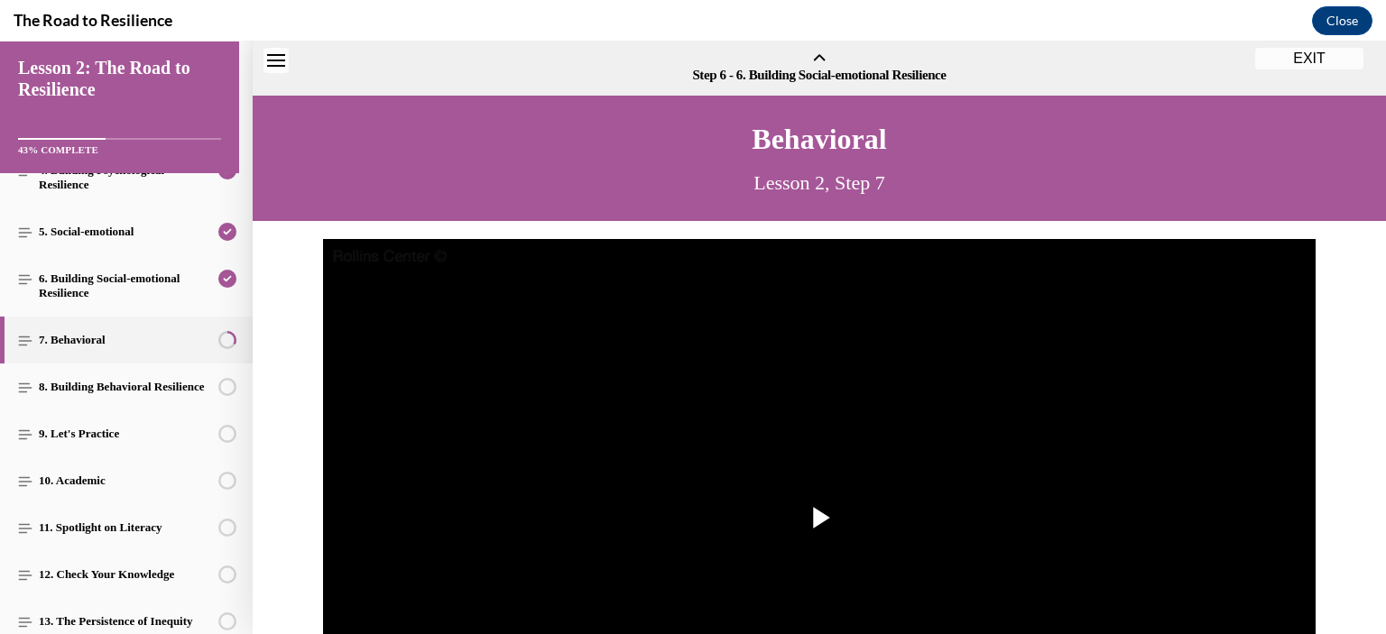
scroll to position [56, 0]
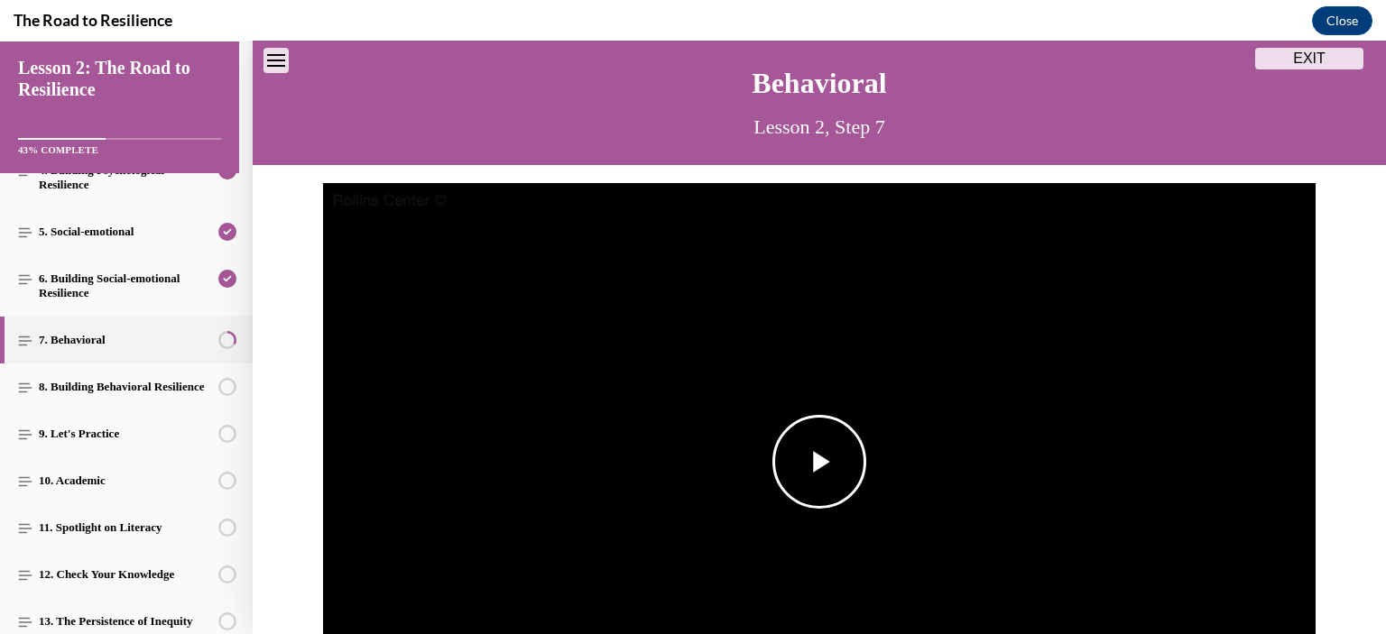
click at [819, 462] on span "Video player" at bounding box center [819, 462] width 0 height 0
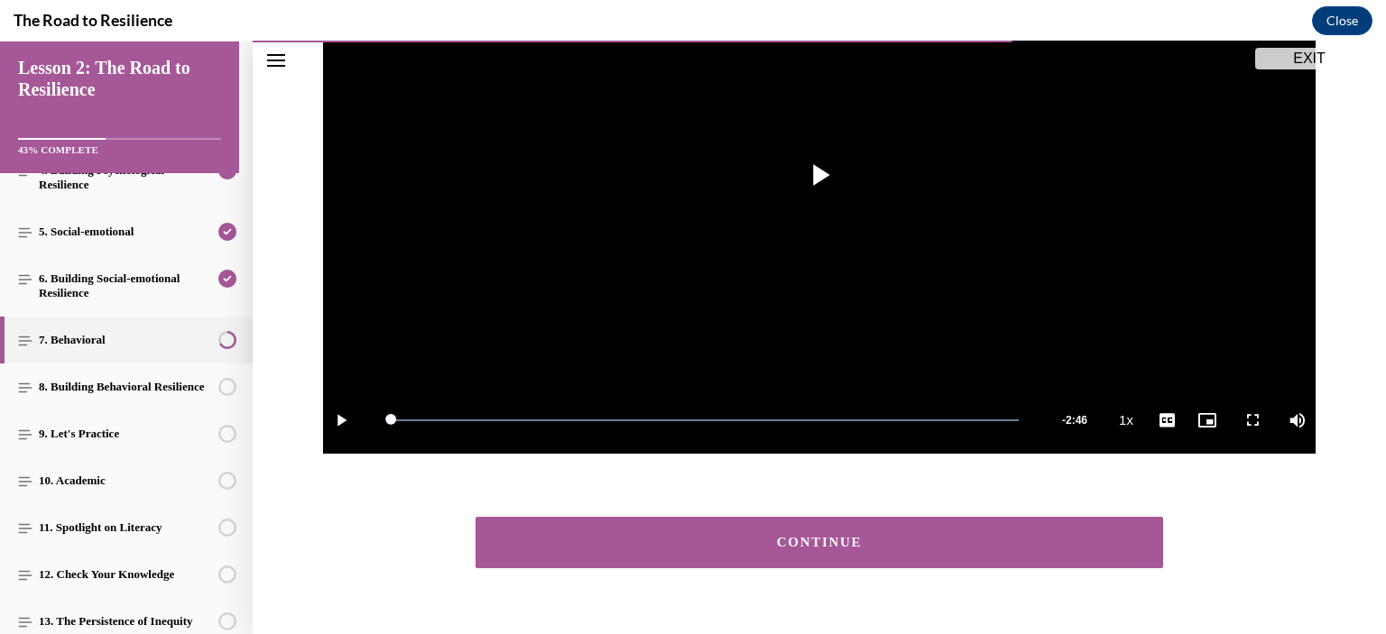
scroll to position [390, 0]
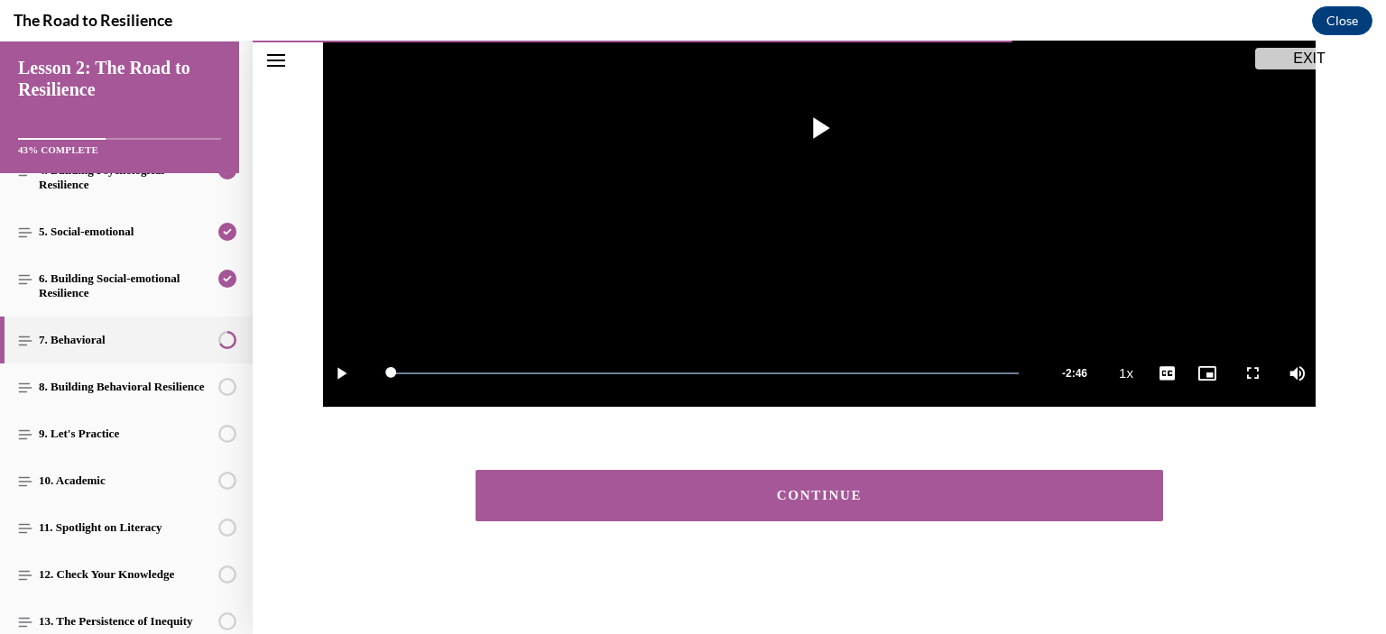
click at [818, 490] on div "CONTINUE" at bounding box center [819, 496] width 632 height 14
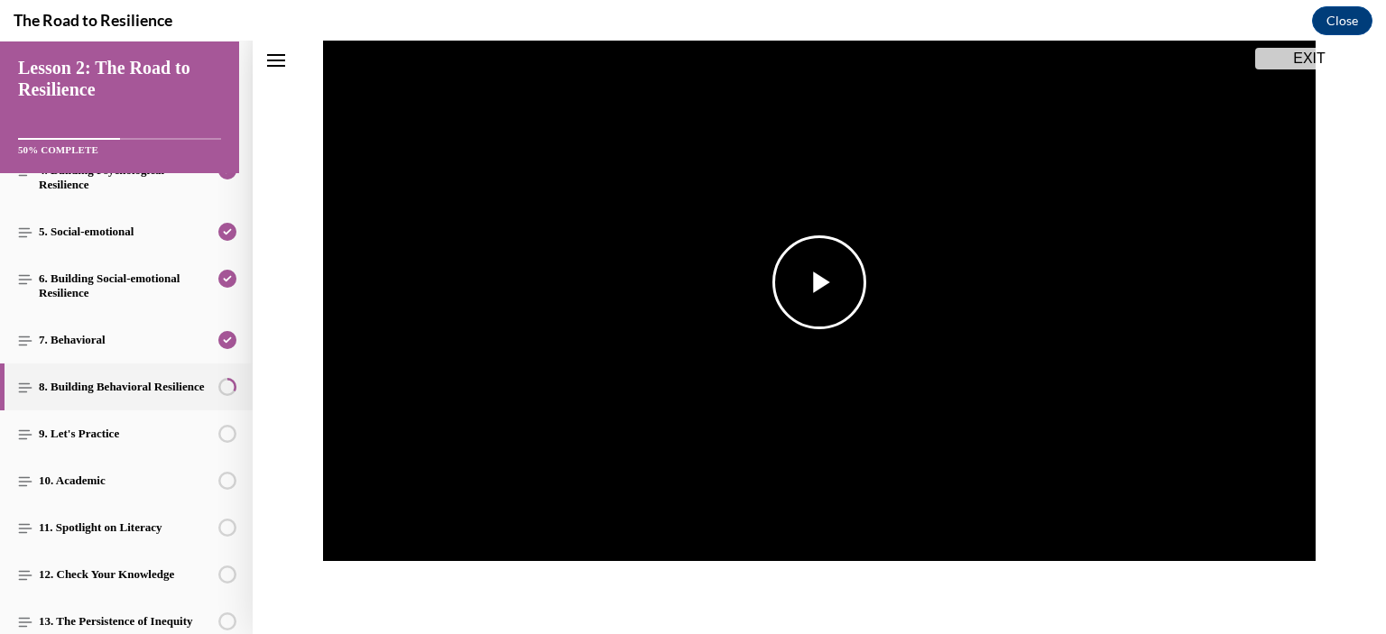
scroll to position [236, 0]
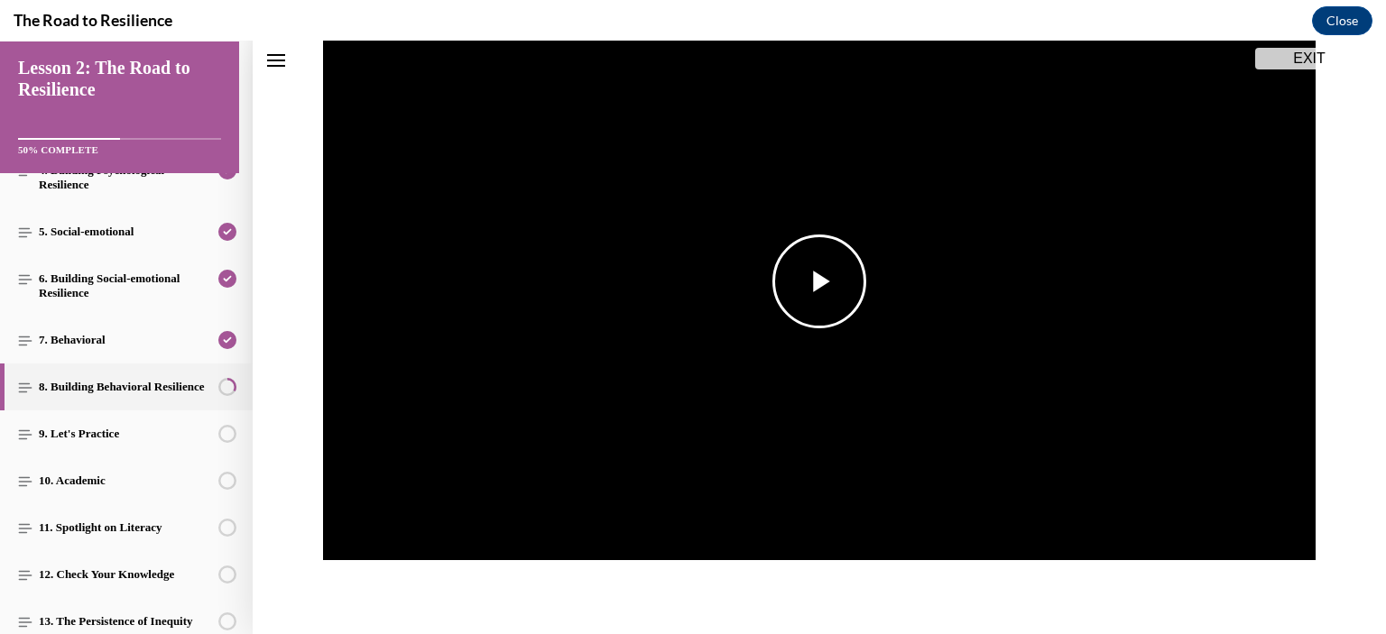
click at [819, 281] on span "Video player" at bounding box center [819, 281] width 0 height 0
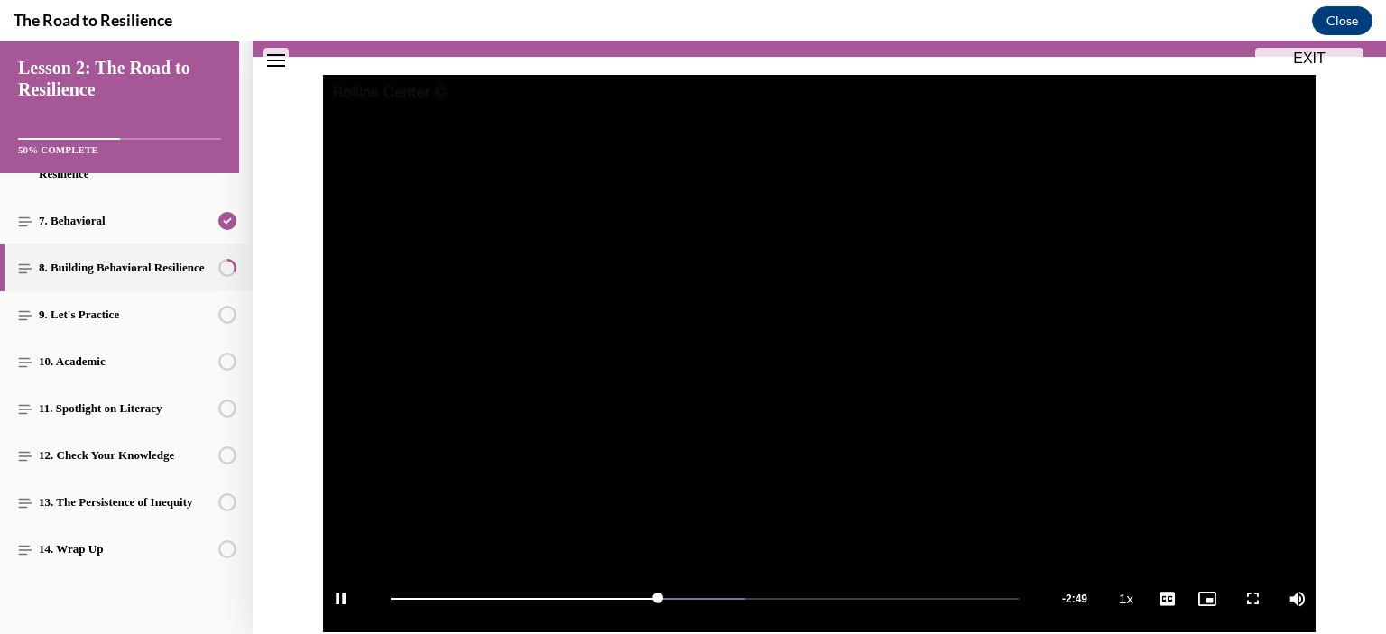
scroll to position [212, 0]
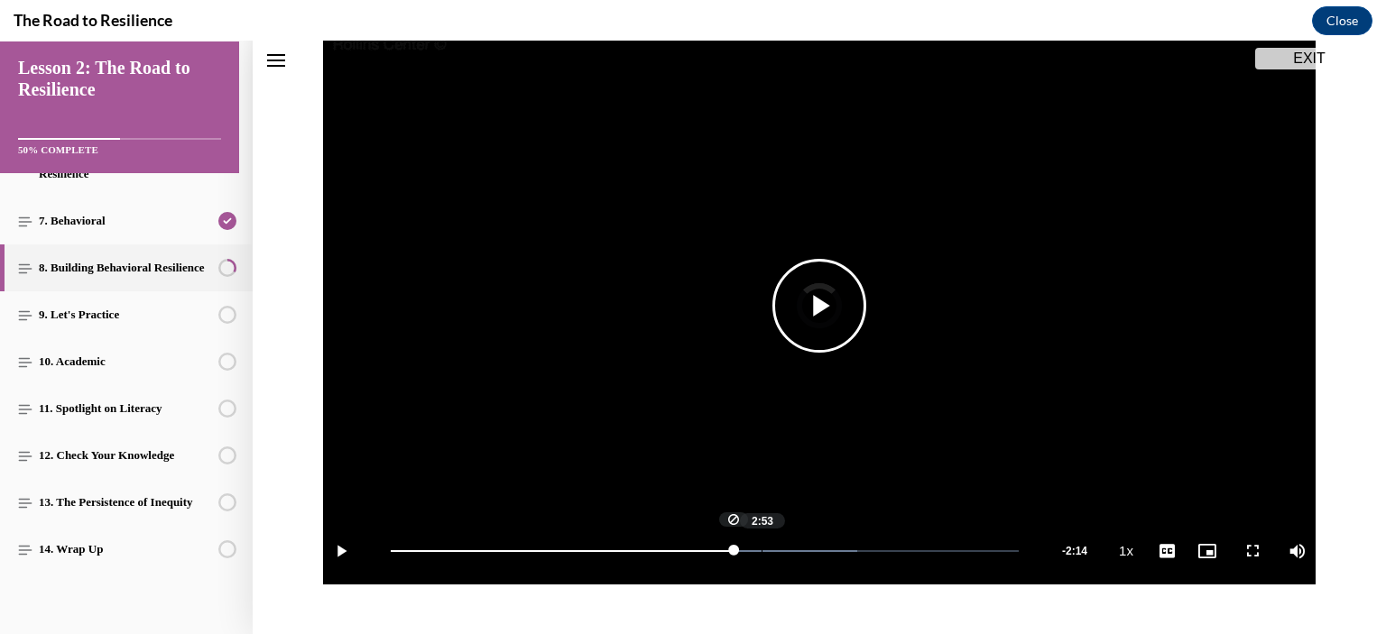
drag, startPoint x: 751, startPoint y: 546, endPoint x: 804, endPoint y: 546, distance: 52.3
click at [804, 546] on div "Loaded : 74.29% 2:53 2:40" at bounding box center [705, 551] width 646 height 68
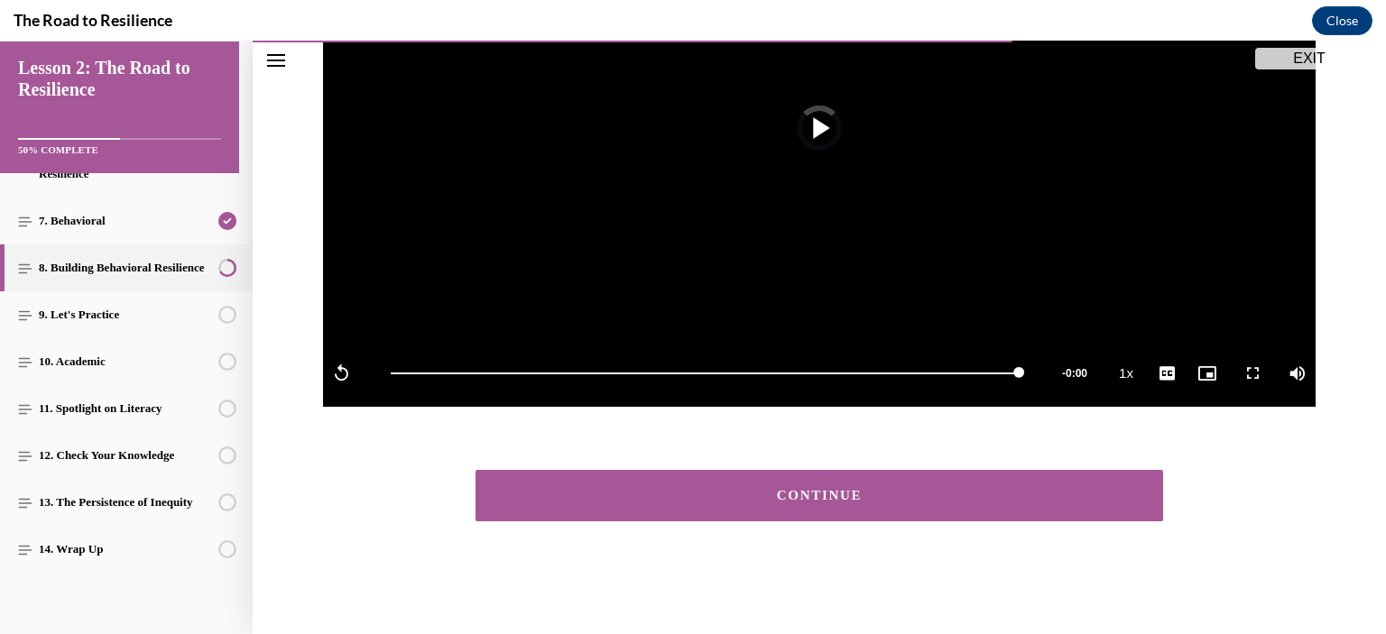
scroll to position [390, 0]
click at [815, 500] on div "CONTINUE" at bounding box center [819, 496] width 632 height 14
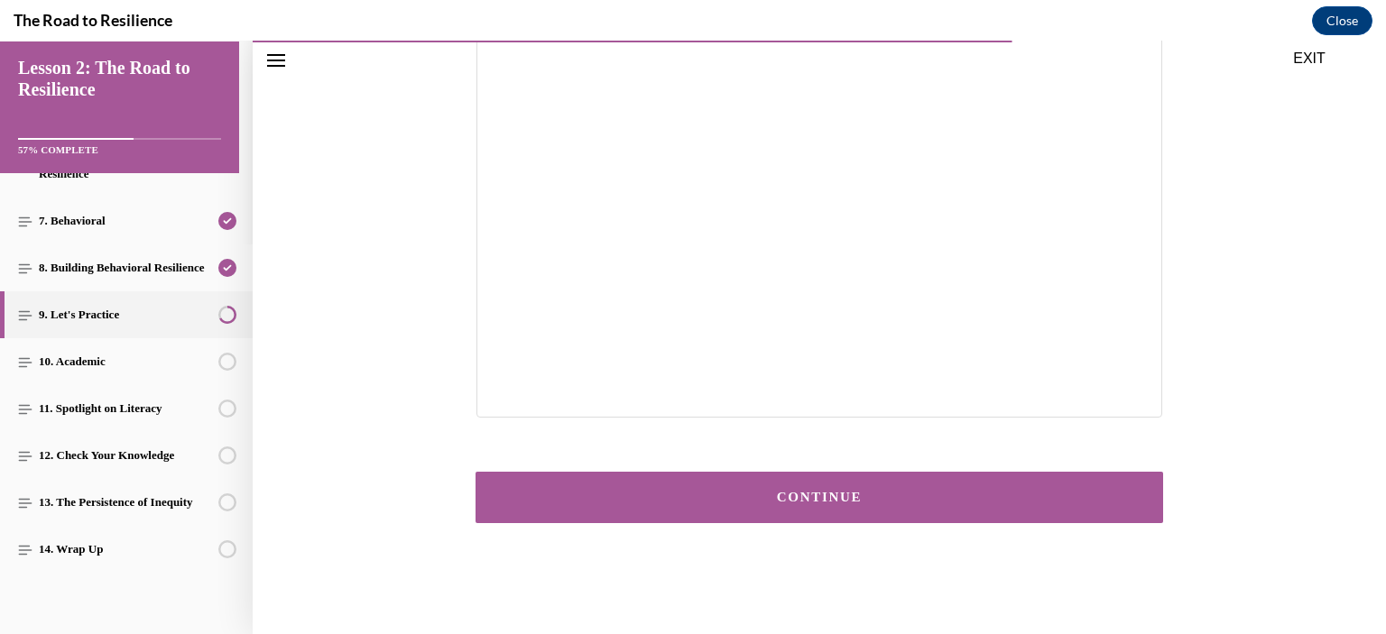
scroll to position [385, 0]
click at [735, 476] on button "CONTINUE" at bounding box center [818, 496] width 687 height 51
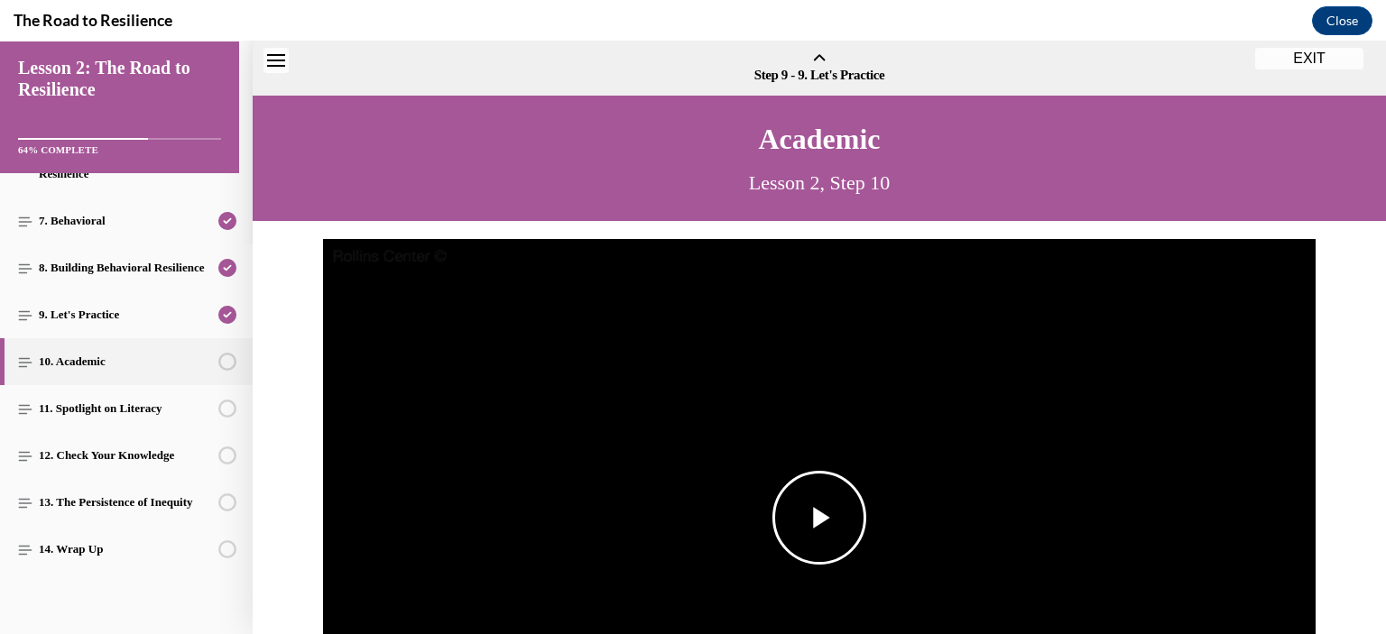
scroll to position [56, 0]
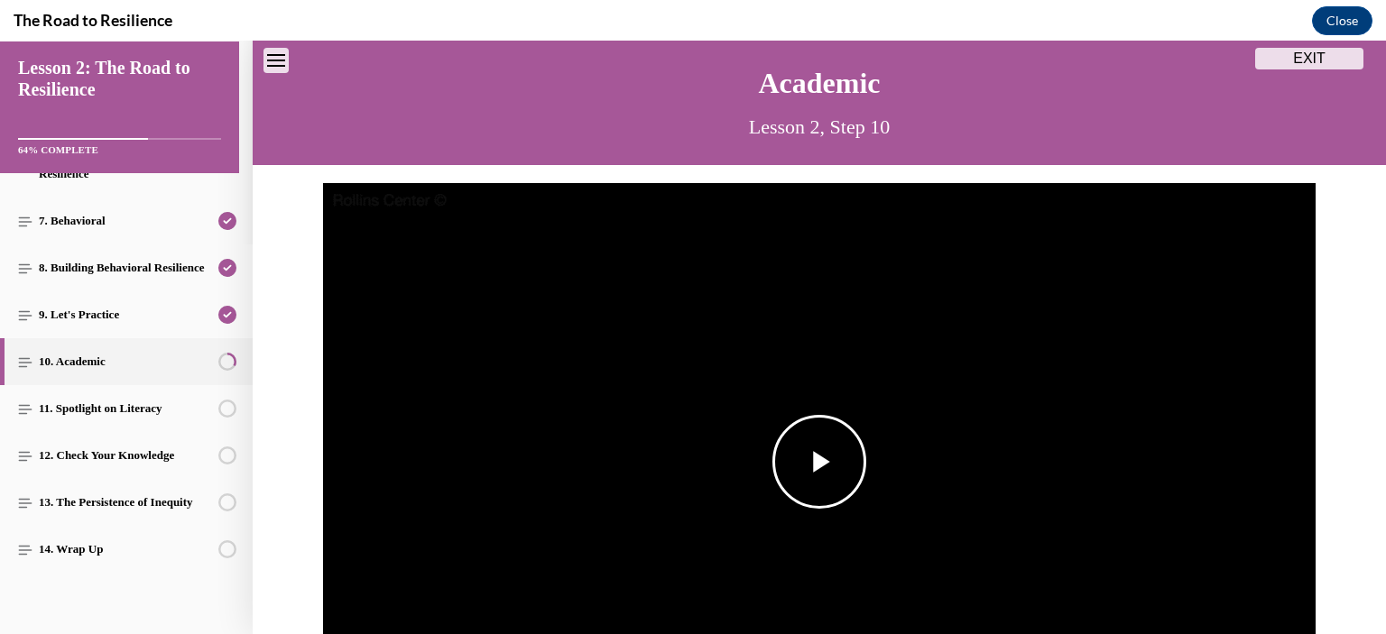
click at [819, 462] on span "Video player" at bounding box center [819, 462] width 0 height 0
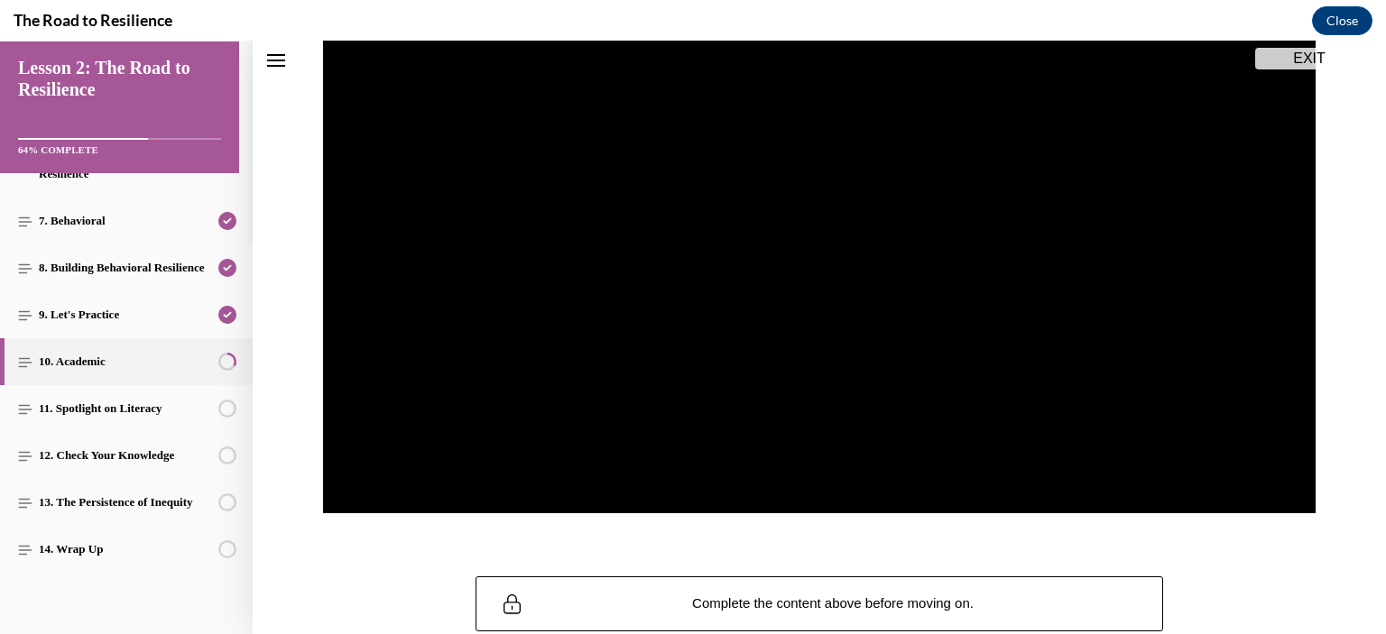
scroll to position [212, 0]
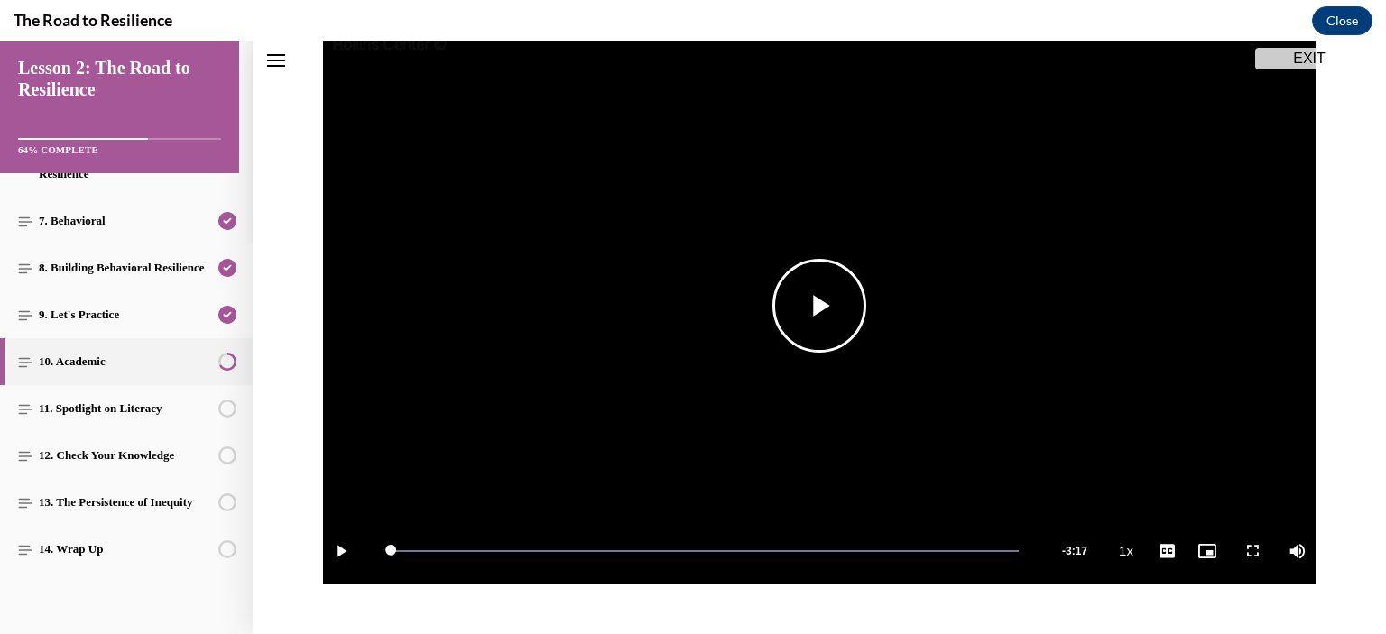
click at [819, 306] on span "Video player" at bounding box center [819, 306] width 0 height 0
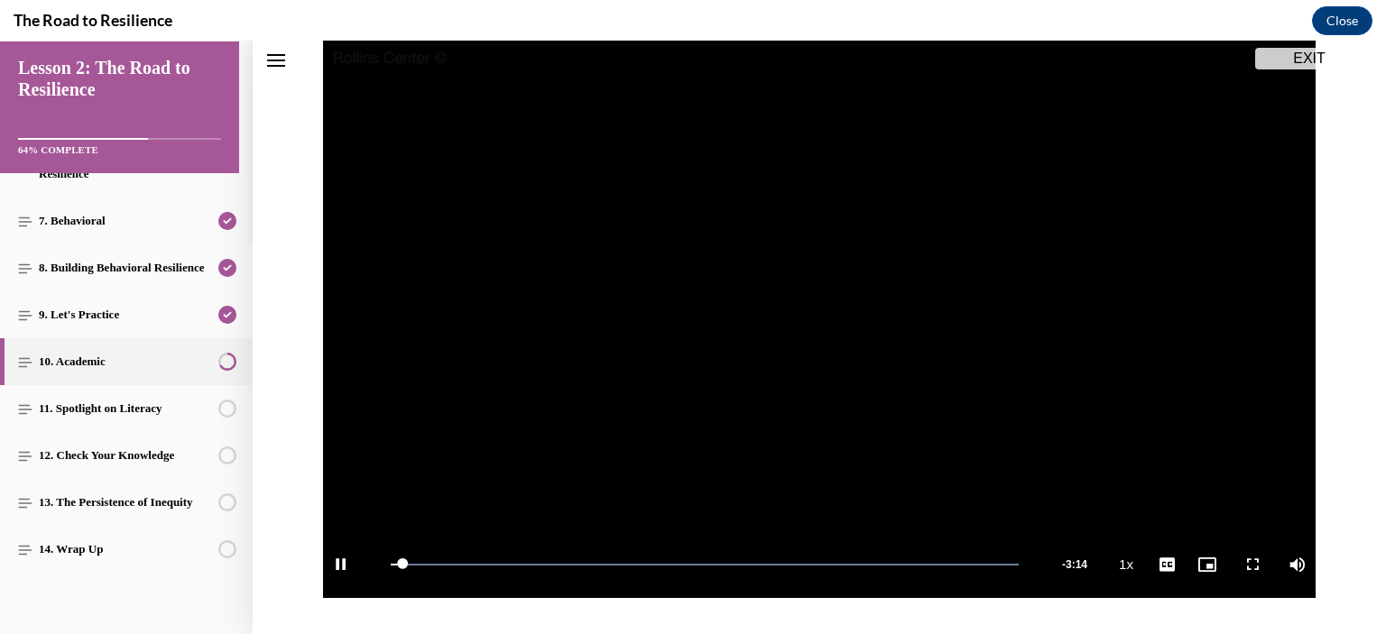
scroll to position [379, 0]
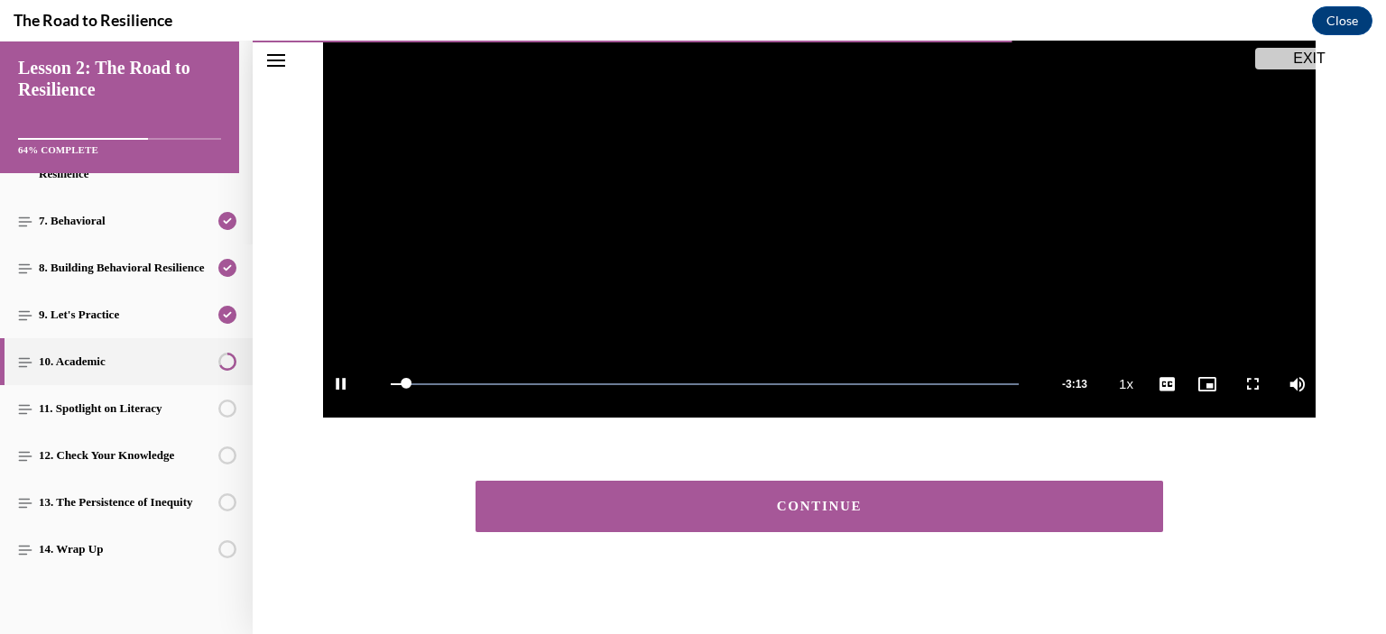
click at [833, 498] on button "CONTINUE" at bounding box center [818, 506] width 687 height 51
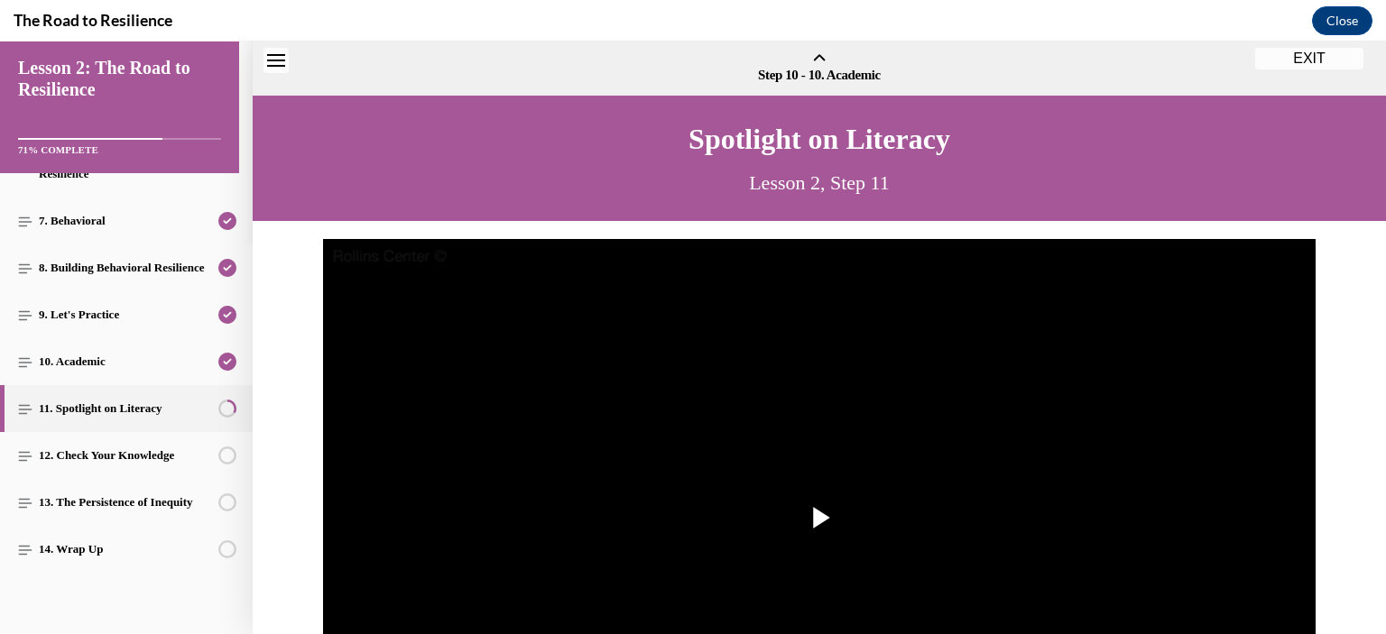
scroll to position [56, 0]
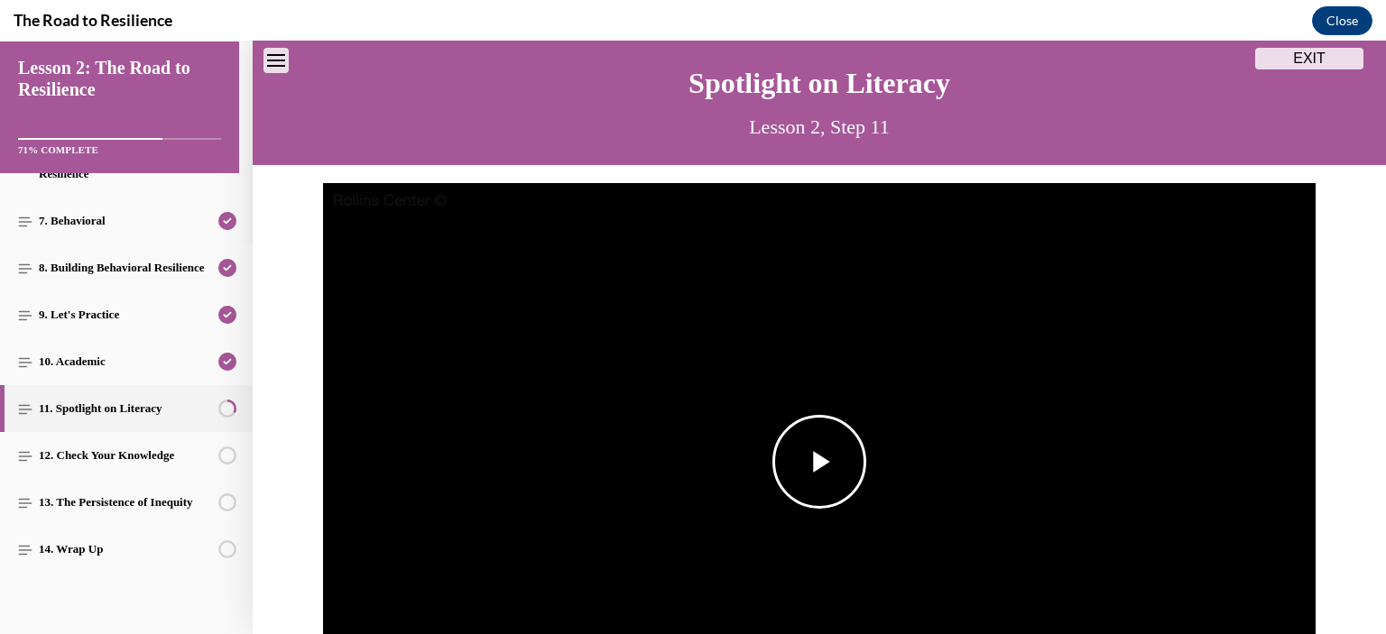
click at [819, 462] on span "Video player" at bounding box center [819, 462] width 0 height 0
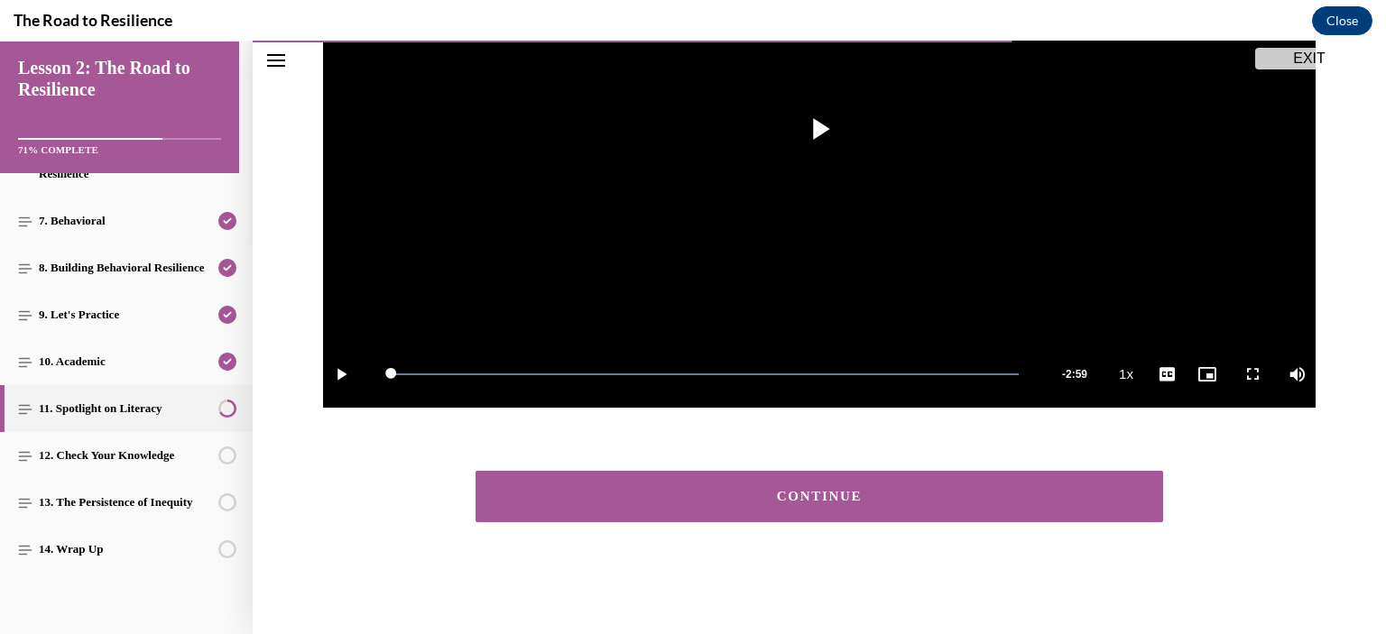
scroll to position [390, 0]
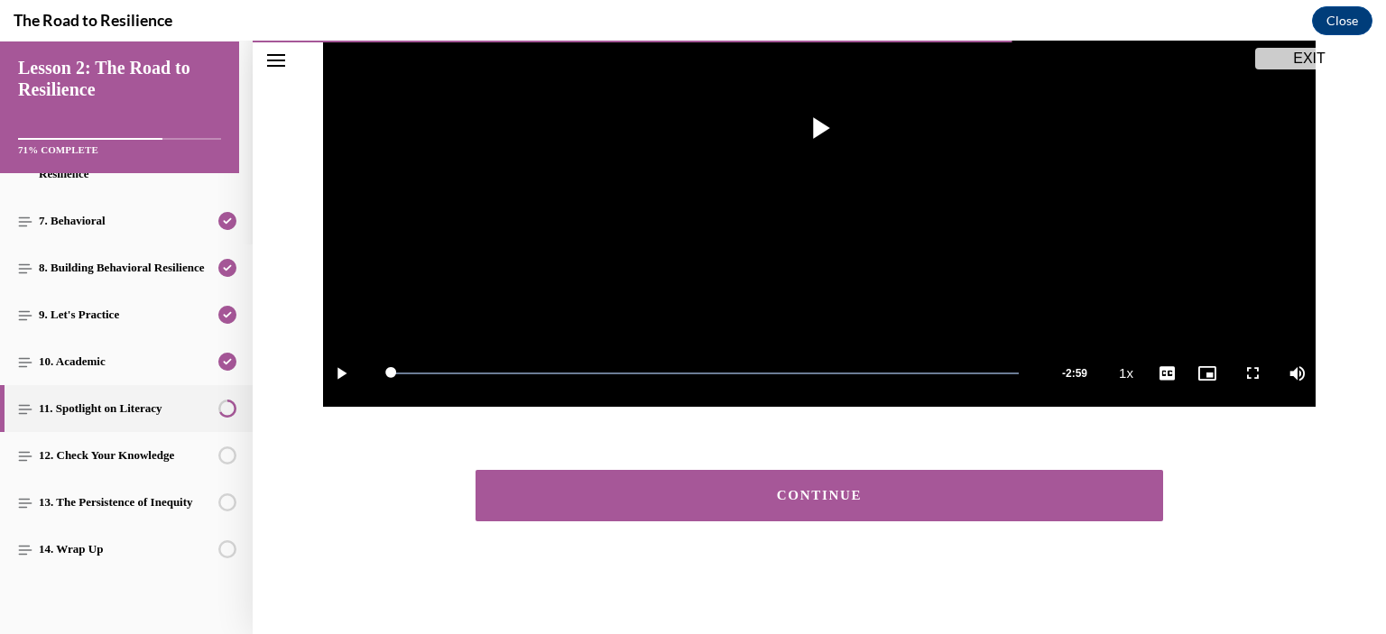
click at [831, 495] on div "CONTINUE" at bounding box center [819, 496] width 632 height 14
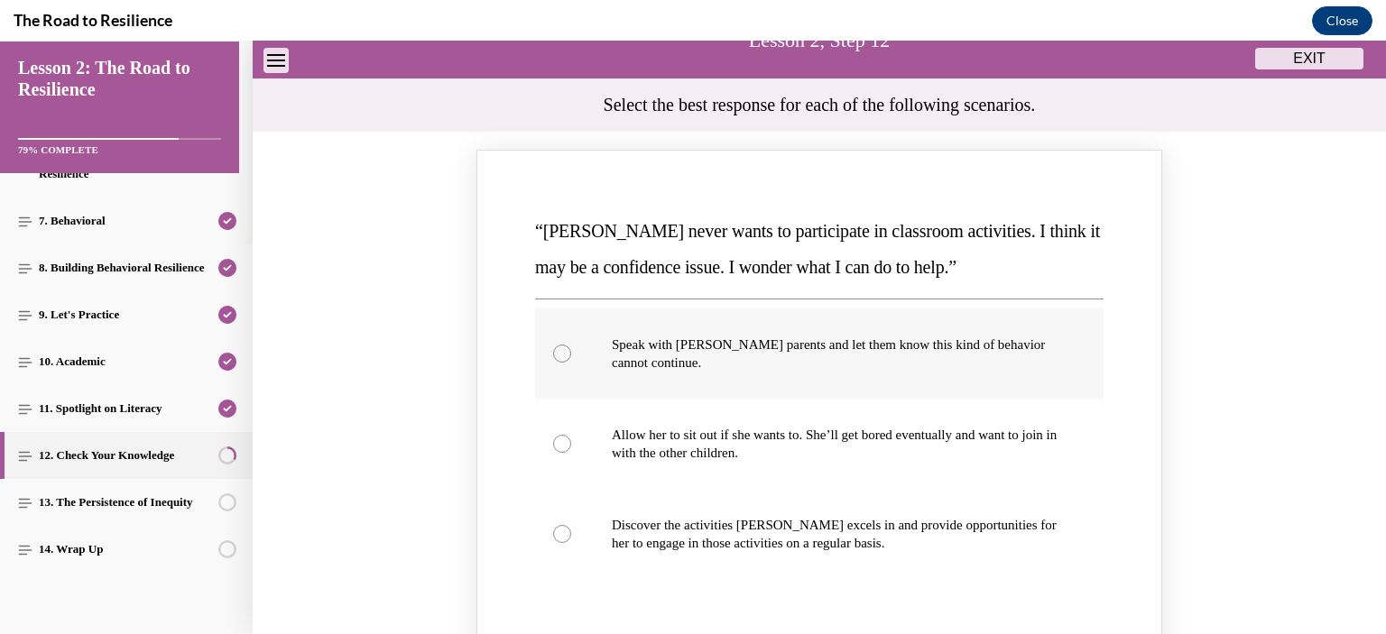
scroll to position [146, 0]
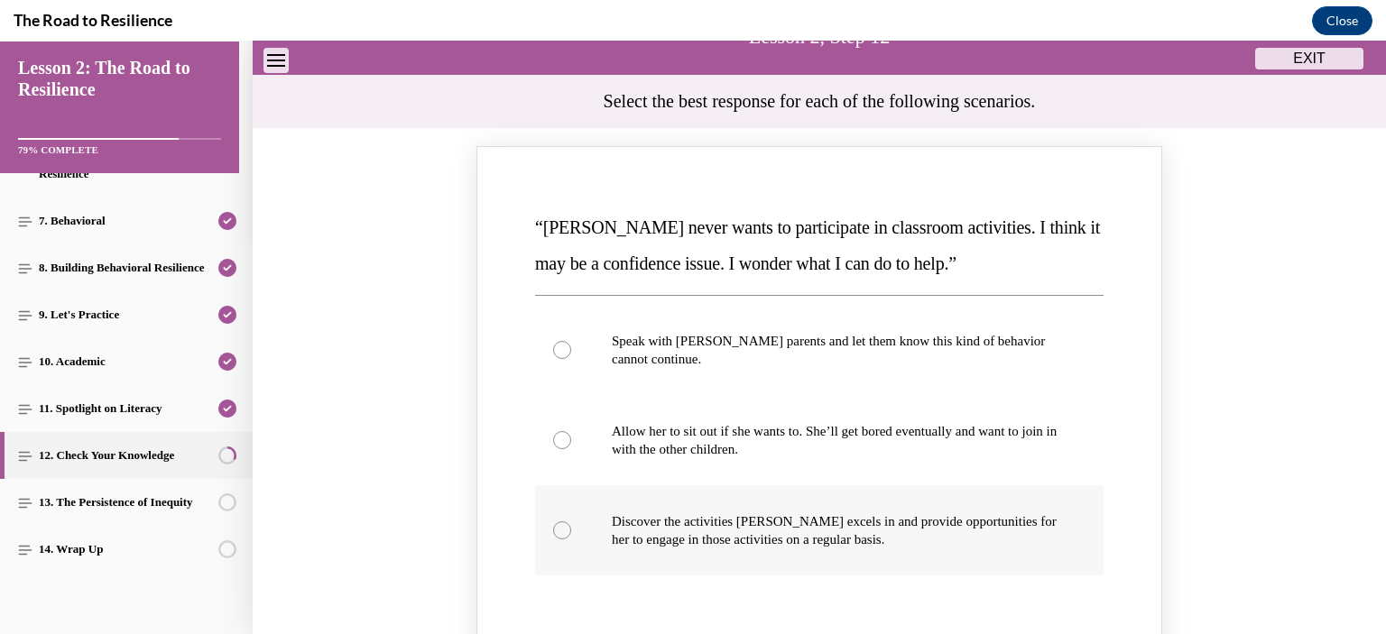
click at [556, 521] on div "Knowledge check: Multiple choice" at bounding box center [562, 530] width 18 height 18
click at [556, 521] on input "Discover the activities Mattison excels in and provide opportunities for her to…" at bounding box center [562, 530] width 18 height 18
radio input "true"
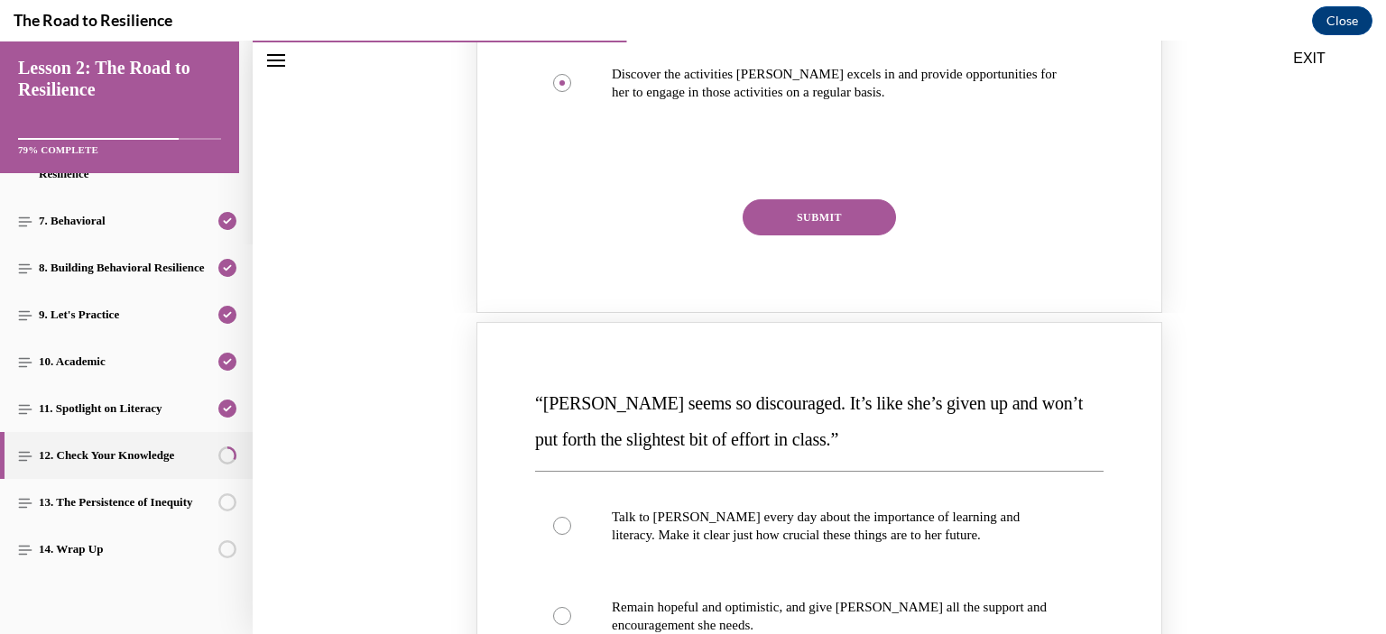
scroll to position [597, 0]
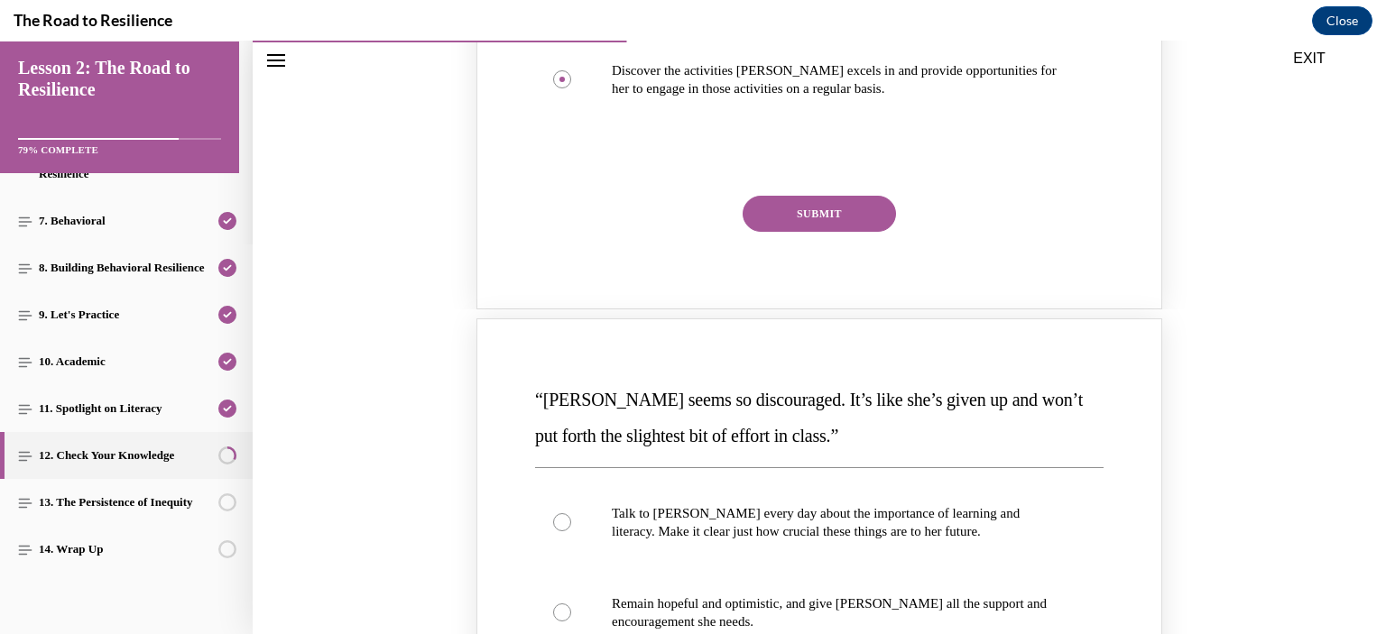
click at [816, 208] on button "SUBMIT" at bounding box center [818, 214] width 153 height 36
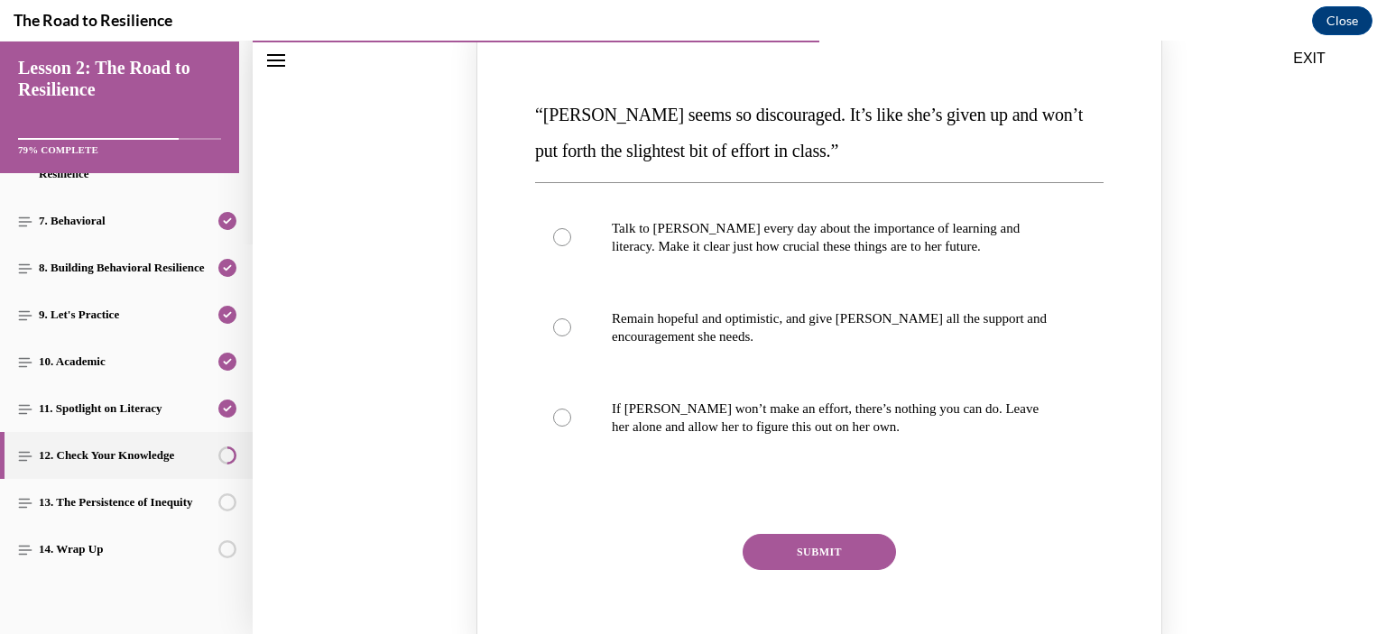
scroll to position [1048, 0]
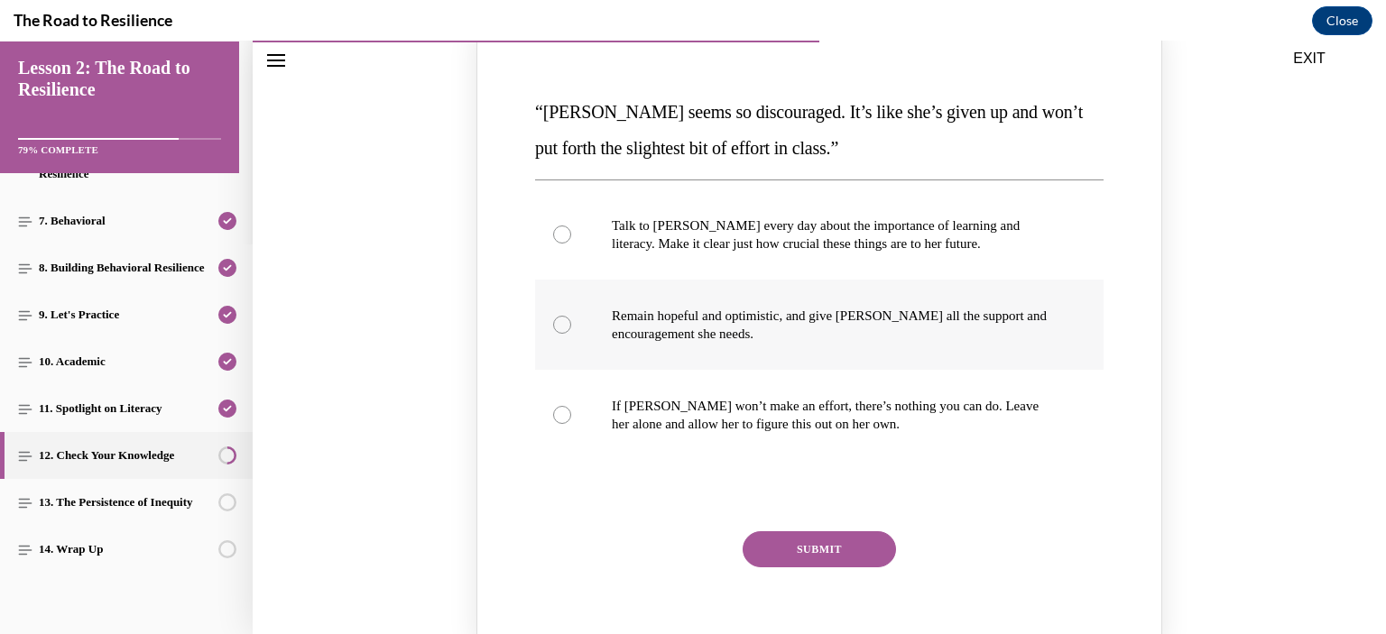
click at [553, 324] on div "Knowledge check: Multiple choice" at bounding box center [562, 325] width 18 height 18
click at [553, 324] on input "Remain hopeful and optimistic, and give Alyson all the support and encouragemen…" at bounding box center [562, 325] width 18 height 18
radio input "true"
click at [841, 551] on button "SUBMIT" at bounding box center [818, 549] width 153 height 36
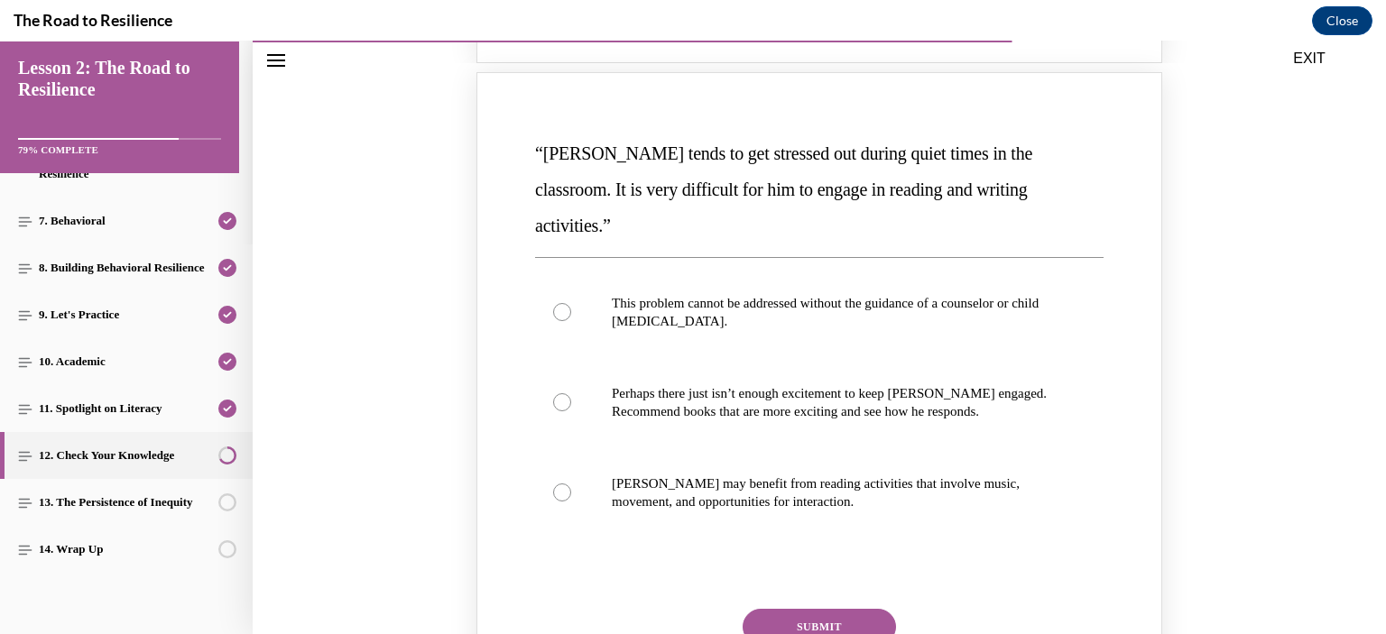
scroll to position [1770, 0]
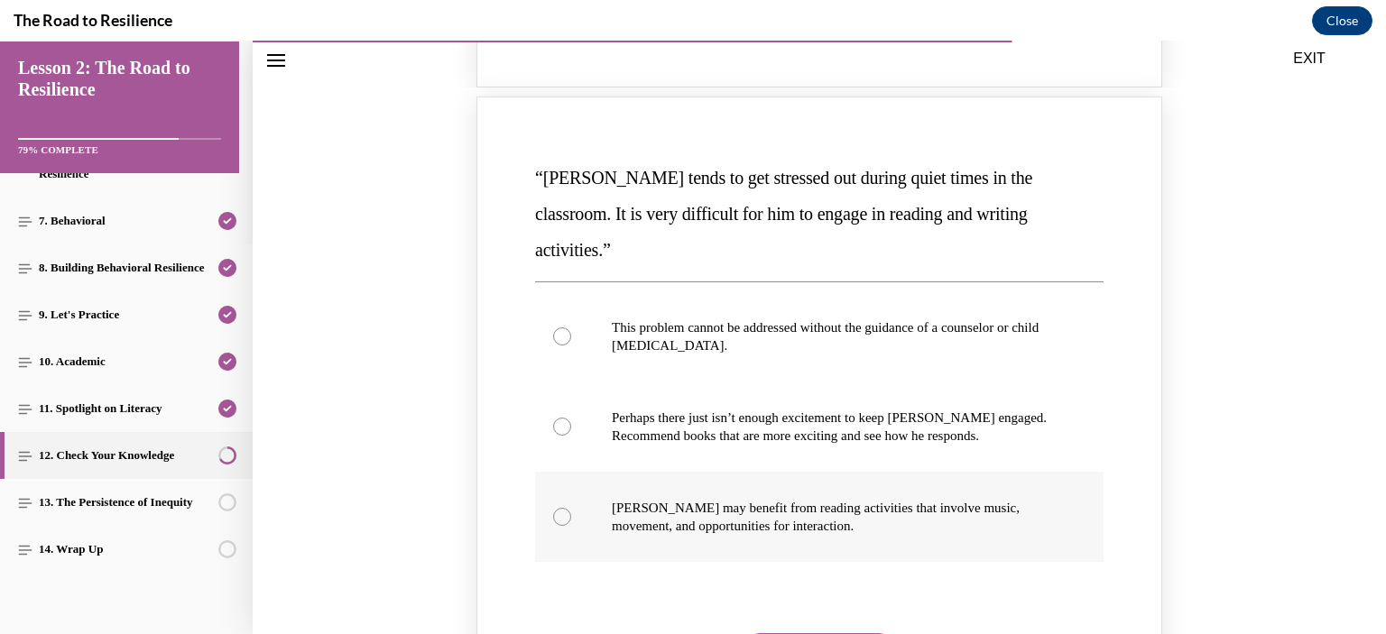
click at [553, 508] on div "Knowledge check: Multiple choice" at bounding box center [562, 517] width 18 height 18
click at [553, 508] on input "Harrison may benefit from reading activities that involve music, movement, and …" at bounding box center [562, 517] width 18 height 18
radio input "true"
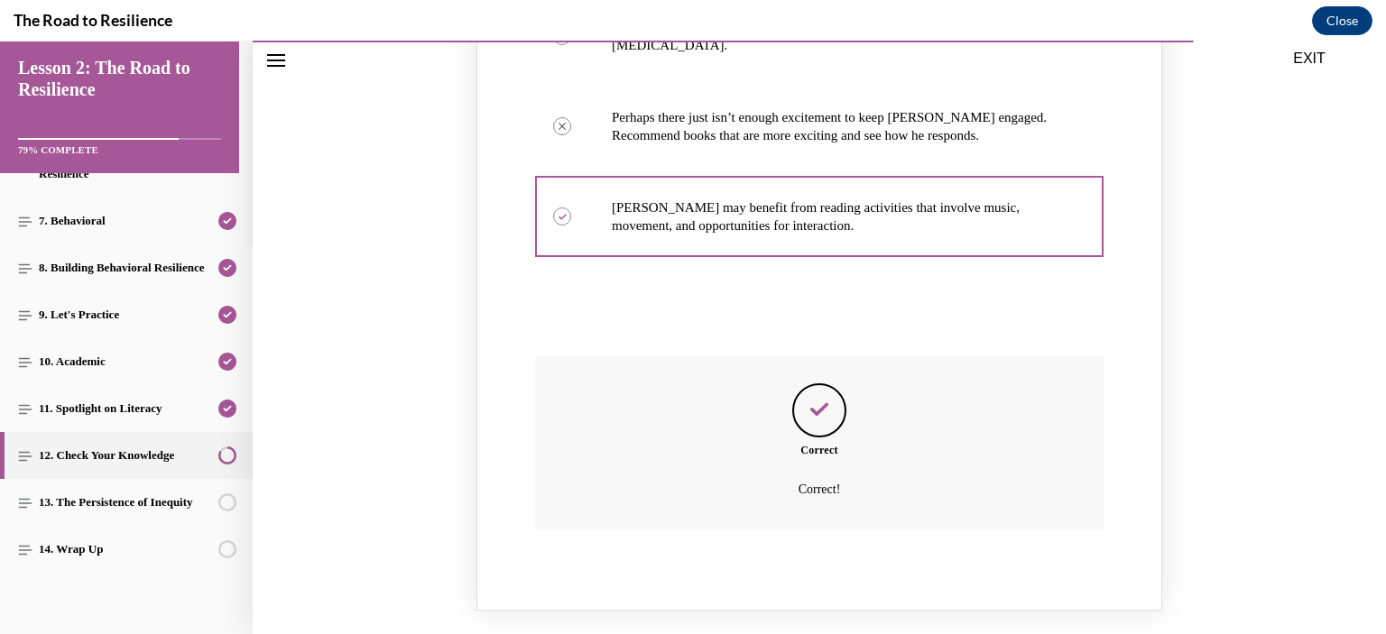
scroll to position [2217, 0]
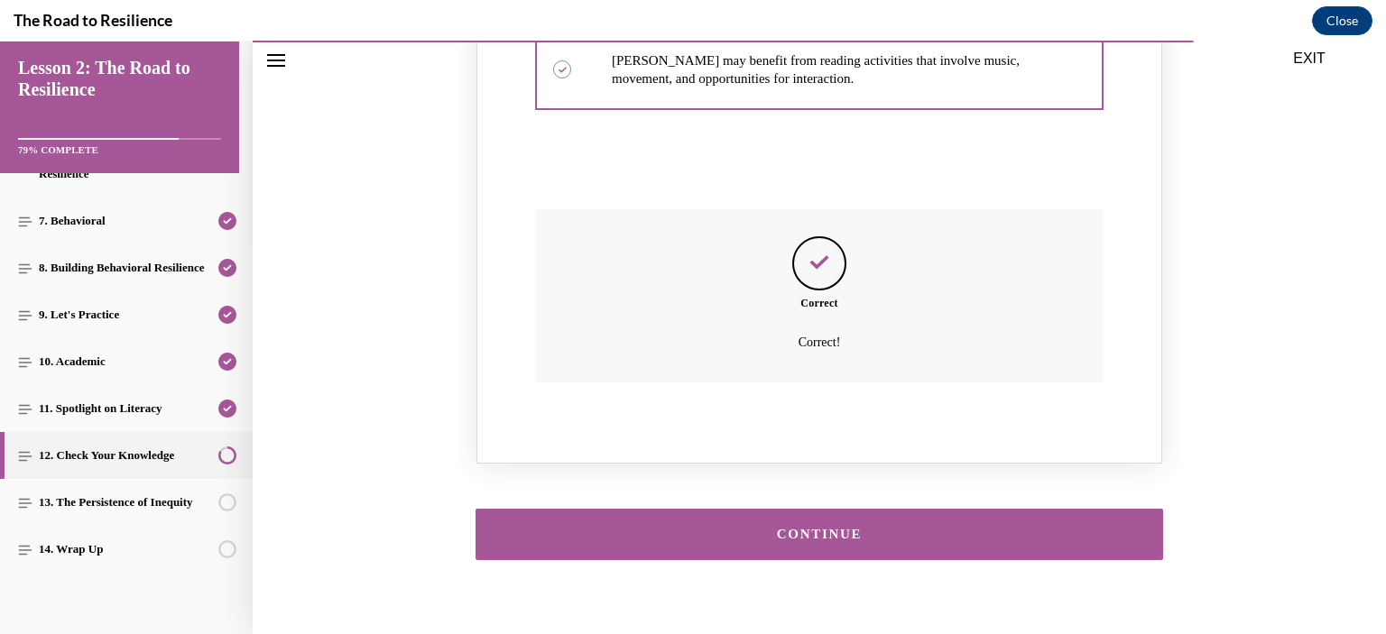
click at [792, 528] on div "CONTINUE" at bounding box center [819, 535] width 632 height 14
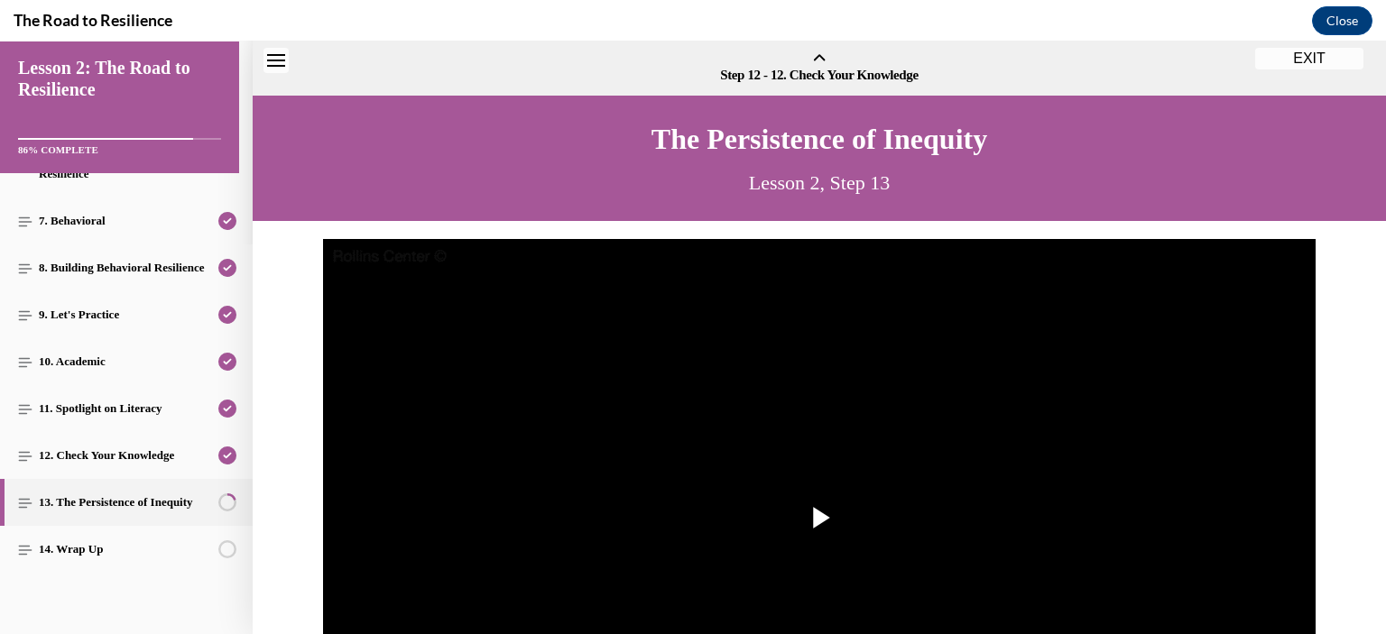
scroll to position [56, 0]
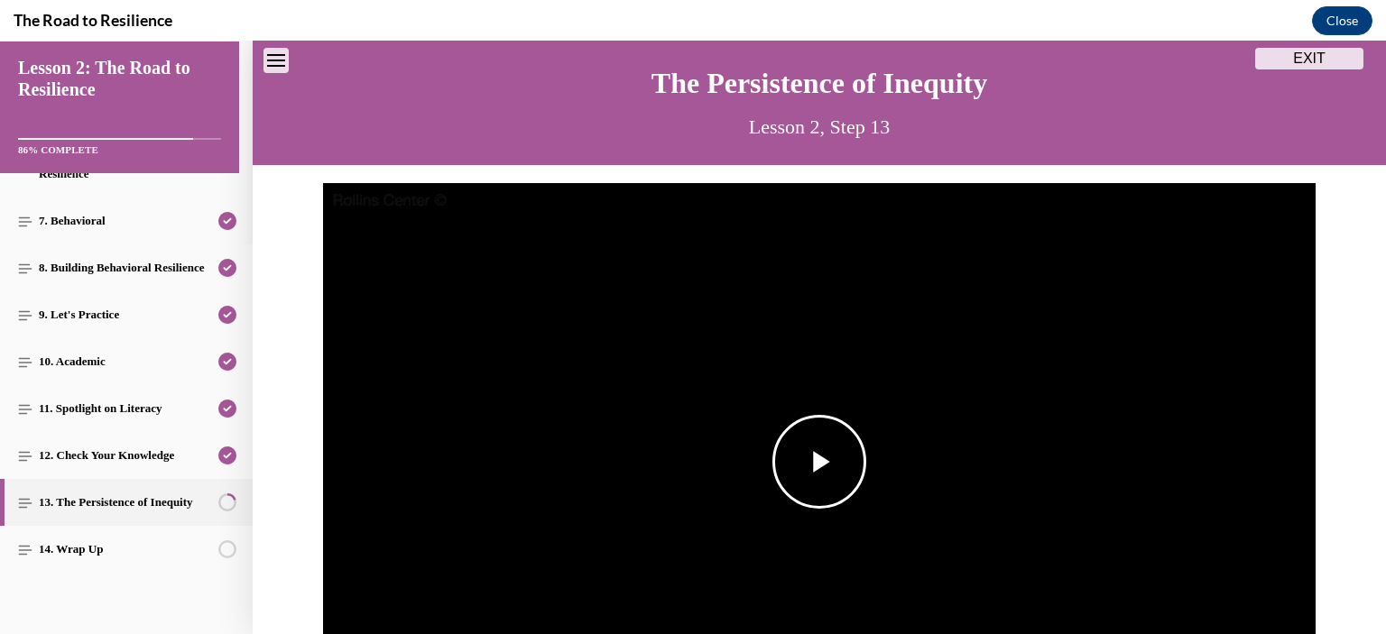
click at [819, 462] on span "Video player" at bounding box center [819, 462] width 0 height 0
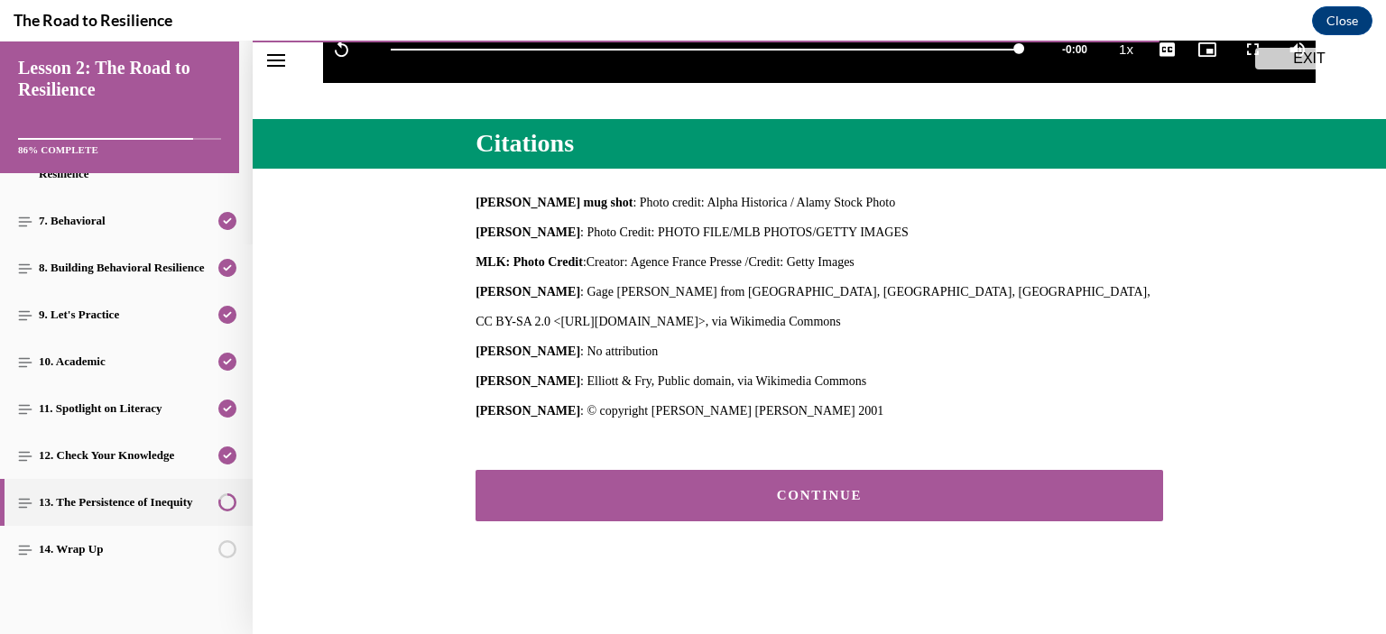
scroll to position [713, 0]
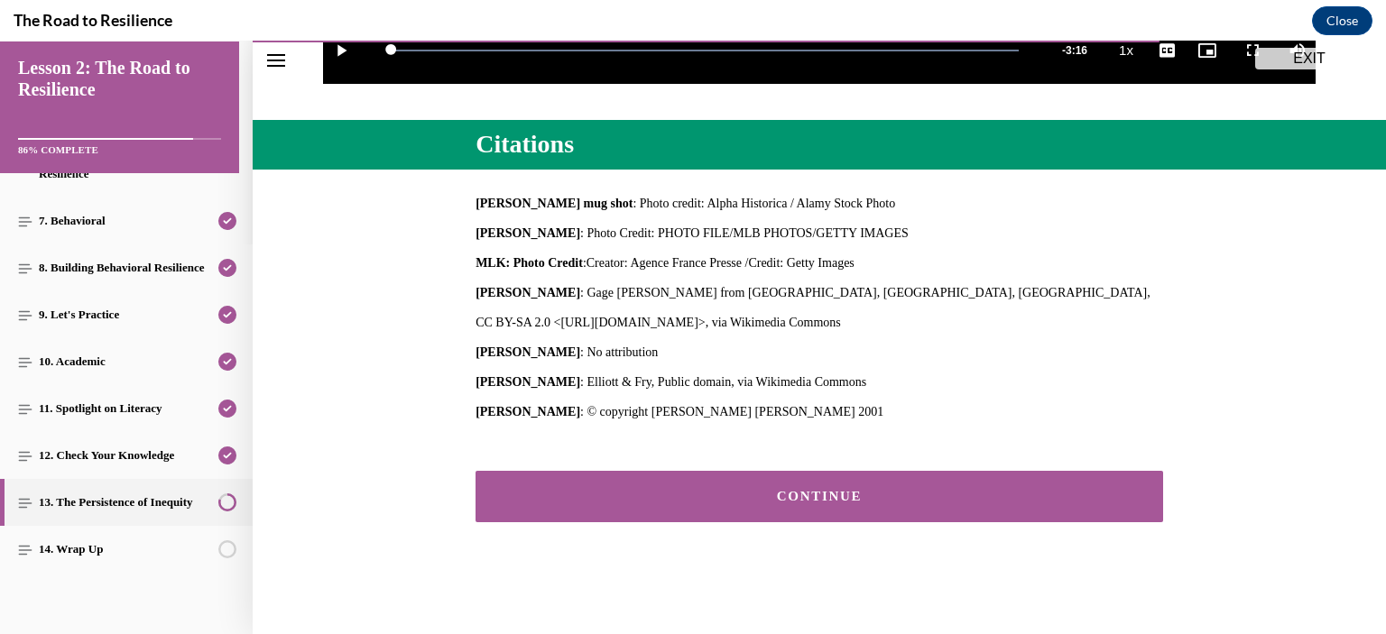
click at [814, 496] on div "CONTINUE" at bounding box center [819, 497] width 632 height 14
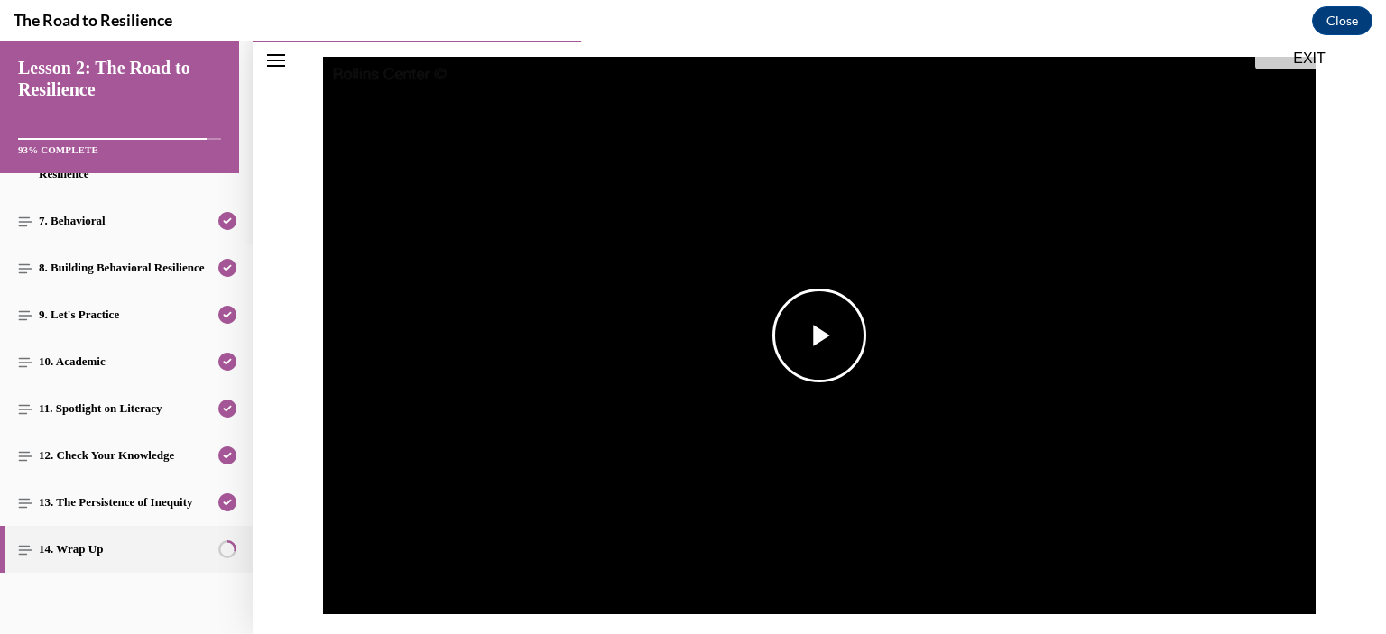
scroll to position [327, 0]
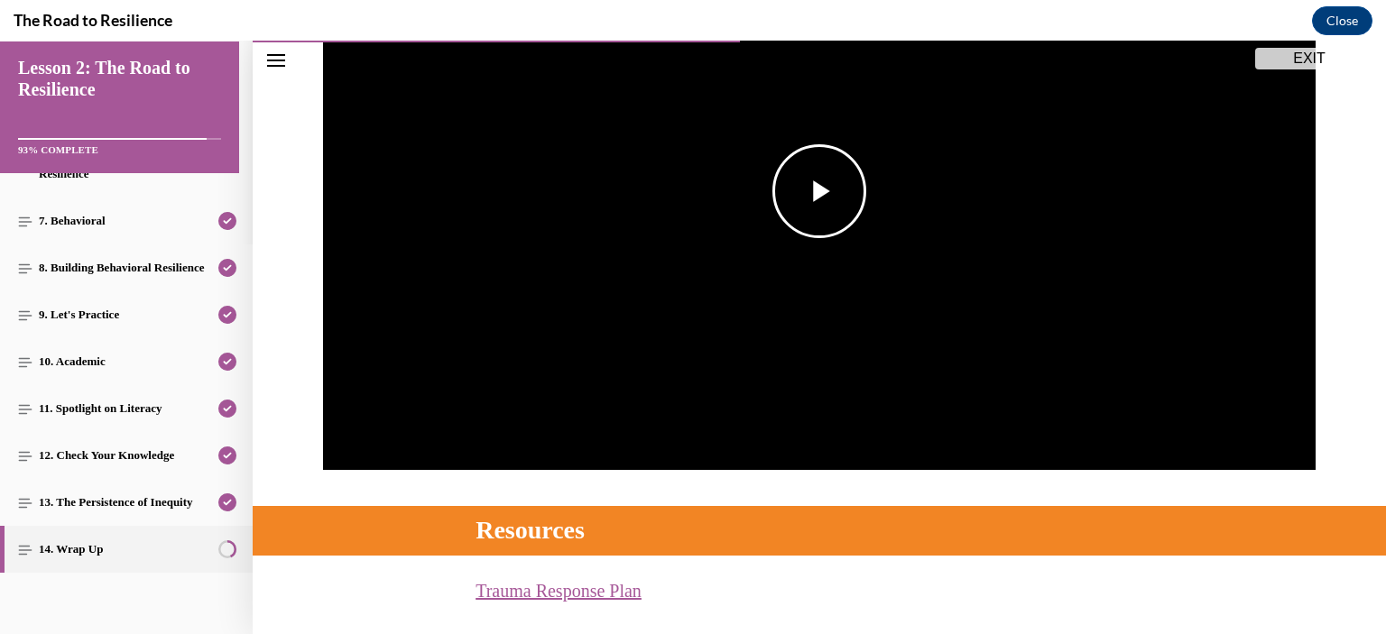
click at [819, 191] on span "Video player" at bounding box center [819, 191] width 0 height 0
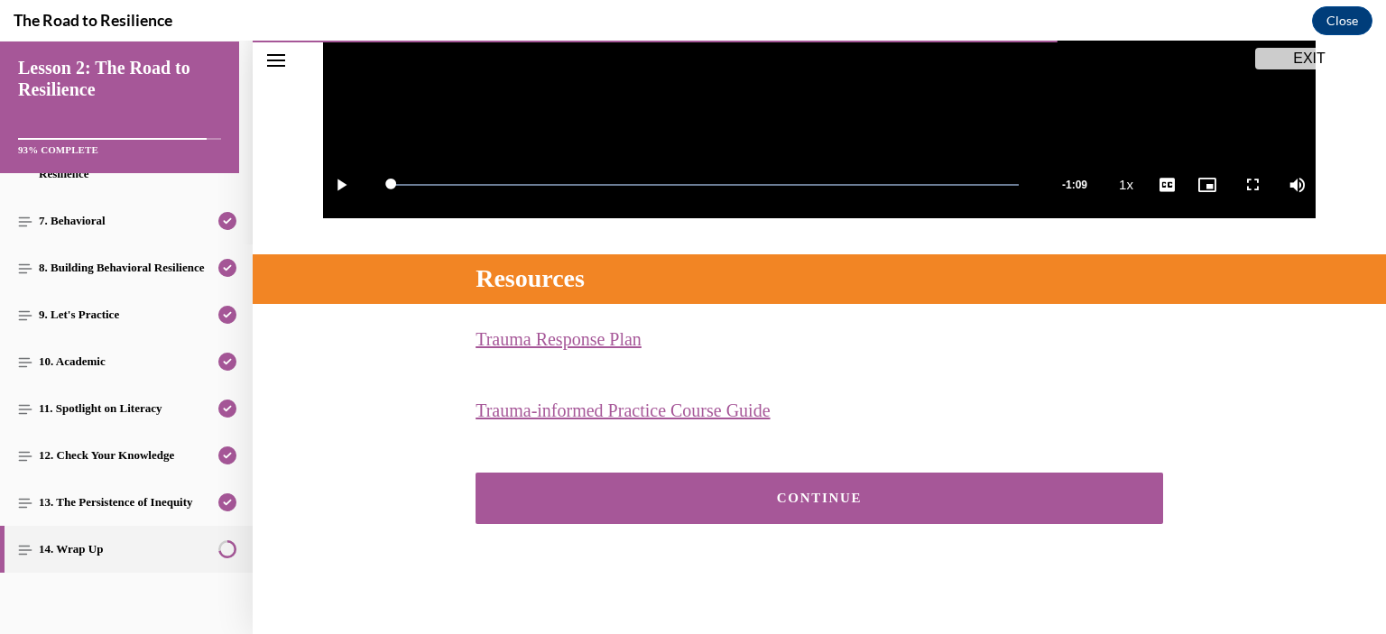
scroll to position [581, 0]
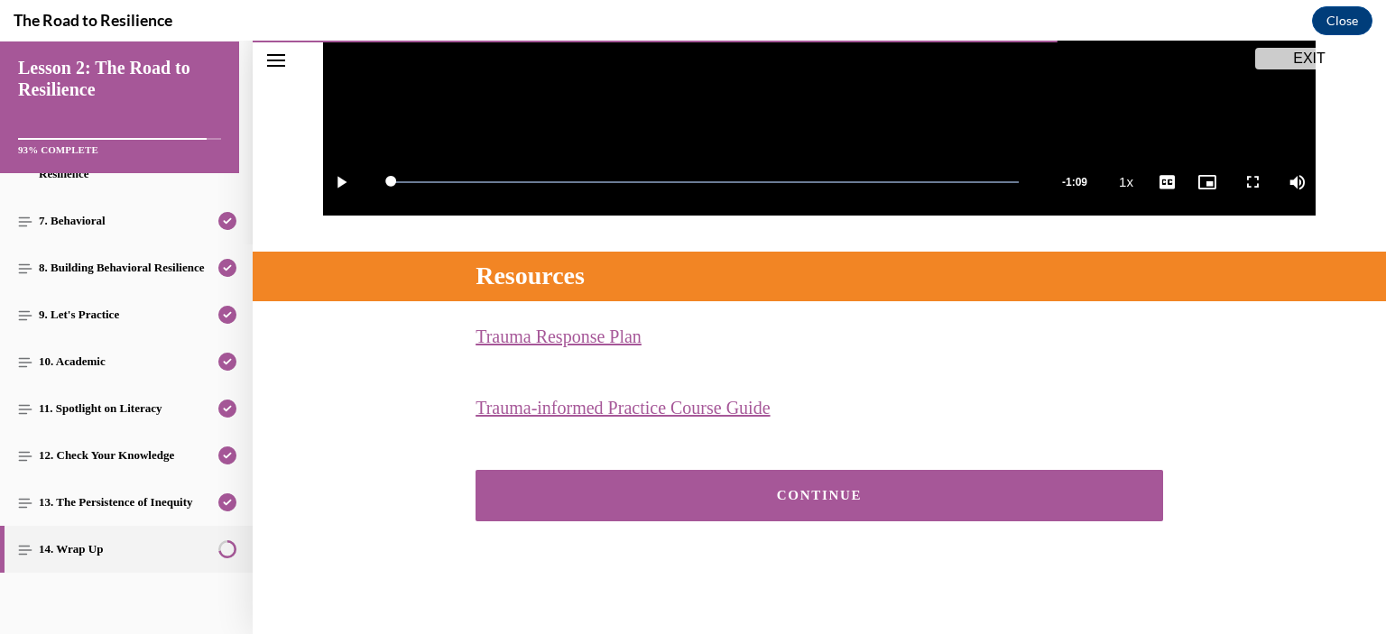
click at [826, 489] on div "CONTINUE" at bounding box center [819, 496] width 632 height 14
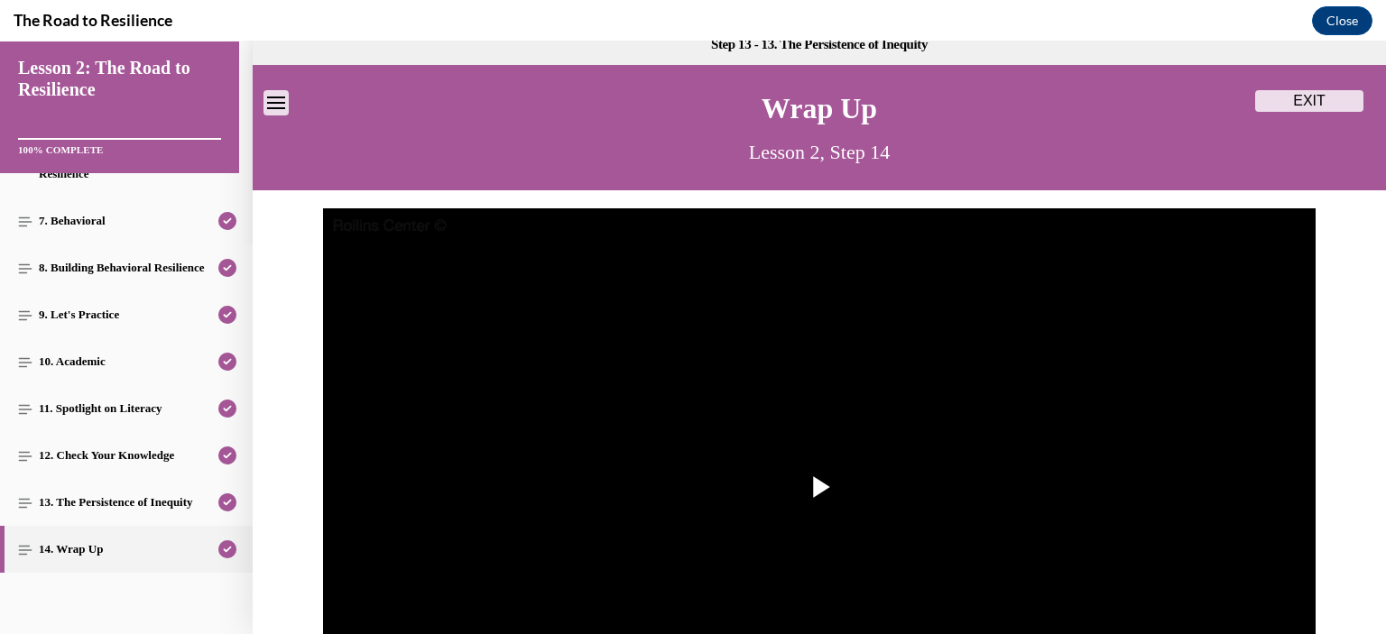
scroll to position [0, 0]
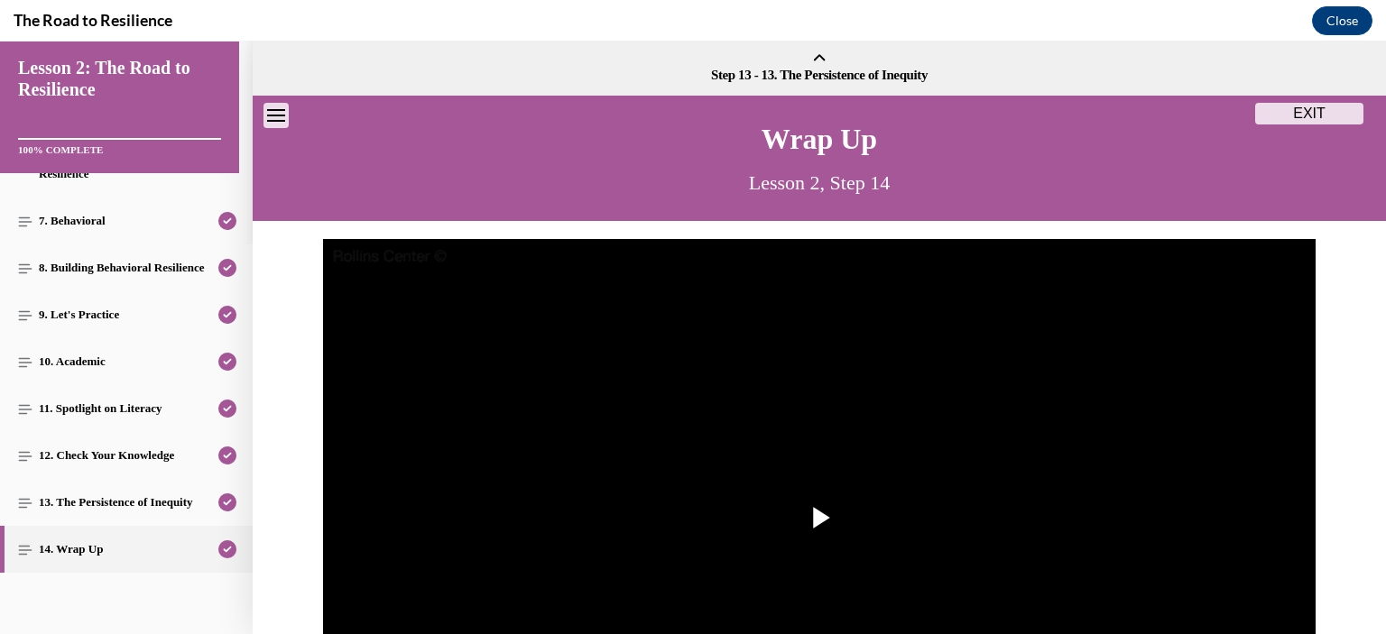
click at [1318, 107] on button "EXIT" at bounding box center [1309, 114] width 108 height 22
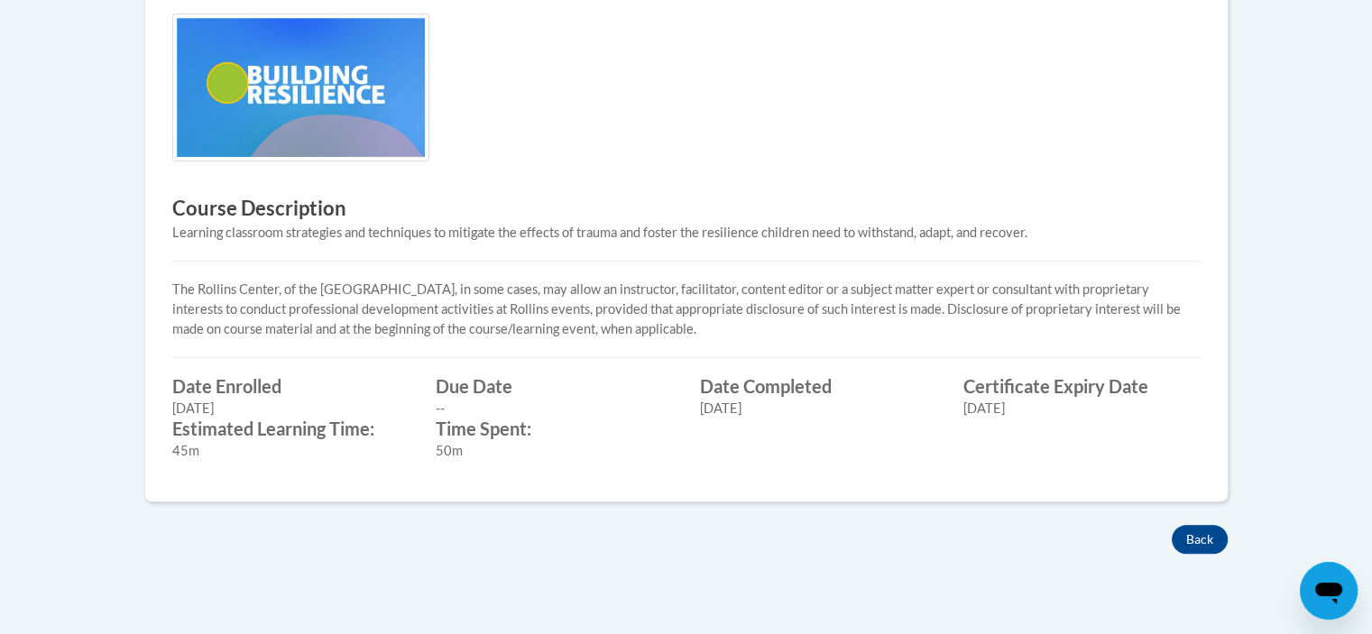
scroll to position [315, 0]
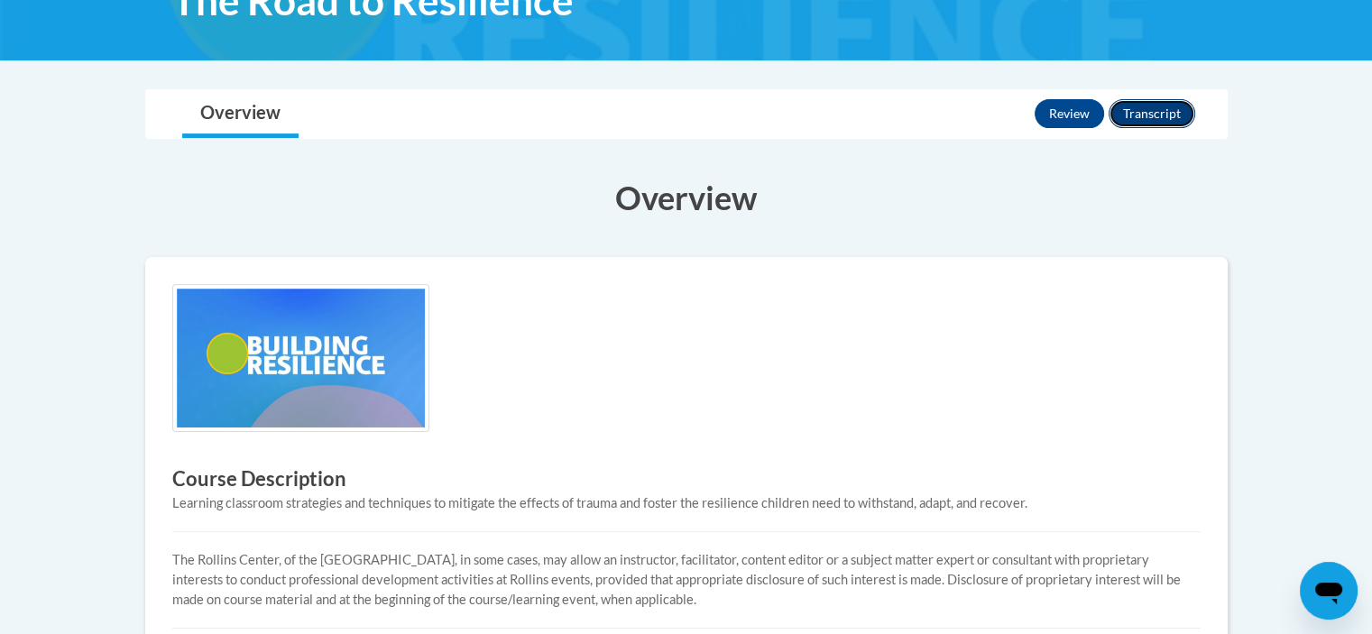
click at [1148, 116] on button "Transcript" at bounding box center [1152, 113] width 87 height 29
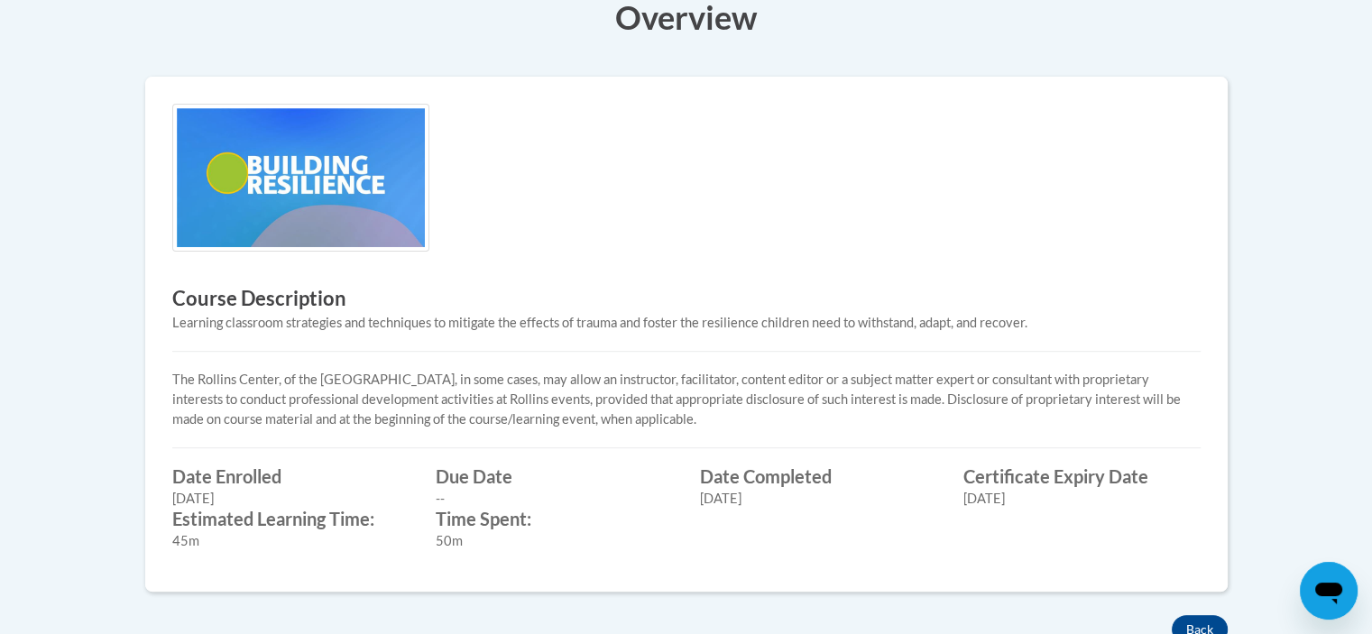
scroll to position [766, 0]
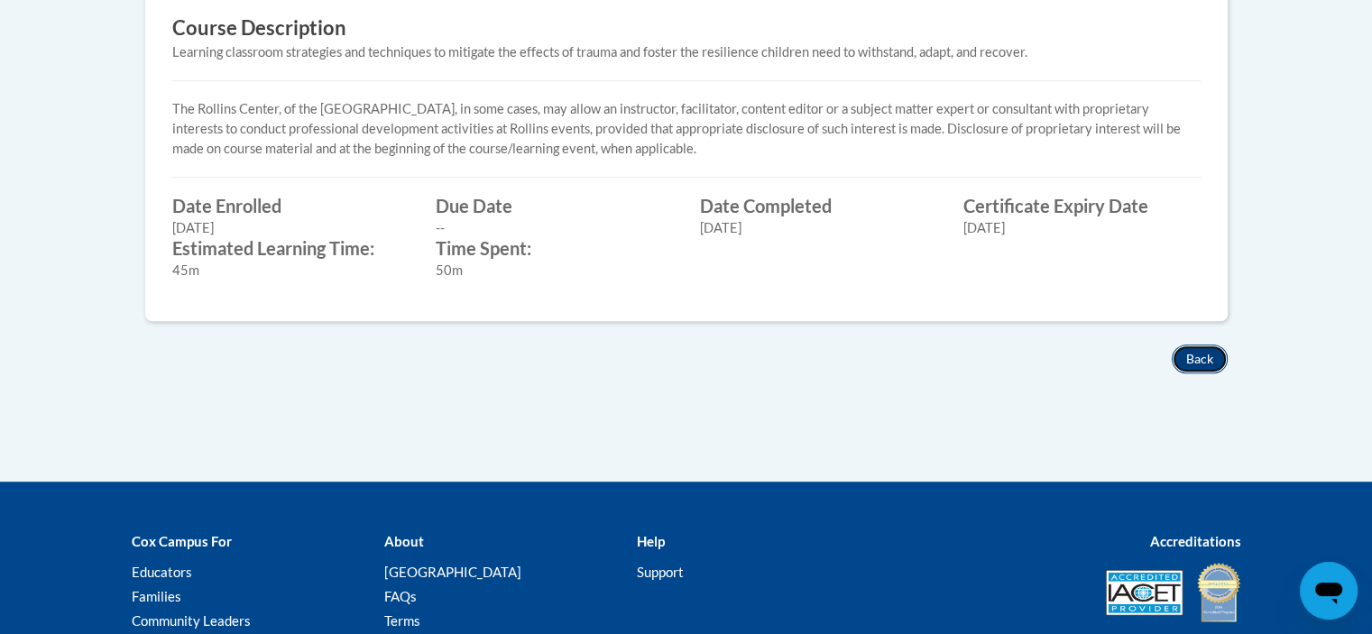
click at [1207, 363] on button "Back" at bounding box center [1200, 359] width 56 height 29
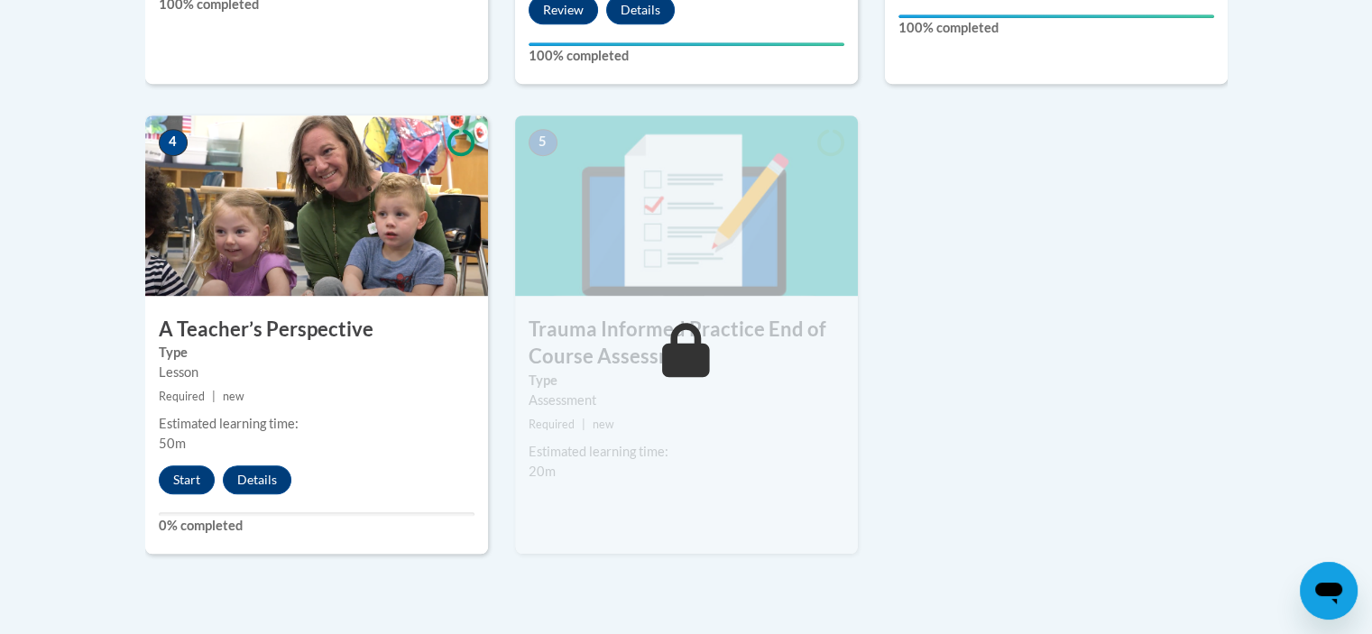
scroll to position [992, 0]
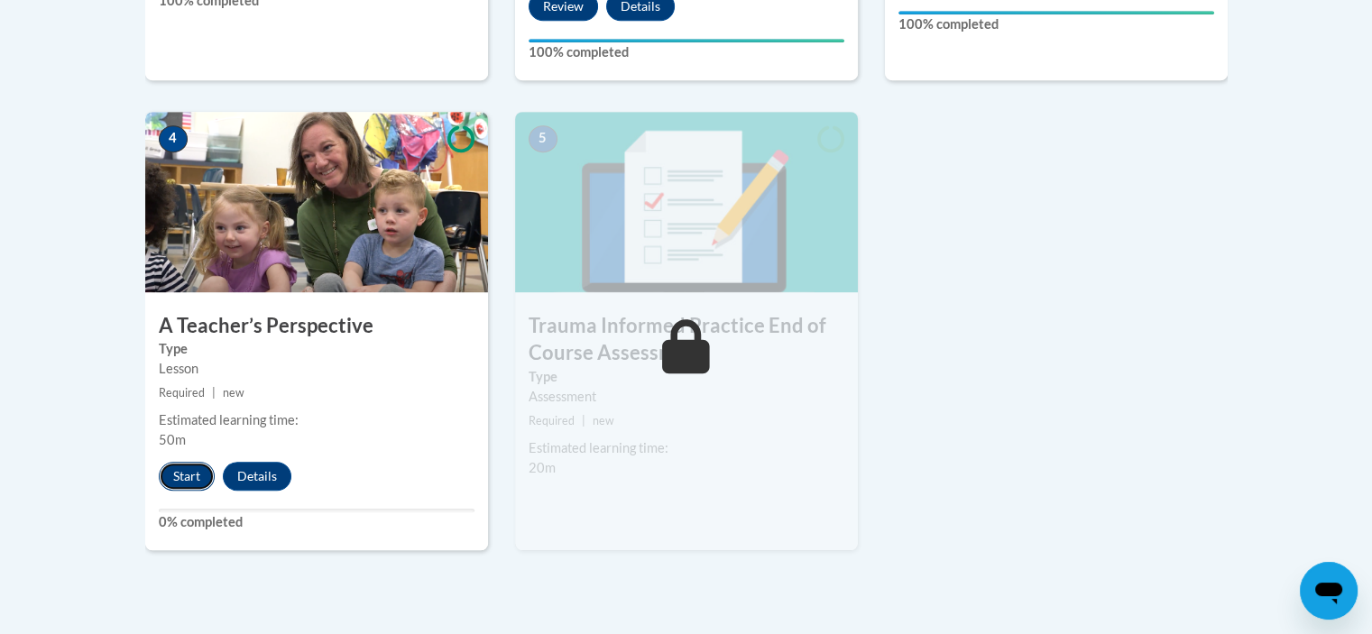
click at [190, 479] on button "Start" at bounding box center [187, 476] width 56 height 29
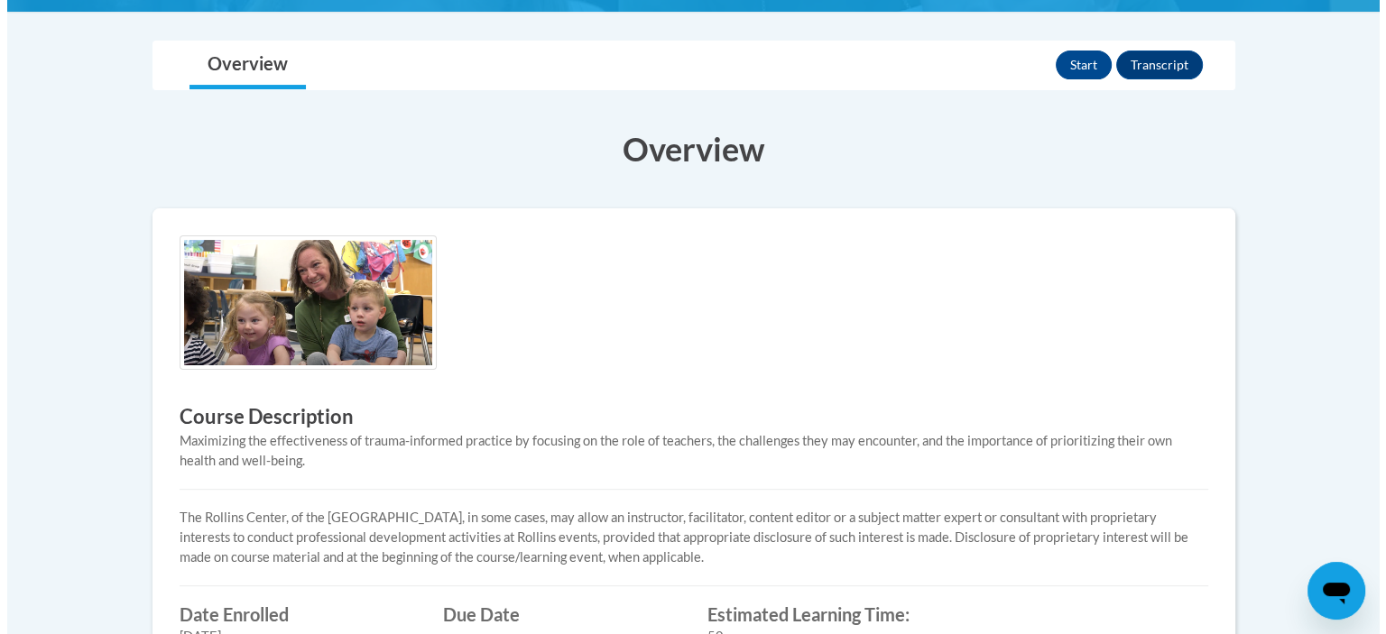
scroll to position [90, 0]
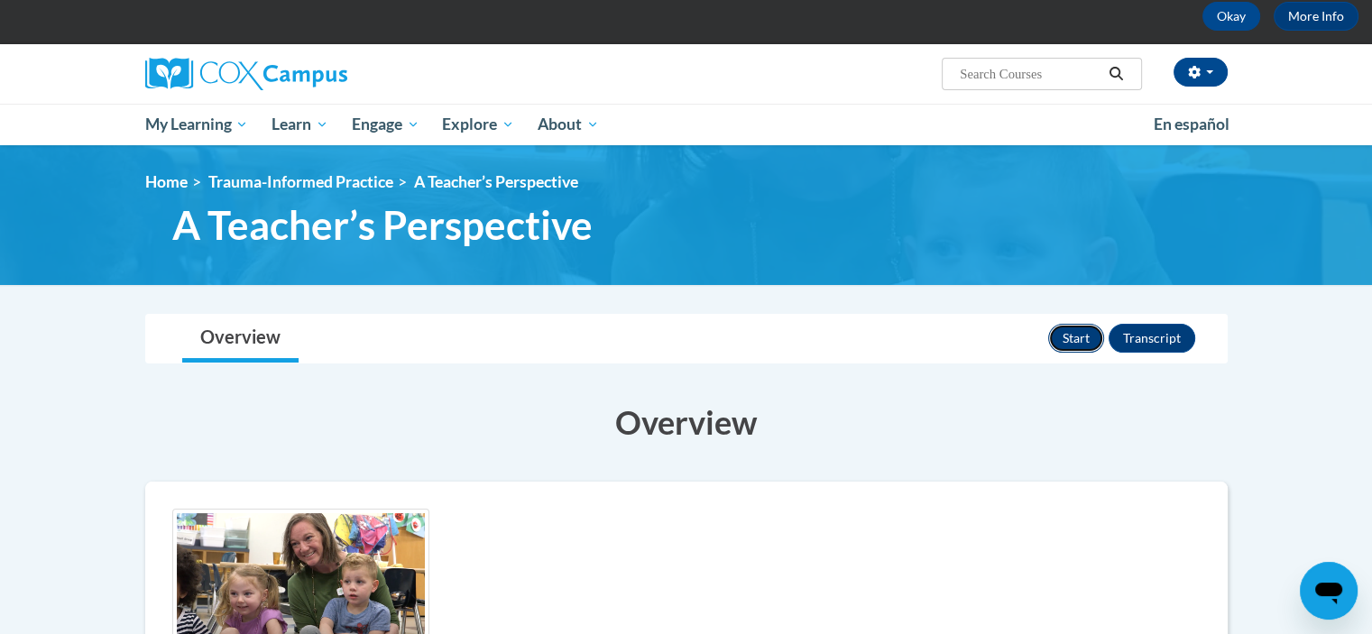
click at [1080, 335] on button "Start" at bounding box center [1076, 338] width 56 height 29
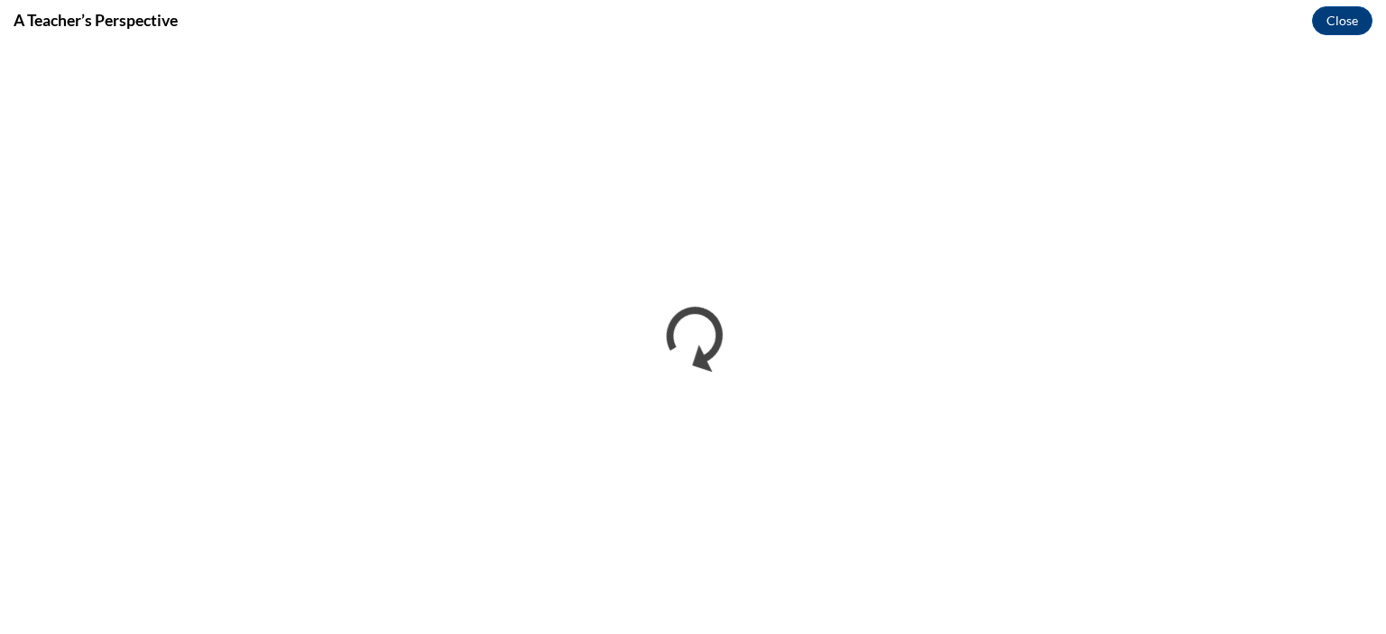
scroll to position [0, 0]
